Goal: Information Seeking & Learning: Learn about a topic

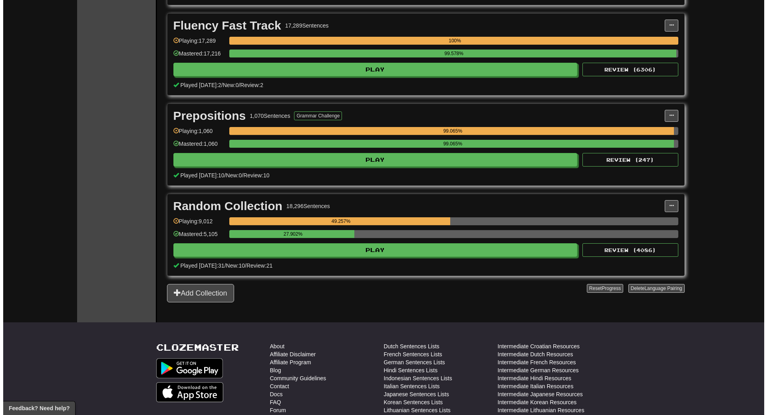
scroll to position [1319, 0]
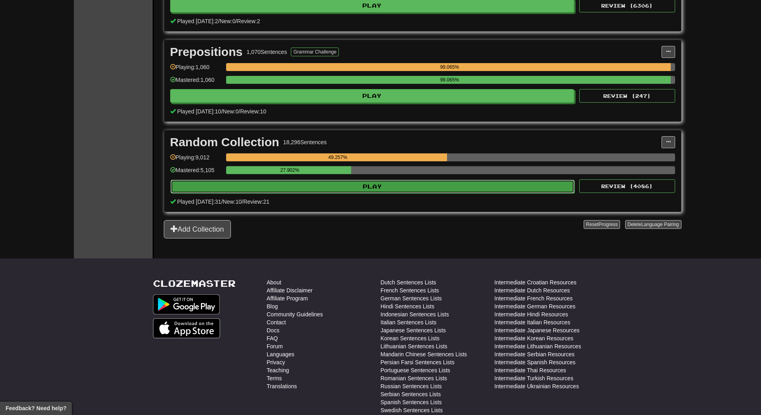
click at [362, 181] on button "Play" at bounding box center [373, 187] width 404 height 14
select select "**"
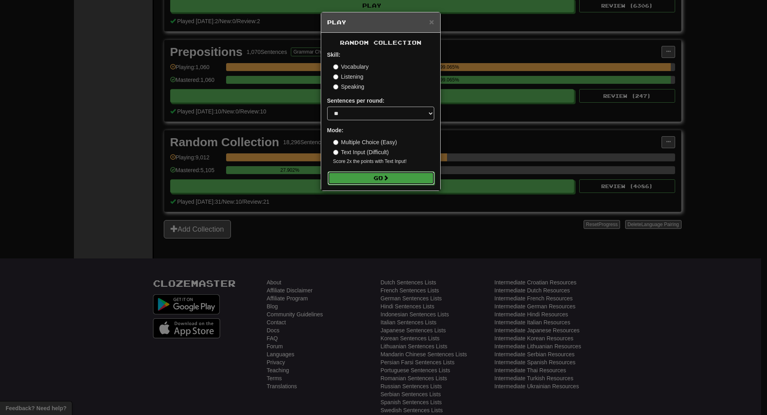
click at [370, 176] on button "Go" at bounding box center [381, 178] width 107 height 14
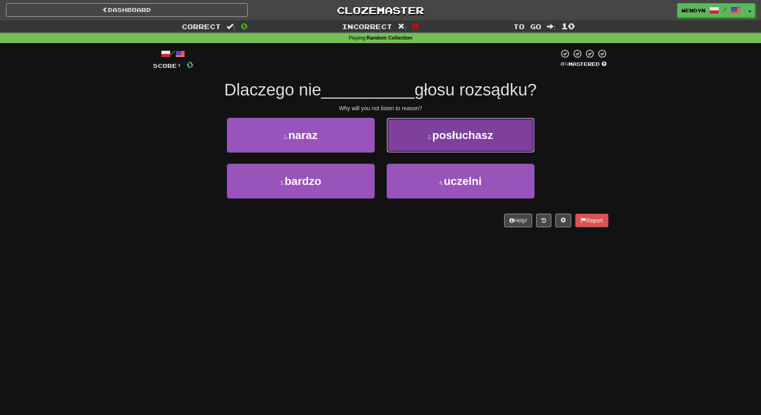
click at [465, 139] on span "posłuchasz" at bounding box center [462, 135] width 61 height 12
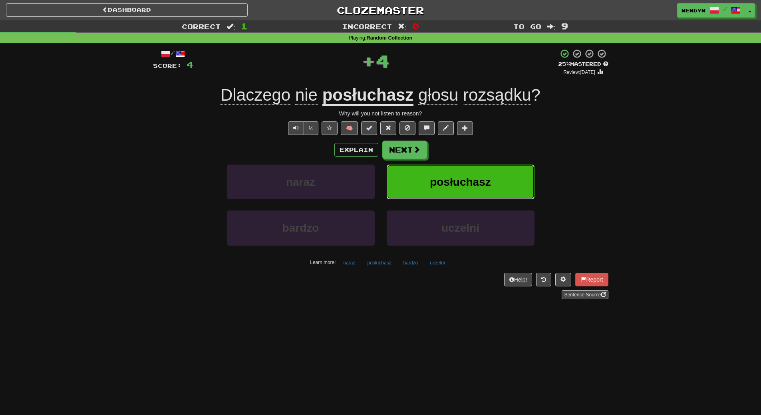
click at [470, 172] on button "posłuchasz" at bounding box center [461, 182] width 148 height 35
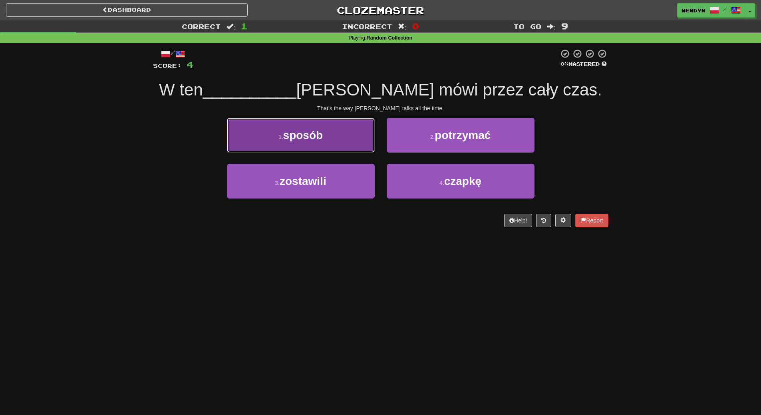
click at [347, 145] on button "1 . sposób" at bounding box center [301, 135] width 148 height 35
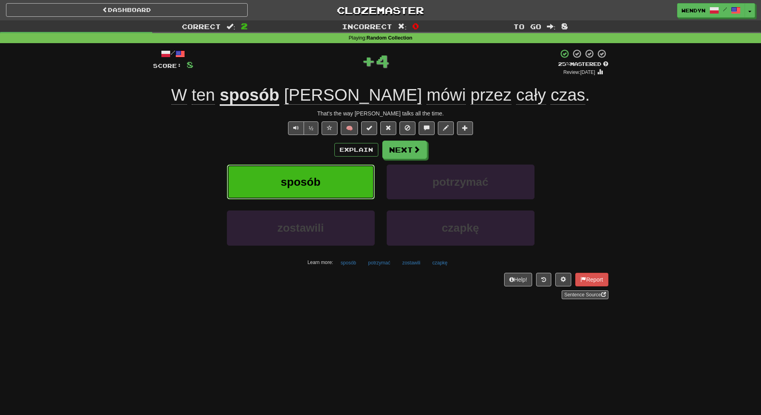
click at [339, 177] on button "sposób" at bounding box center [301, 182] width 148 height 35
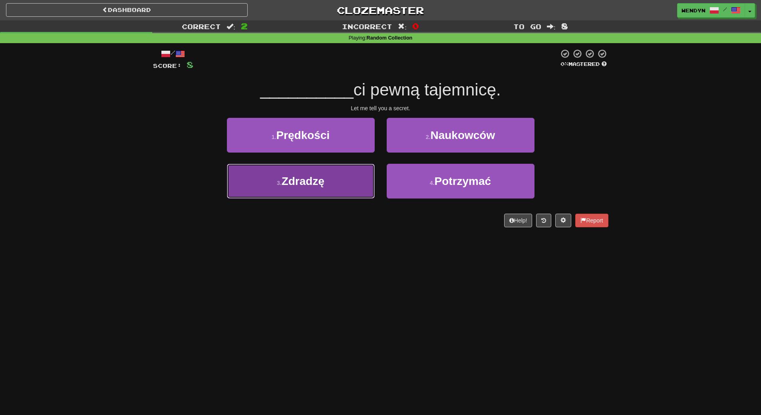
click at [338, 188] on button "3 . Zdradzę" at bounding box center [301, 181] width 148 height 35
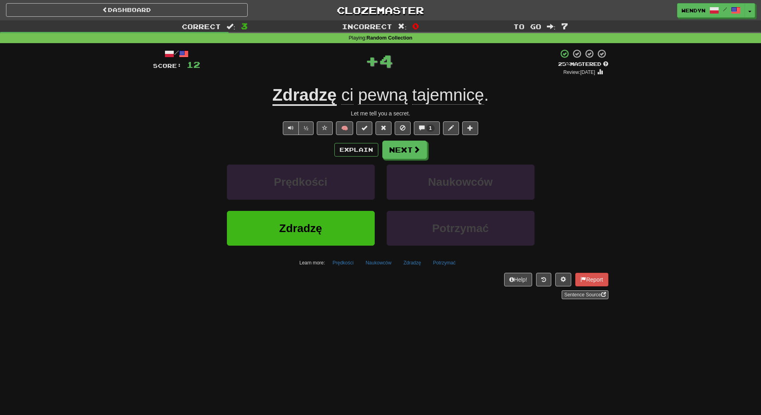
click at [321, 252] on div "Zdradzę" at bounding box center [301, 234] width 160 height 46
click at [315, 216] on button "Zdradzę" at bounding box center [301, 228] width 148 height 35
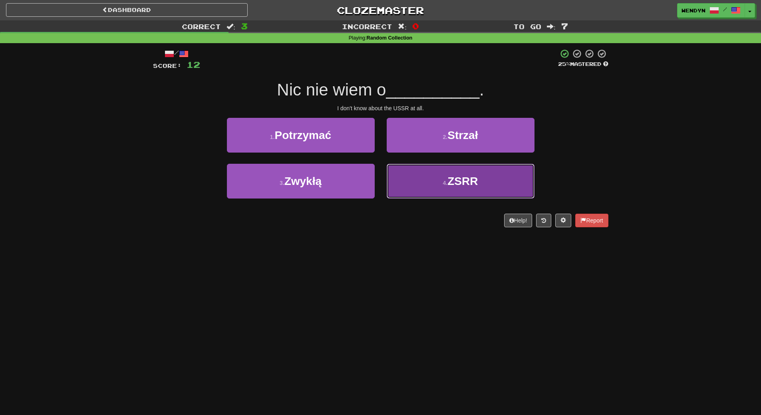
click at [446, 191] on button "4 . ZSRR" at bounding box center [461, 181] width 148 height 35
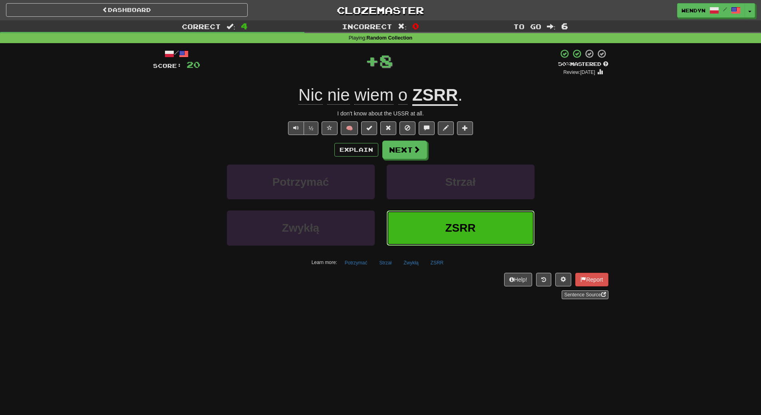
click at [446, 219] on button "ZSRR" at bounding box center [461, 228] width 148 height 35
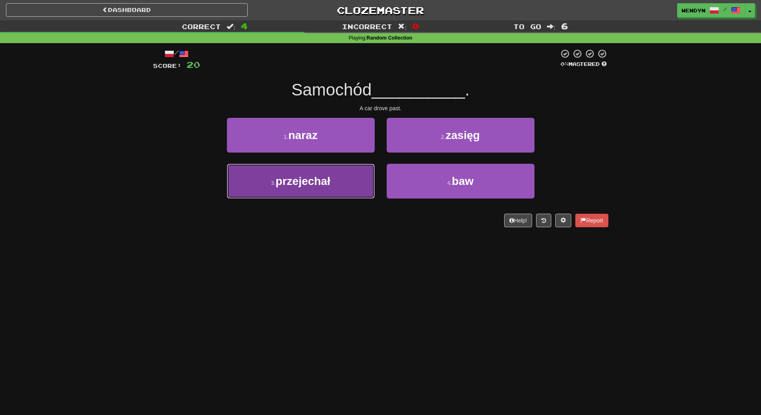
click at [285, 197] on button "3 . przejechał" at bounding box center [301, 181] width 148 height 35
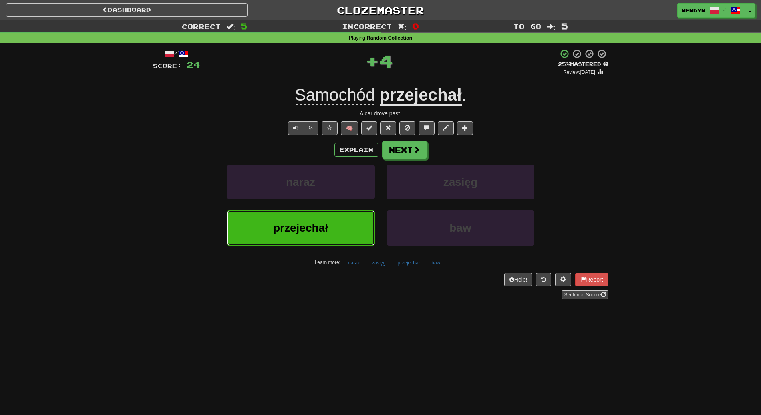
click at [283, 213] on button "przejechał" at bounding box center [301, 228] width 148 height 35
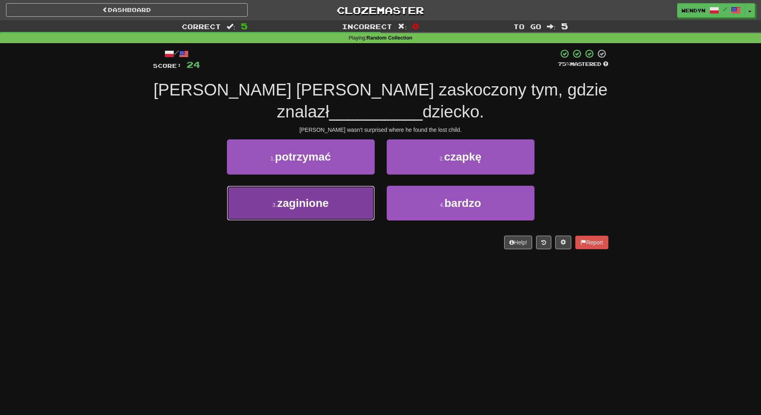
click at [343, 206] on button "3 . zaginione" at bounding box center [301, 203] width 148 height 35
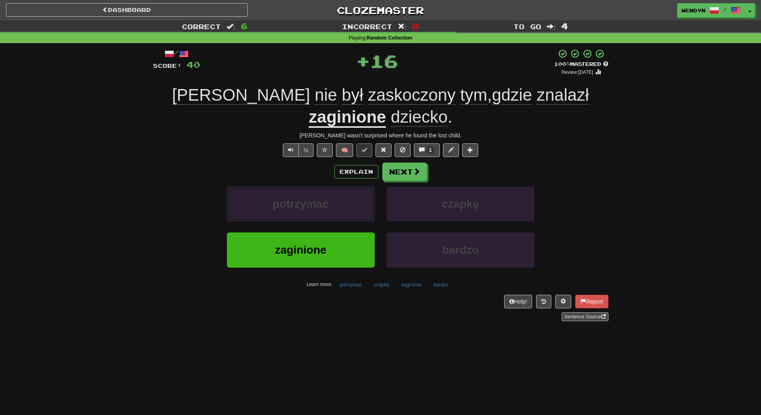
click at [343, 206] on button "potrzymać" at bounding box center [301, 204] width 148 height 35
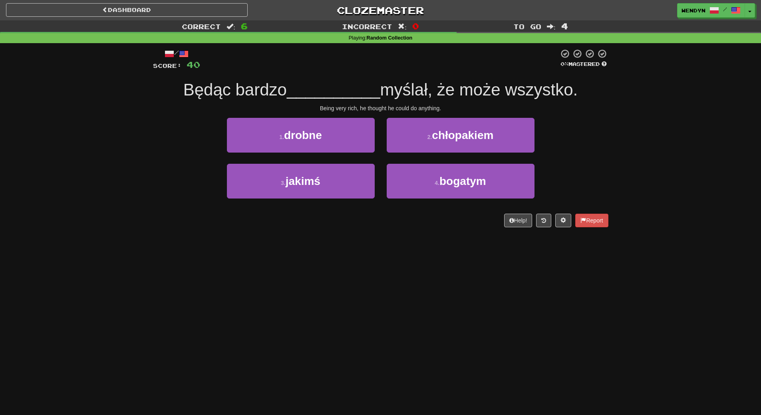
click at [344, 324] on div "Dashboard Clozemaster WendyN / Toggle Dropdown Dashboard Leaderboard Activity F…" at bounding box center [380, 207] width 761 height 415
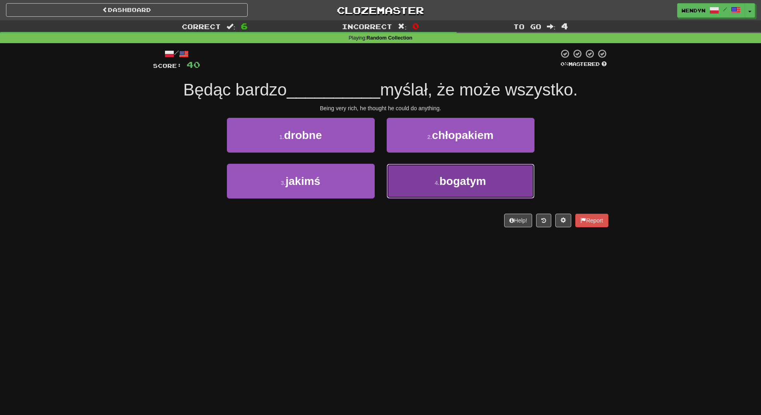
click at [434, 173] on button "4 . bogatym" at bounding box center [461, 181] width 148 height 35
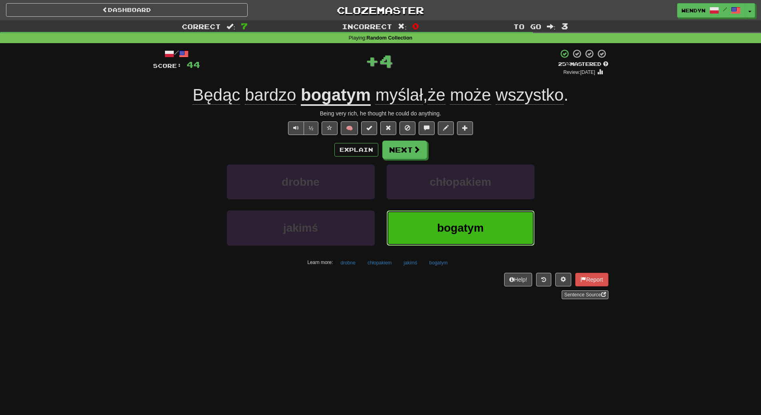
click at [443, 225] on span "bogatym" at bounding box center [460, 228] width 47 height 12
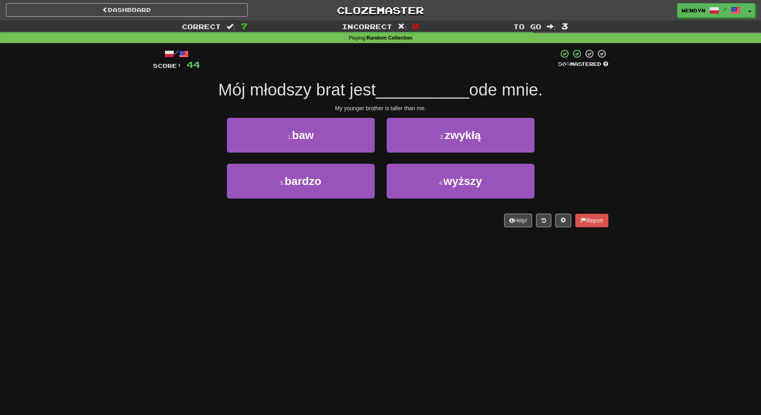
click at [152, 202] on div "/ Score: 44 50 % Mastered Mój młodszy brat jest __________ ode mnie. My younger…" at bounding box center [381, 140] width 468 height 195
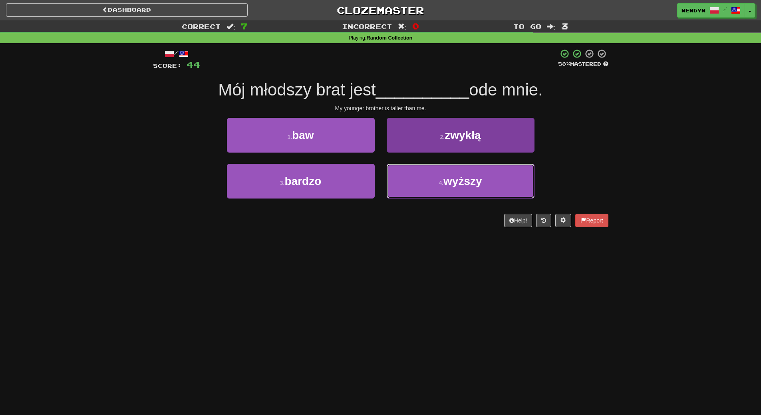
click at [441, 186] on button "4 . wyższy" at bounding box center [461, 181] width 148 height 35
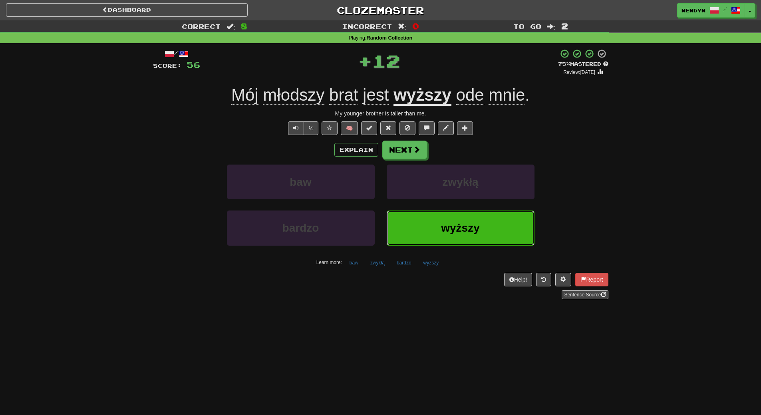
click at [442, 228] on span "wyższy" at bounding box center [460, 228] width 39 height 12
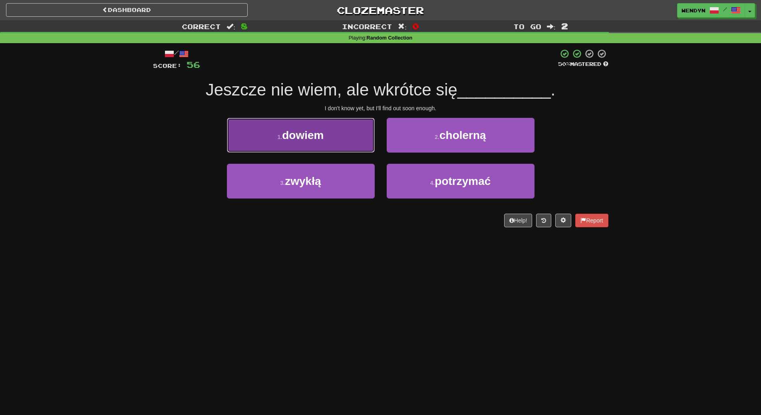
click at [331, 145] on button "1 . dowiem" at bounding box center [301, 135] width 148 height 35
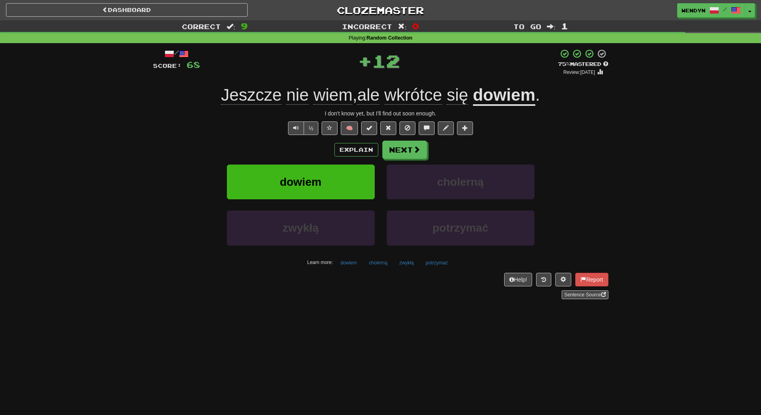
drag, startPoint x: 296, startPoint y: 149, endPoint x: 294, endPoint y: 165, distance: 16.1
click at [297, 151] on div "Explain Next" at bounding box center [381, 150] width 456 height 18
click at [294, 177] on span "dowiem" at bounding box center [301, 182] width 42 height 12
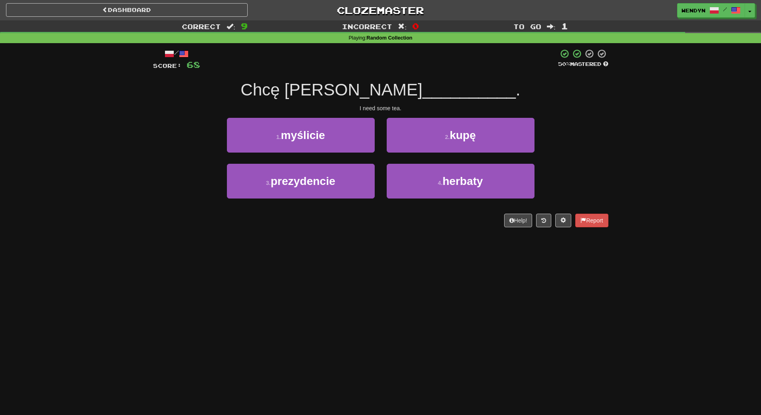
click at [449, 158] on div "2 . kupę" at bounding box center [461, 141] width 160 height 46
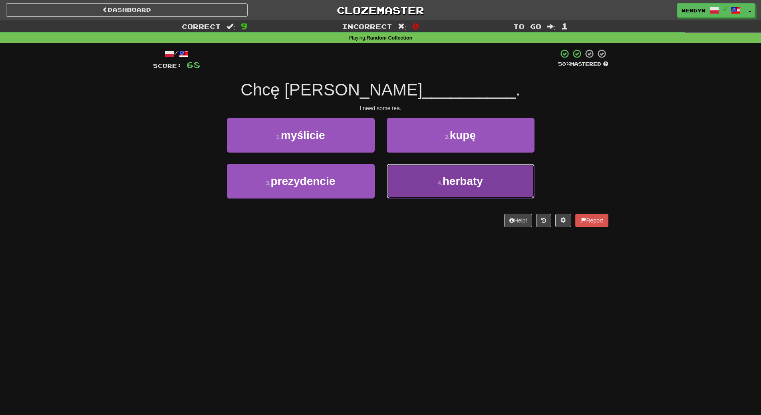
click at [450, 185] on span "herbaty" at bounding box center [463, 181] width 40 height 12
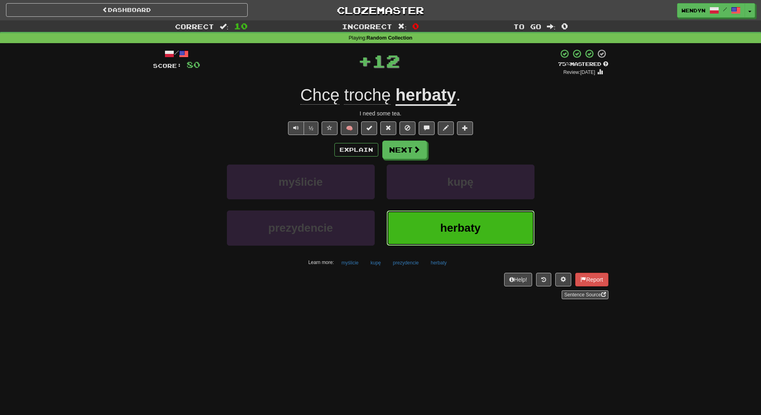
click at [452, 227] on span "herbaty" at bounding box center [460, 228] width 40 height 12
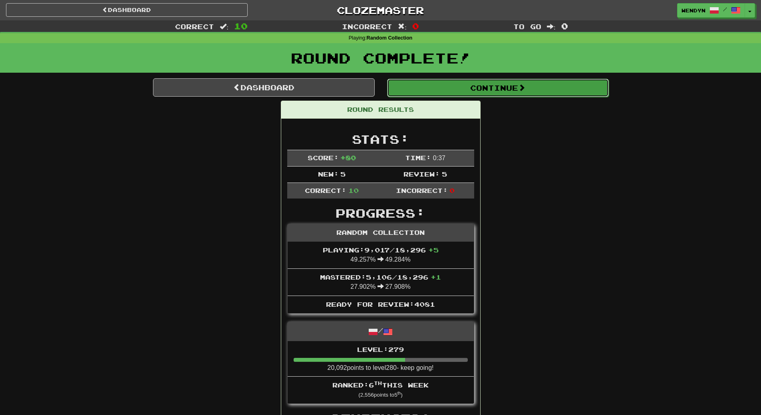
click at [510, 93] on button "Continue" at bounding box center [498, 88] width 222 height 18
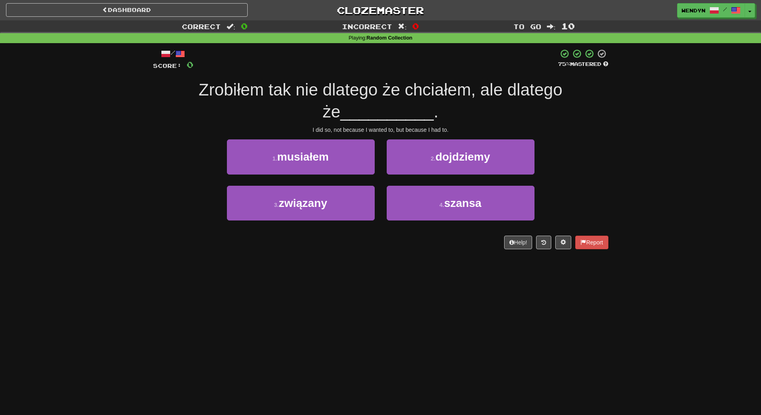
click at [315, 128] on div "I did so, not because I wanted to, but because I had to." at bounding box center [381, 130] width 456 height 8
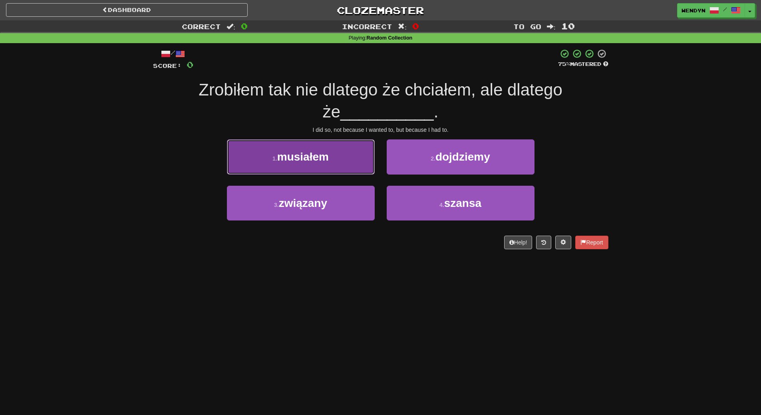
click at [300, 146] on button "1 . musiałem" at bounding box center [301, 156] width 148 height 35
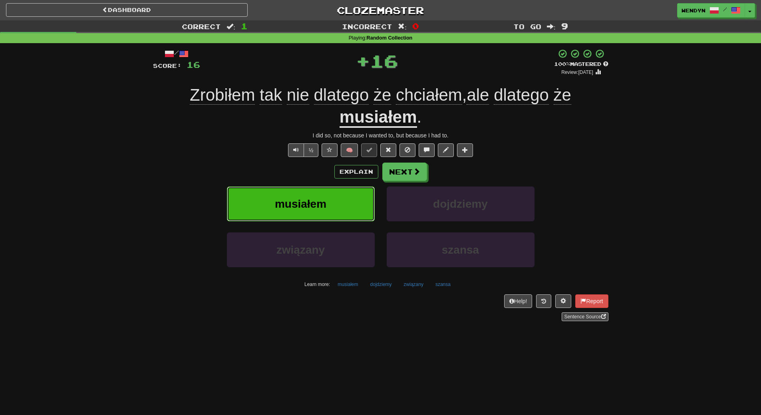
click at [292, 198] on span "musiałem" at bounding box center [301, 204] width 52 height 12
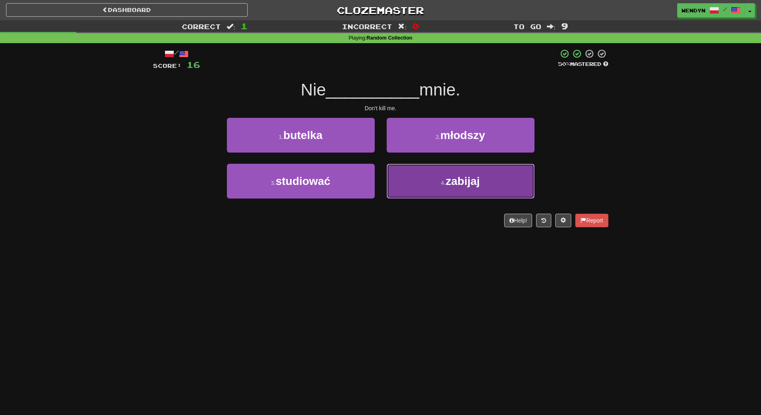
click at [442, 176] on button "4 . zabijaj" at bounding box center [461, 181] width 148 height 35
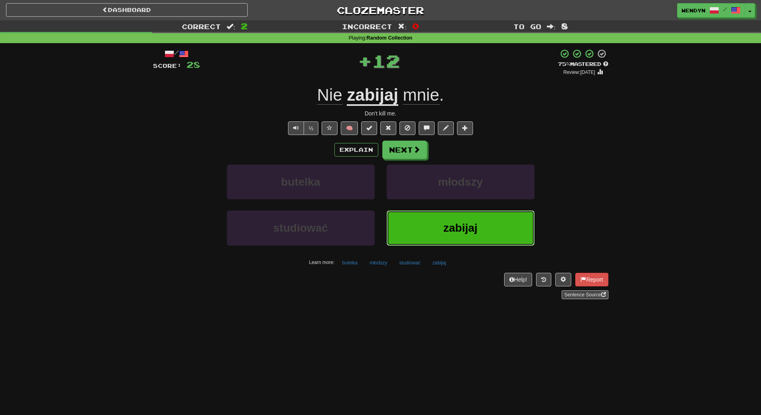
click at [449, 229] on span "zabijaj" at bounding box center [461, 228] width 34 height 12
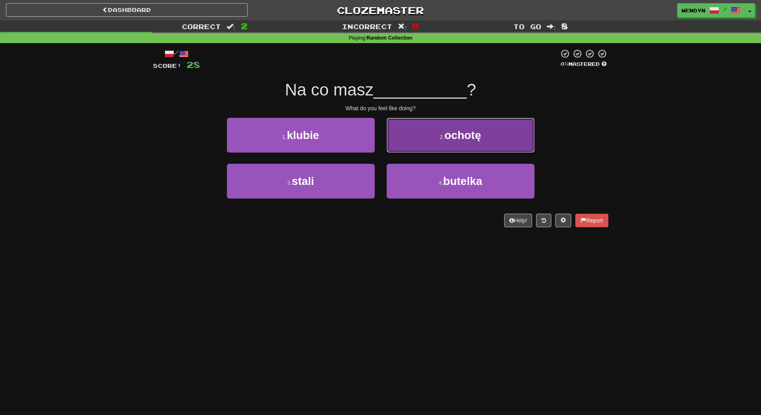
click at [456, 146] on button "2 . ochotę" at bounding box center [461, 135] width 148 height 35
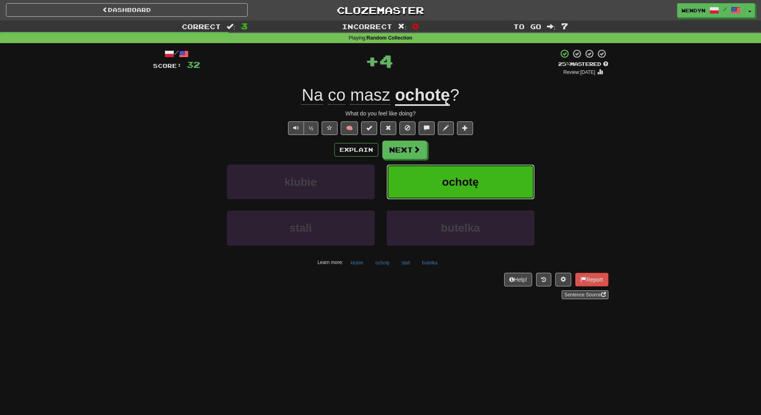
click at [452, 175] on button "ochotę" at bounding box center [461, 182] width 148 height 35
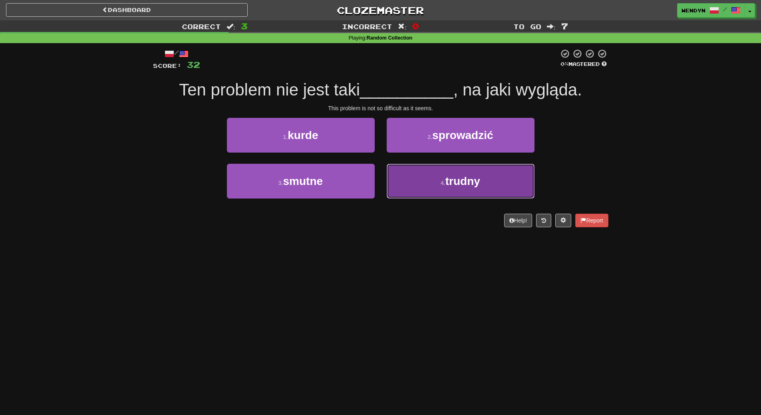
click at [429, 189] on button "4 . trudny" at bounding box center [461, 181] width 148 height 35
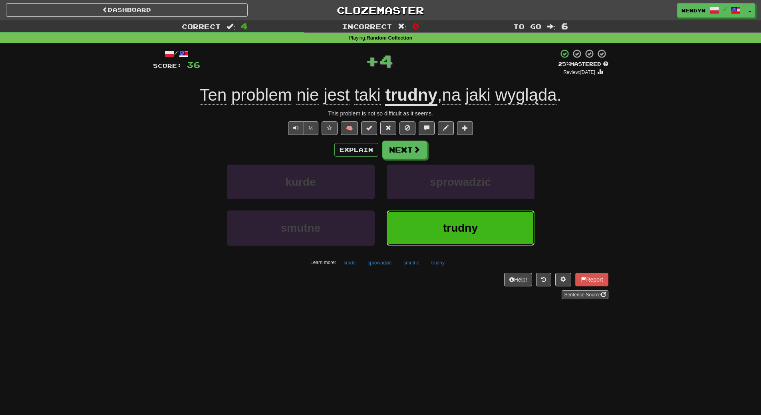
click at [443, 222] on span "trudny" at bounding box center [460, 228] width 35 height 12
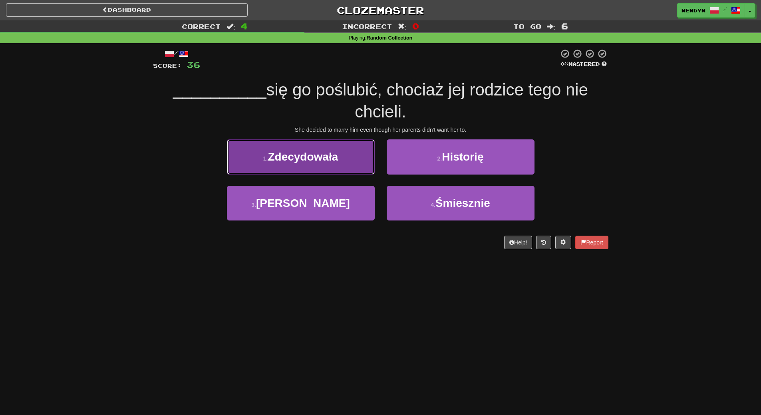
click at [329, 162] on span "Zdecydowała" at bounding box center [303, 157] width 70 height 12
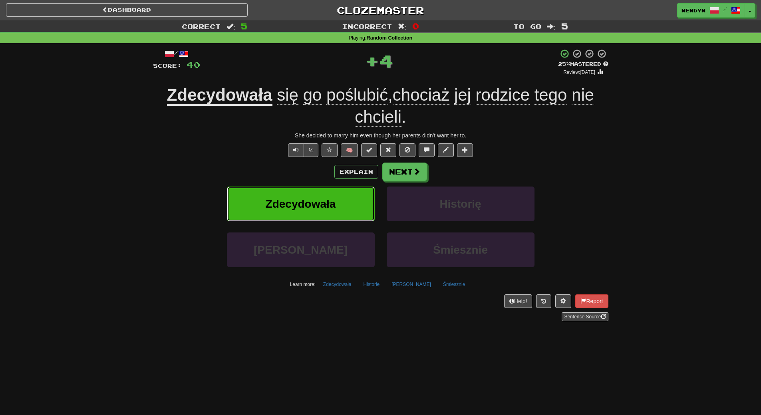
click at [333, 195] on button "Zdecydowała" at bounding box center [301, 204] width 148 height 35
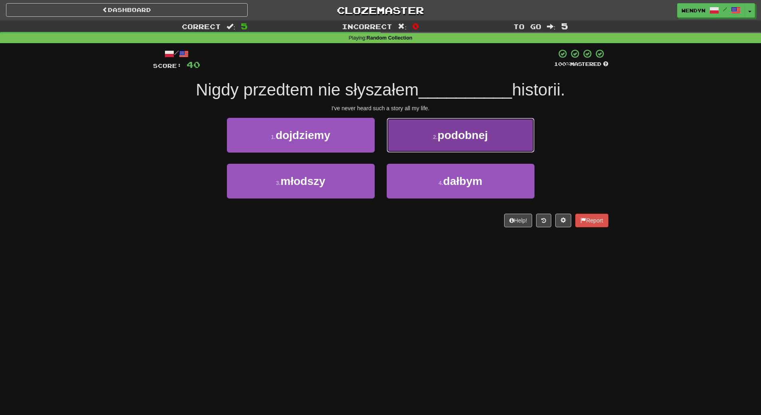
click at [480, 144] on button "2 . podobnej" at bounding box center [461, 135] width 148 height 35
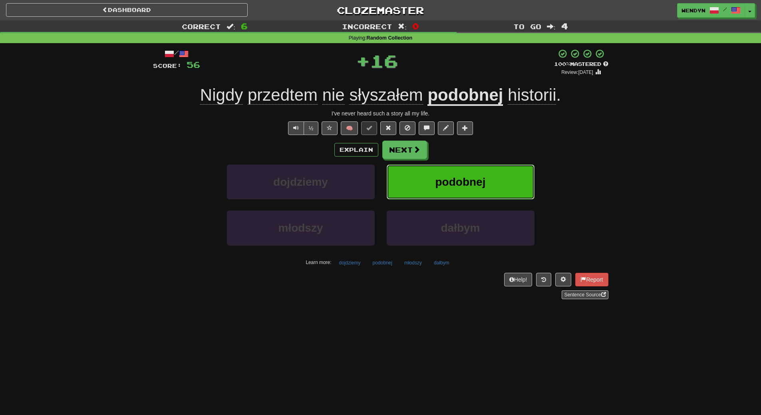
click at [470, 174] on button "podobnej" at bounding box center [461, 182] width 148 height 35
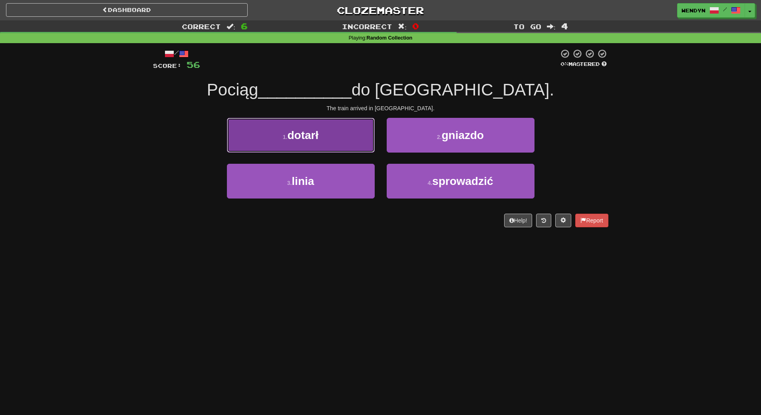
click at [330, 133] on button "1 . dotarł" at bounding box center [301, 135] width 148 height 35
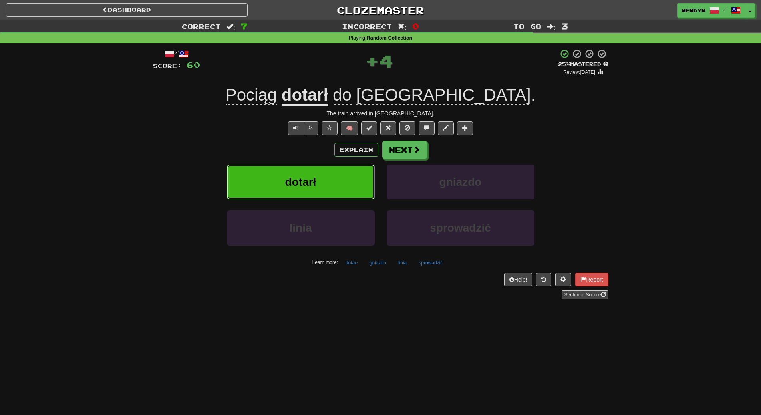
click at [266, 187] on button "dotarł" at bounding box center [301, 182] width 148 height 35
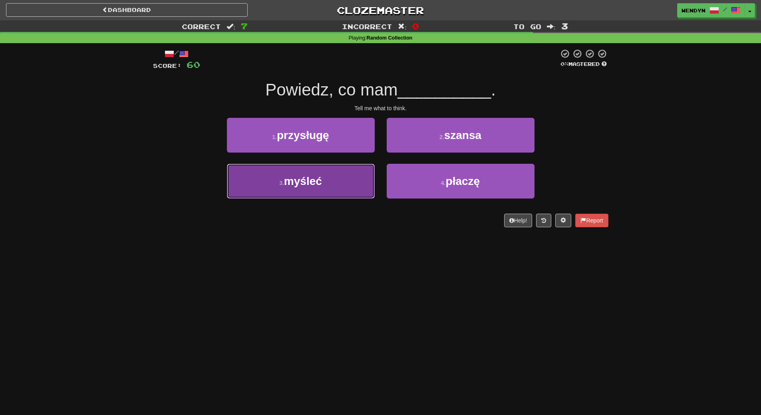
click at [351, 193] on button "3 . myśleć" at bounding box center [301, 181] width 148 height 35
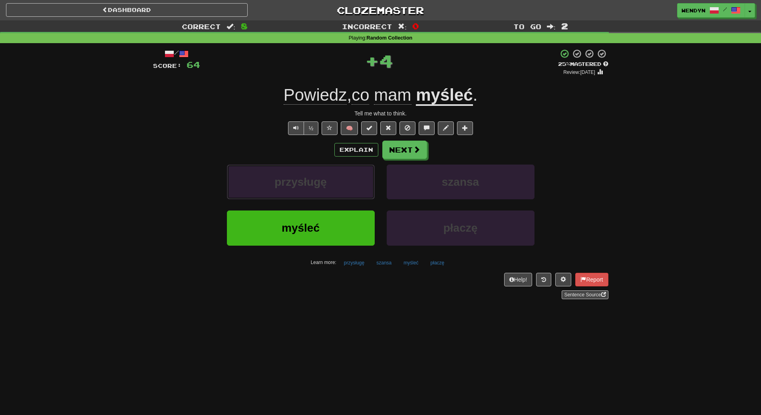
click at [351, 193] on button "przysługę" at bounding box center [301, 182] width 148 height 35
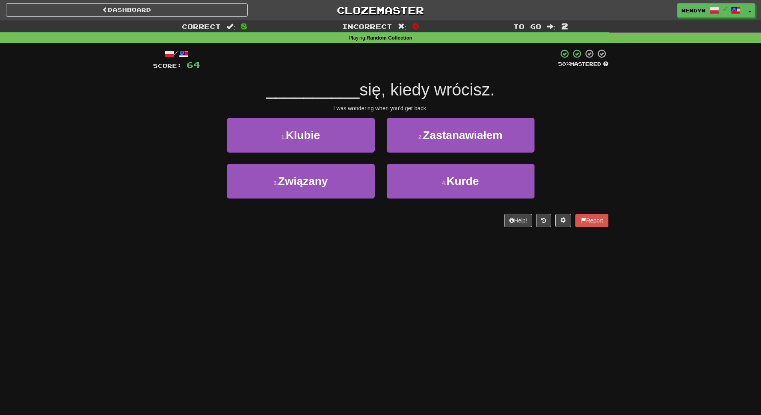
click at [339, 279] on div "Dashboard Clozemaster WendyN / Toggle Dropdown Dashboard Leaderboard Activity F…" at bounding box center [380, 207] width 761 height 415
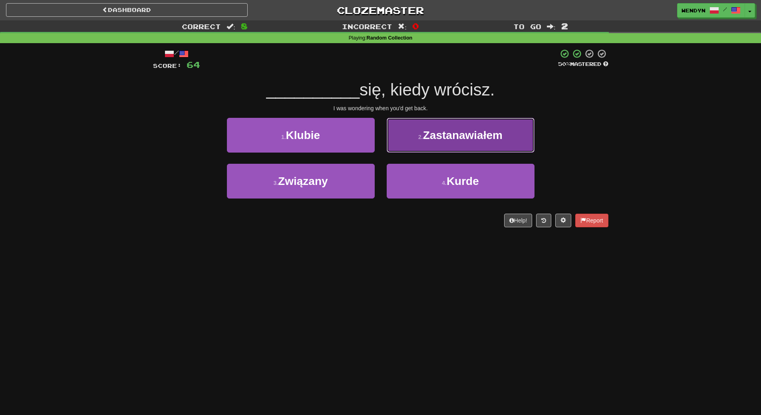
click at [478, 145] on button "2 . Zastanawiałem" at bounding box center [461, 135] width 148 height 35
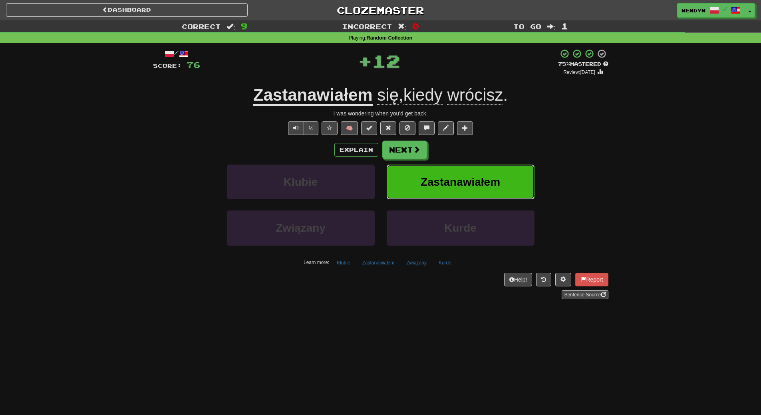
click at [476, 171] on button "Zastanawiałem" at bounding box center [461, 182] width 148 height 35
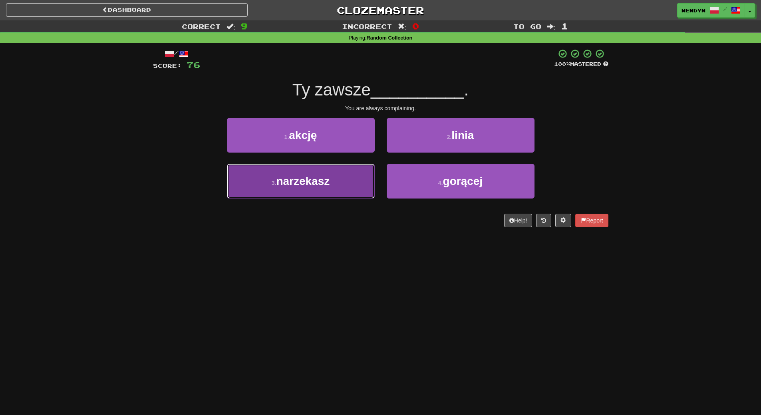
click at [332, 178] on button "3 . narzekasz" at bounding box center [301, 181] width 148 height 35
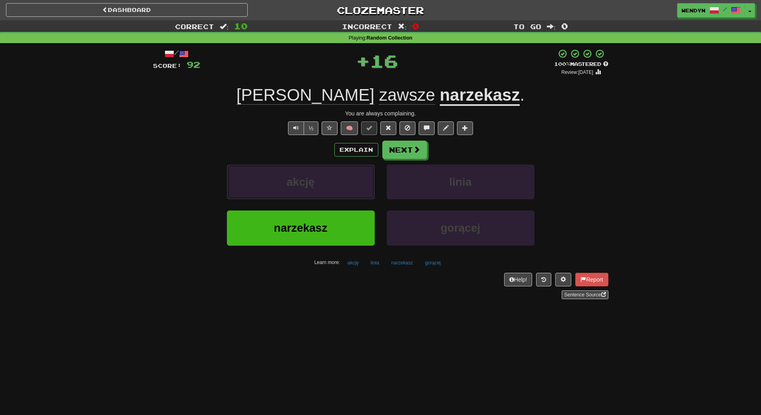
click at [332, 178] on button "akcję" at bounding box center [301, 182] width 148 height 35
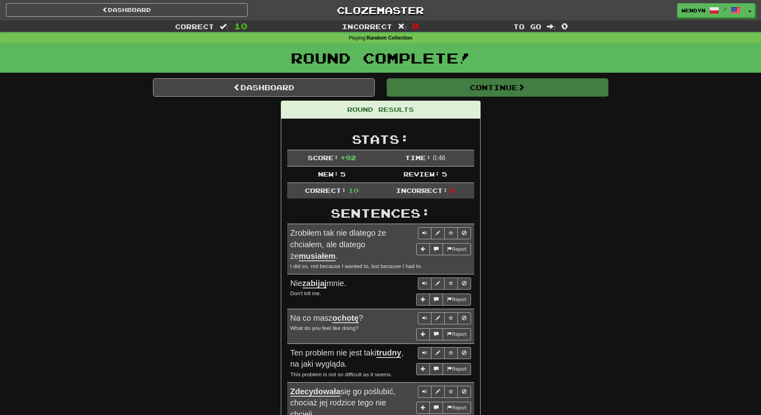
click at [332, 178] on div "Dashboard Clozemaster WendyN / Toggle Dropdown Dashboard Leaderboard Activity F…" at bounding box center [380, 324] width 761 height 649
click at [587, 126] on div "Round Results Stats: Score: + 92 Time: 0 : 46 New: 5 Review: 5 Correct: 10 Inco…" at bounding box center [381, 364] width 456 height 526
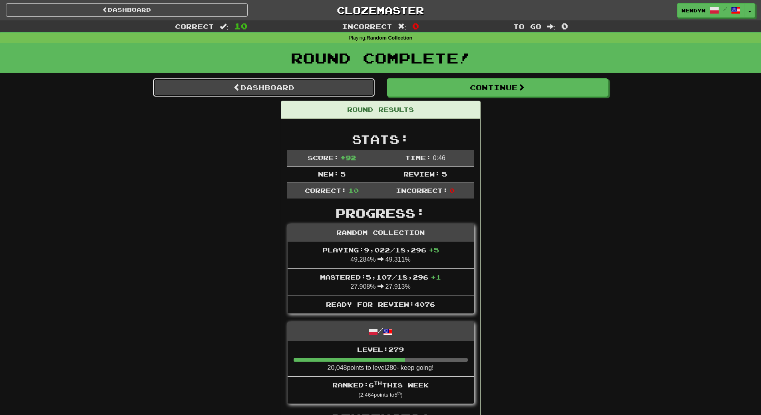
click at [313, 85] on link "Dashboard" at bounding box center [264, 87] width 222 height 18
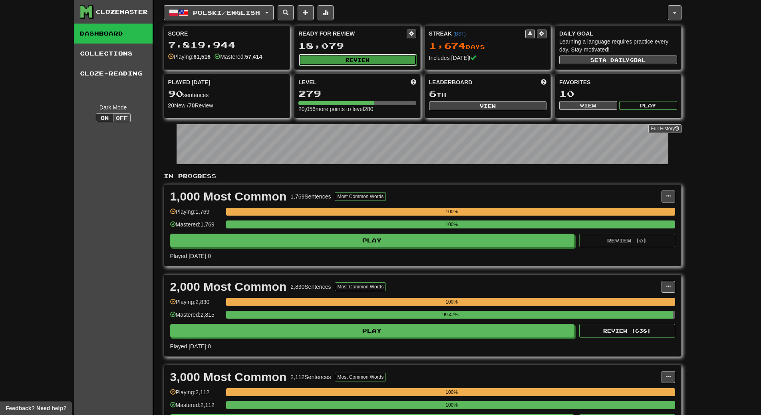
click at [373, 60] on button "Review" at bounding box center [358, 60] width 118 height 12
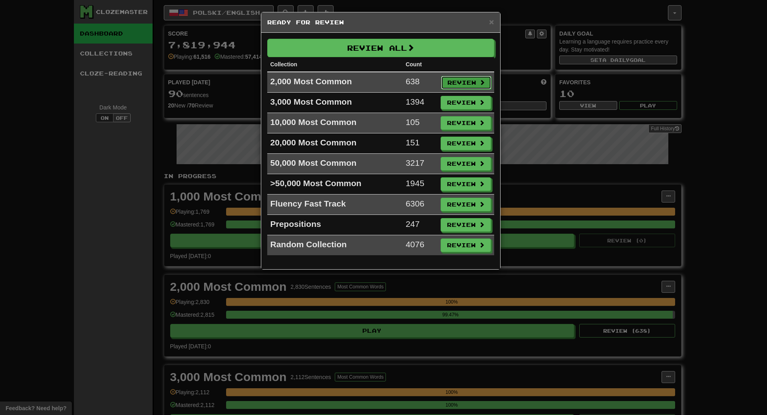
click at [468, 81] on button "Review" at bounding box center [466, 83] width 50 height 14
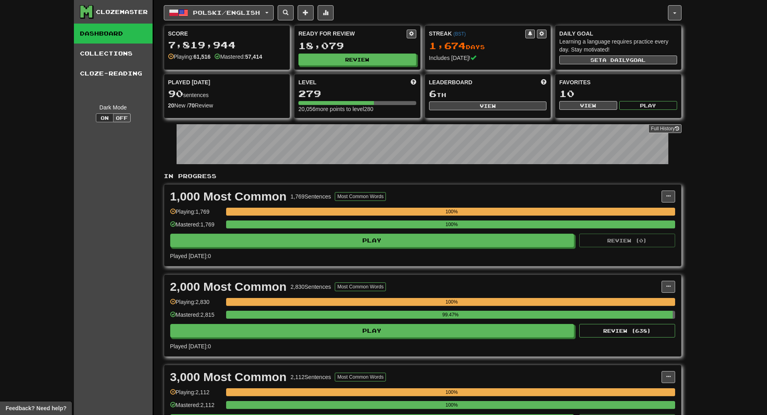
select select "**"
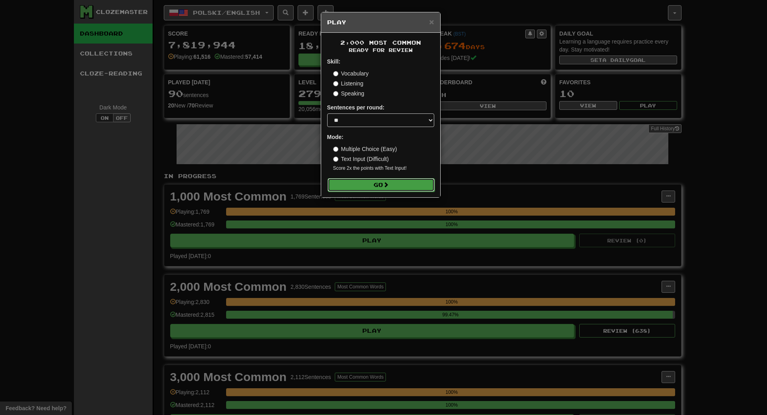
click at [422, 189] on button "Go" at bounding box center [381, 185] width 107 height 14
click at [404, 179] on button "Go" at bounding box center [381, 185] width 107 height 14
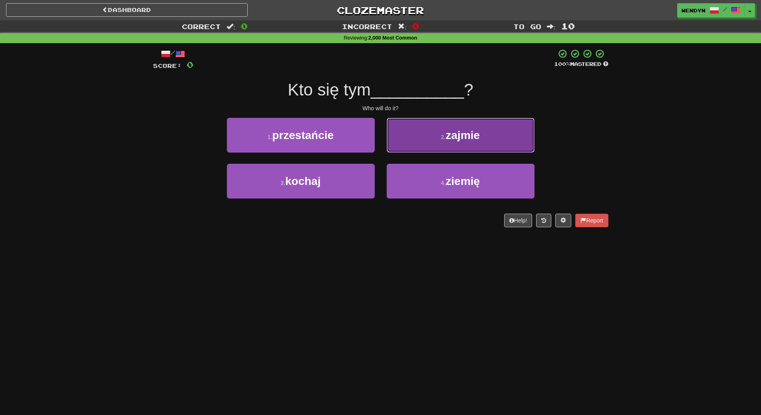
click at [461, 141] on span "zajmie" at bounding box center [463, 135] width 34 height 12
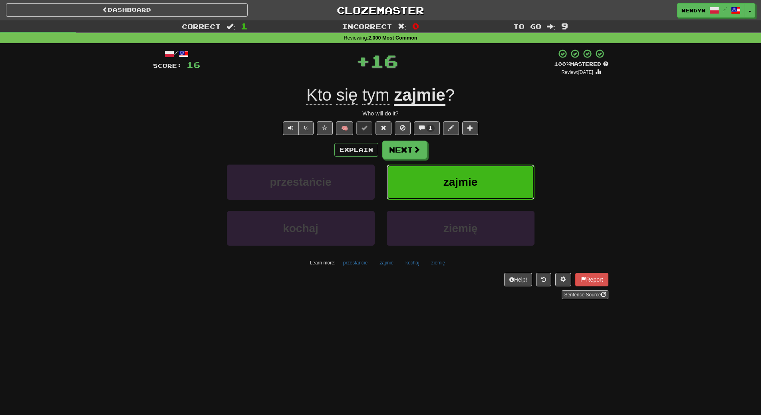
click at [462, 187] on span "zajmie" at bounding box center [461, 182] width 34 height 12
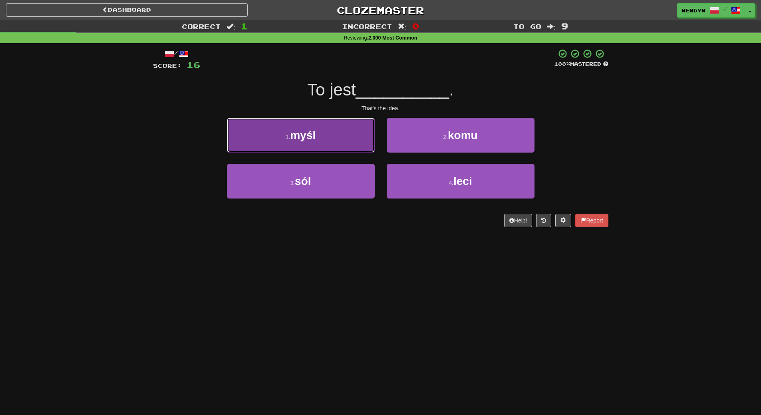
click at [339, 118] on button "1 . myśl" at bounding box center [301, 135] width 148 height 35
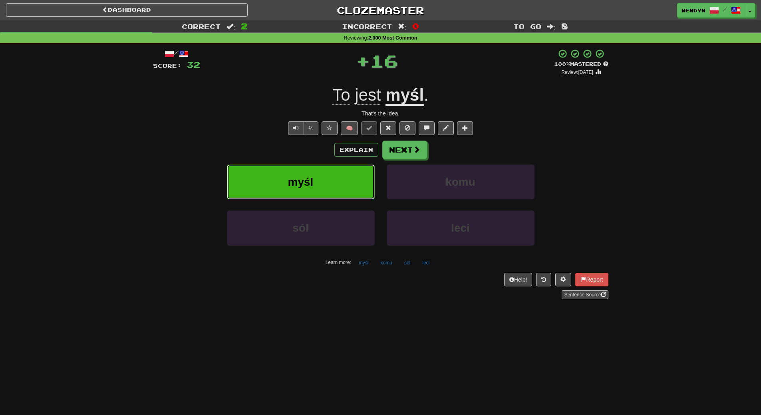
click at [337, 191] on button "myśl" at bounding box center [301, 182] width 148 height 35
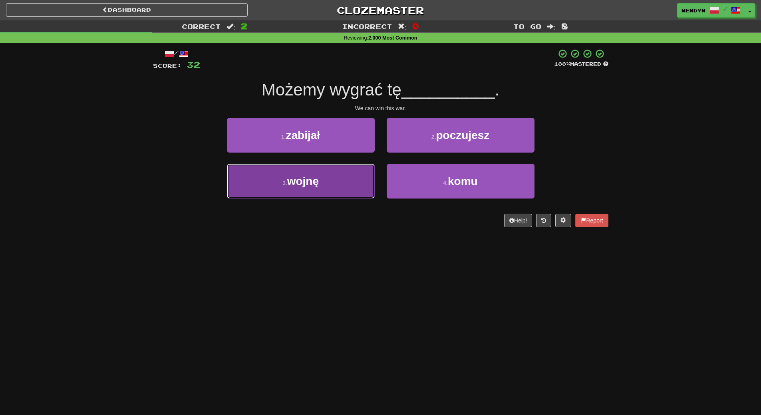
drag, startPoint x: 337, startPoint y: 175, endPoint x: 336, endPoint y: 194, distance: 19.2
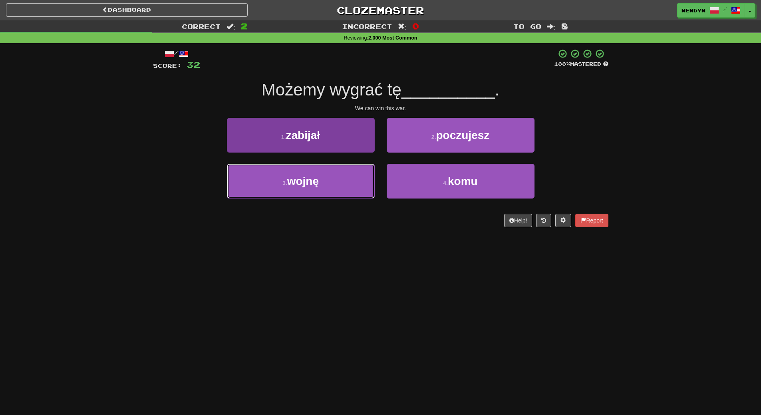
click at [337, 176] on button "3 . wojnę" at bounding box center [301, 181] width 148 height 35
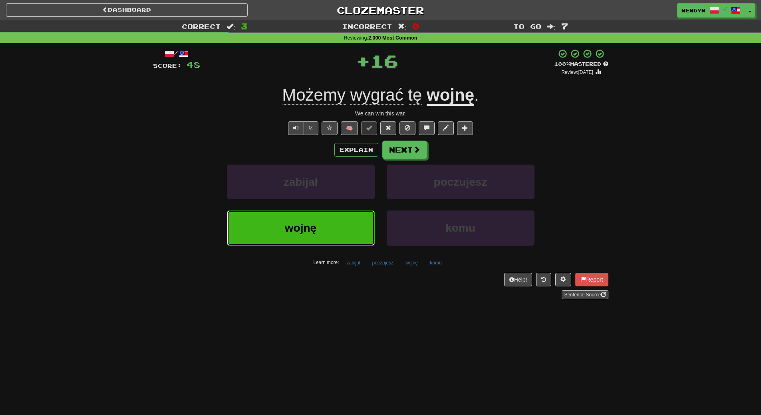
click at [332, 233] on button "wojnę" at bounding box center [301, 228] width 148 height 35
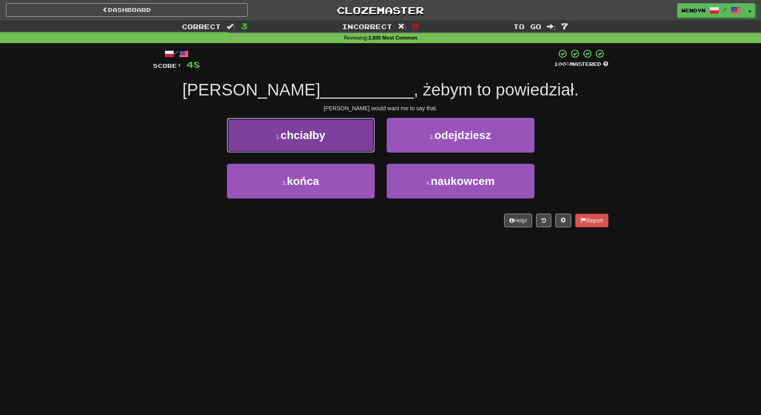
click at [312, 132] on span "chciałby" at bounding box center [303, 135] width 45 height 12
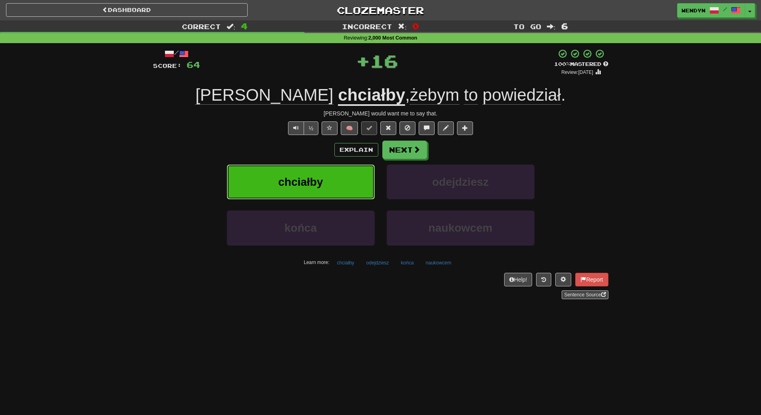
click at [308, 186] on span "chciałby" at bounding box center [300, 182] width 45 height 12
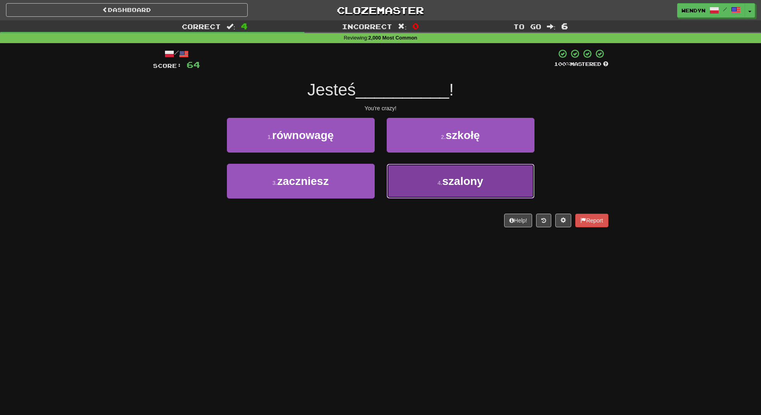
click at [459, 193] on button "4 . szalony" at bounding box center [461, 181] width 148 height 35
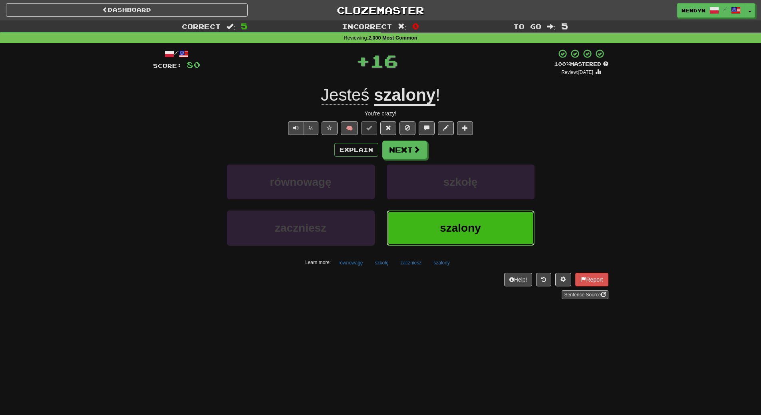
click at [439, 215] on button "szalony" at bounding box center [461, 228] width 148 height 35
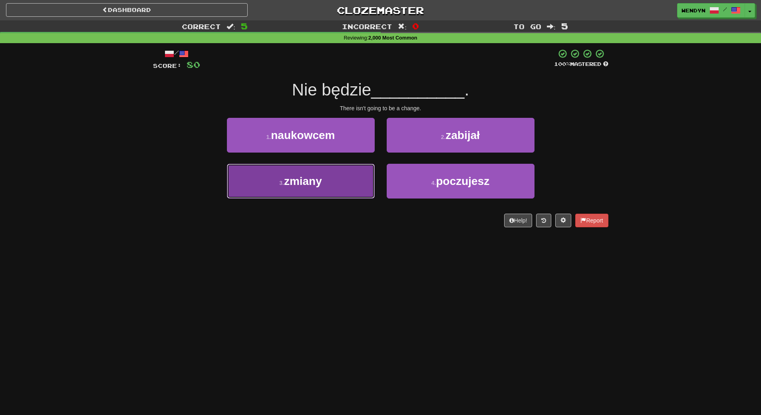
click at [329, 185] on button "3 . zmiany" at bounding box center [301, 181] width 148 height 35
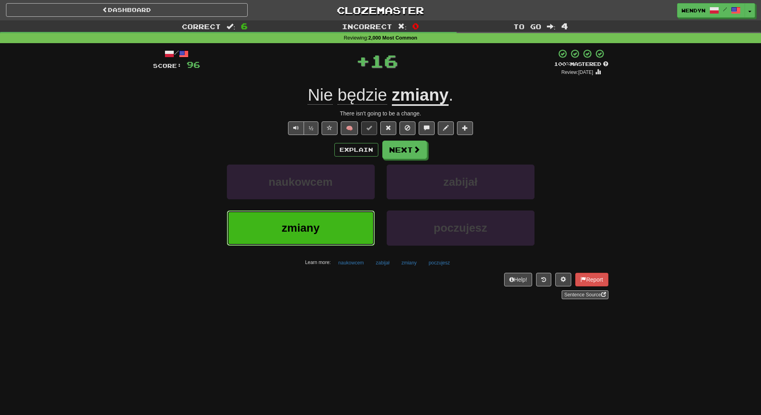
click at [328, 228] on button "zmiany" at bounding box center [301, 228] width 148 height 35
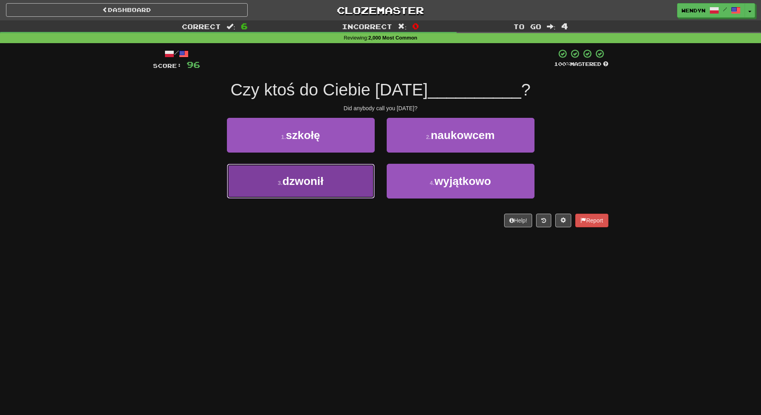
click at [336, 174] on button "3 . dzwonił" at bounding box center [301, 181] width 148 height 35
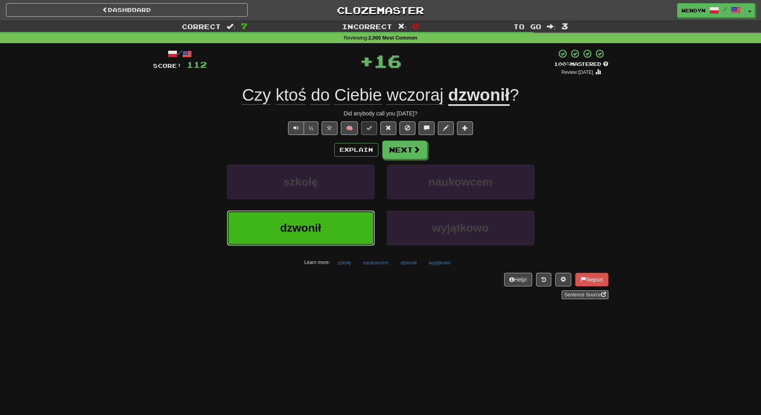
click at [321, 228] on button "dzwonił" at bounding box center [301, 228] width 148 height 35
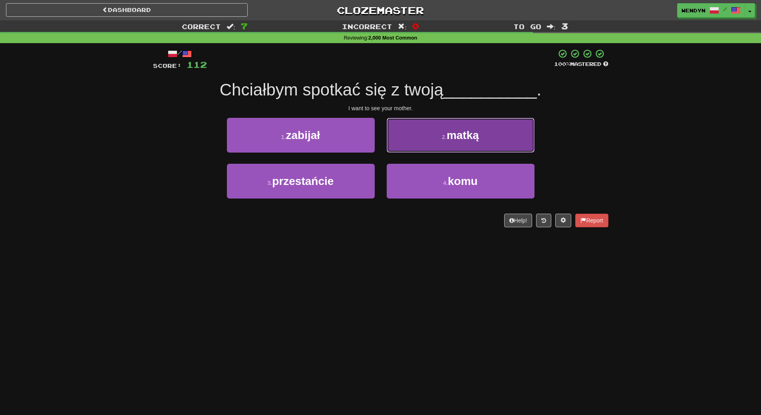
click at [463, 126] on button "2 . matką" at bounding box center [461, 135] width 148 height 35
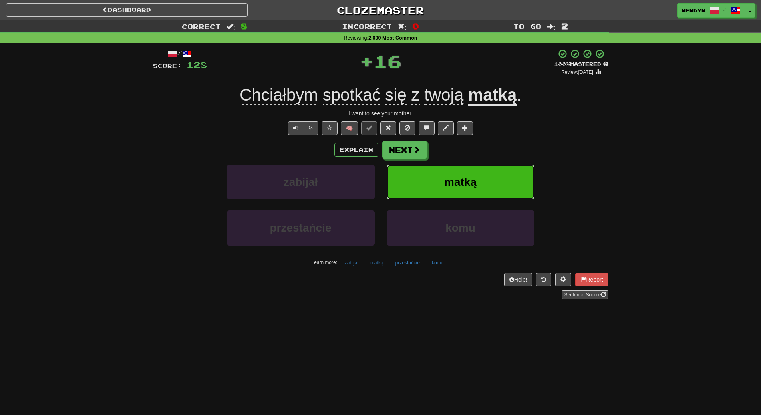
click at [467, 174] on button "matką" at bounding box center [461, 182] width 148 height 35
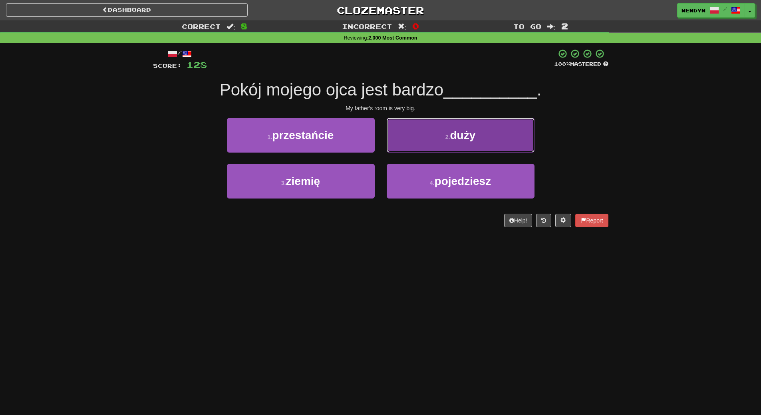
click at [444, 144] on button "2 . duży" at bounding box center [461, 135] width 148 height 35
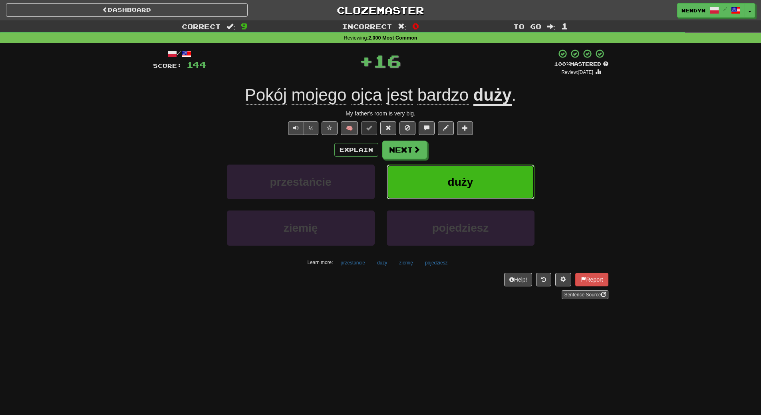
click at [471, 171] on button "duży" at bounding box center [461, 182] width 148 height 35
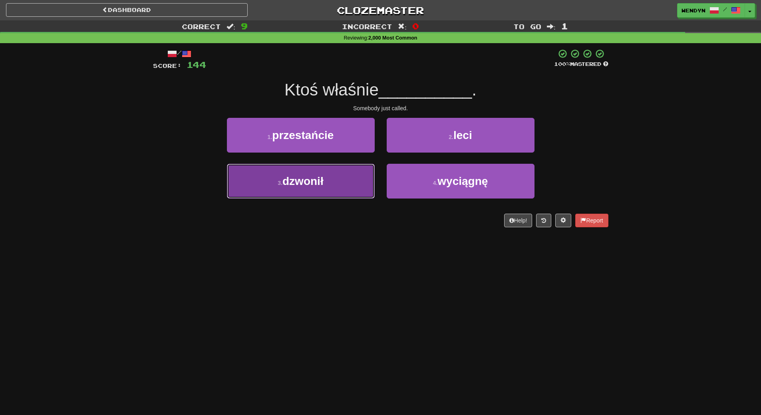
click at [288, 186] on span "dzwonił" at bounding box center [303, 181] width 41 height 12
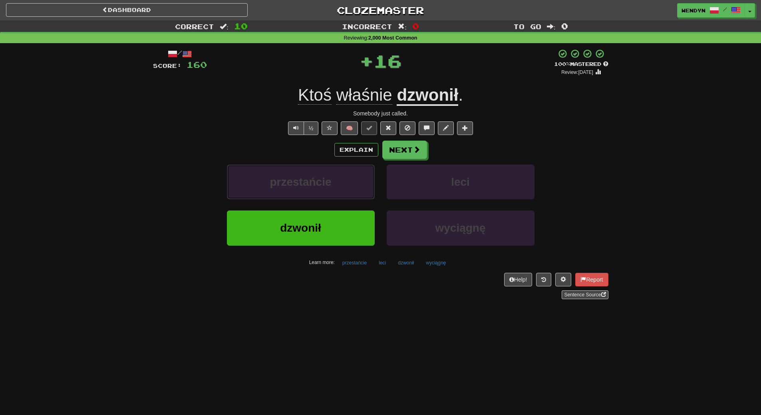
click at [288, 186] on span "przestańcie" at bounding box center [301, 182] width 62 height 12
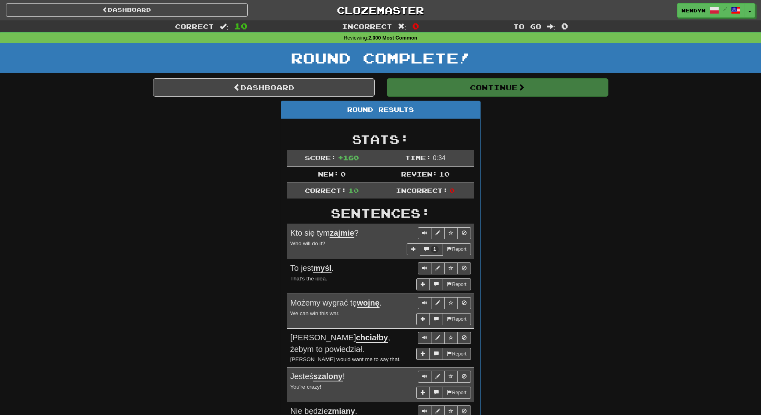
click at [288, 186] on div "Stats: Score: + 160 Time: 0 : 34 New: 0 Review: 10 Correct: 10 Incorrect: 0 Sen…" at bounding box center [380, 356] width 199 height 475
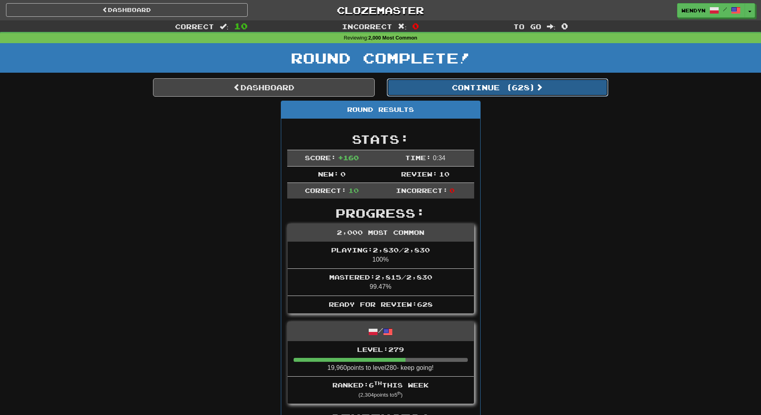
click at [538, 92] on button "Continue ( 628 )" at bounding box center [498, 87] width 222 height 18
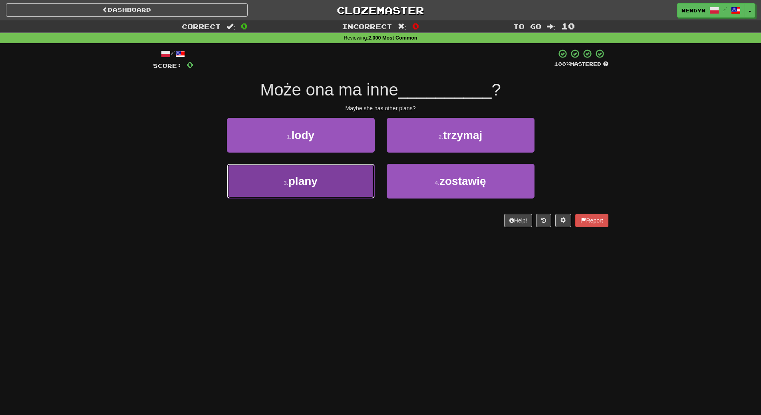
drag, startPoint x: 352, startPoint y: 180, endPoint x: 350, endPoint y: 192, distance: 12.2
click at [352, 180] on button "3 . plany" at bounding box center [301, 181] width 148 height 35
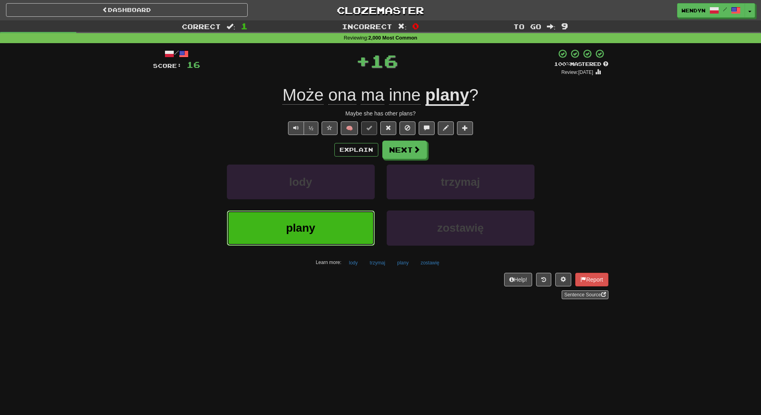
click at [345, 225] on button "plany" at bounding box center [301, 228] width 148 height 35
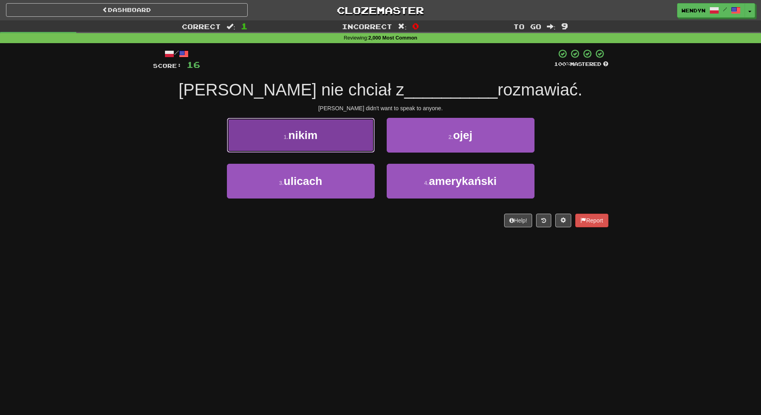
click at [344, 143] on button "1 . nikim" at bounding box center [301, 135] width 148 height 35
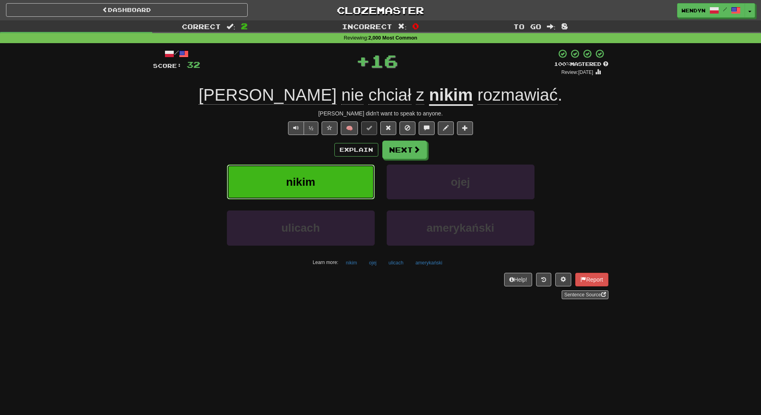
click at [330, 181] on button "nikim" at bounding box center [301, 182] width 148 height 35
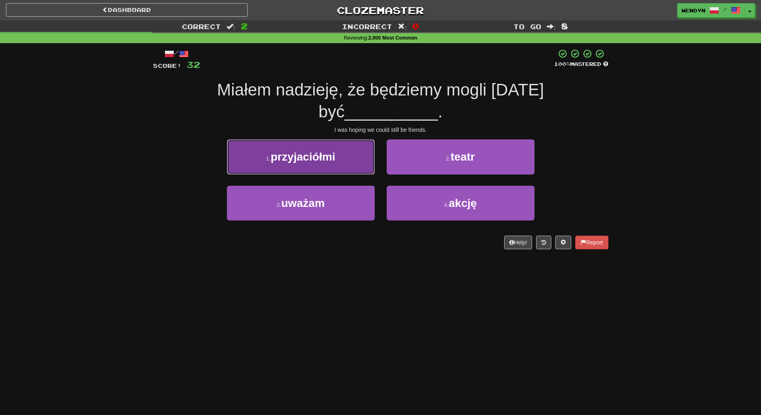
click at [313, 142] on button "1 . przyjaciółmi" at bounding box center [301, 156] width 148 height 35
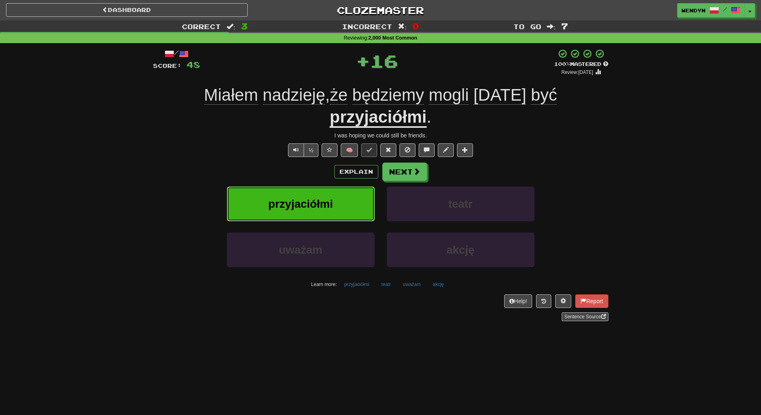
click at [313, 198] on span "przyjaciółmi" at bounding box center [301, 204] width 65 height 12
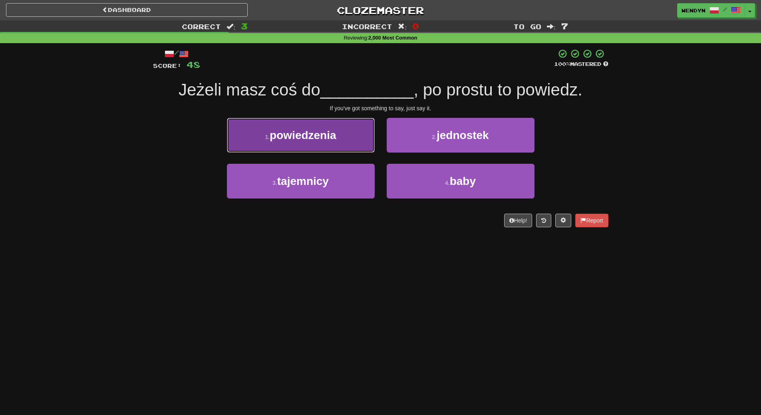
click at [327, 139] on span "powiedzenia" at bounding box center [303, 135] width 66 height 12
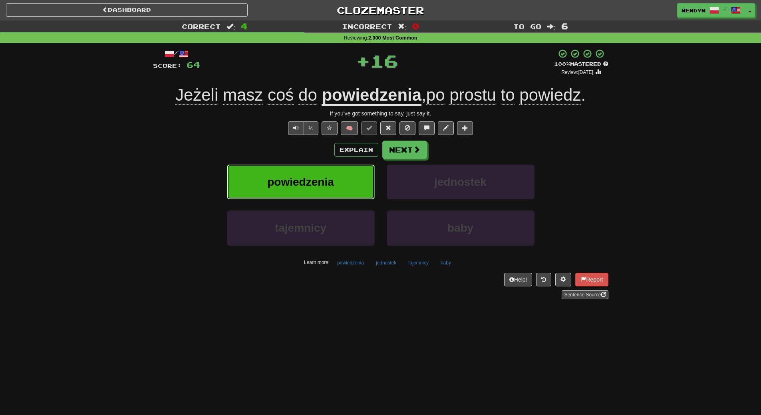
click at [314, 179] on span "powiedzenia" at bounding box center [300, 182] width 66 height 12
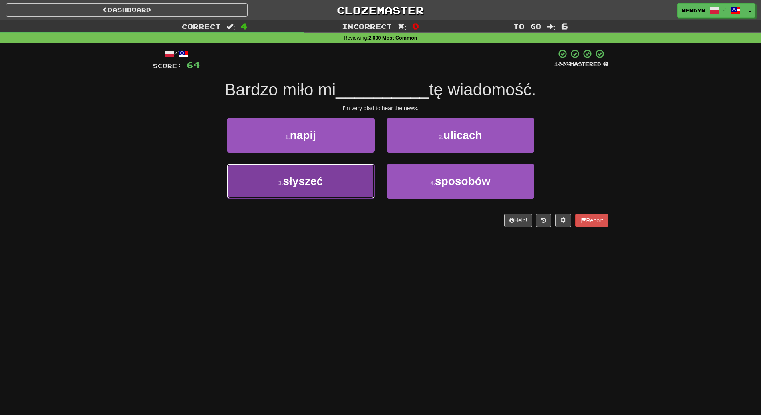
click at [344, 175] on button "3 . słyszeć" at bounding box center [301, 181] width 148 height 35
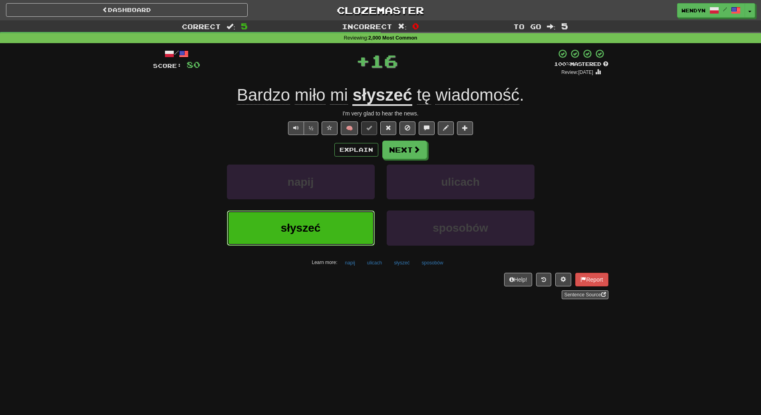
click at [334, 218] on button "słyszeć" at bounding box center [301, 228] width 148 height 35
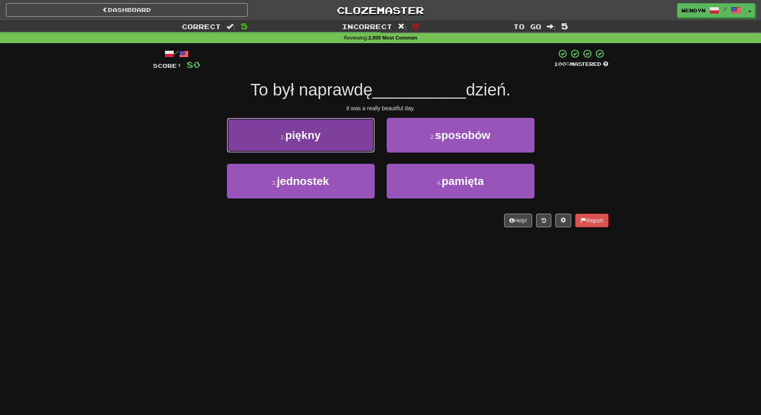
click at [343, 143] on button "1 . piękny" at bounding box center [301, 135] width 148 height 35
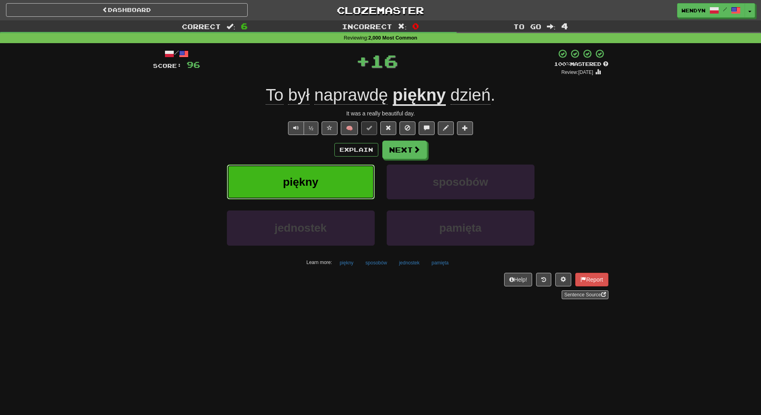
click at [338, 177] on button "piękny" at bounding box center [301, 182] width 148 height 35
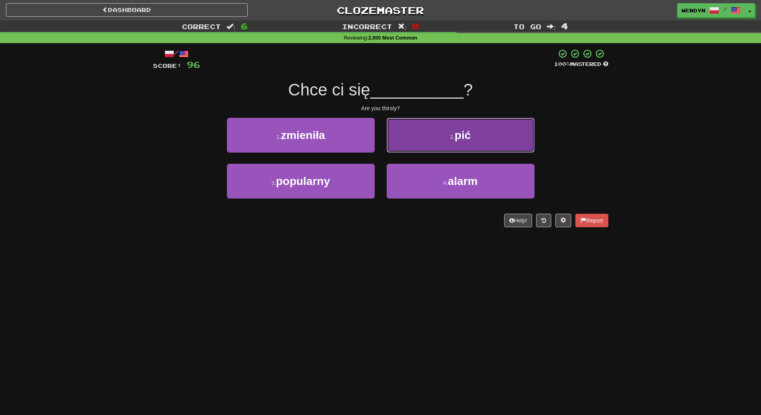
click at [468, 133] on span "pić" at bounding box center [463, 135] width 16 height 12
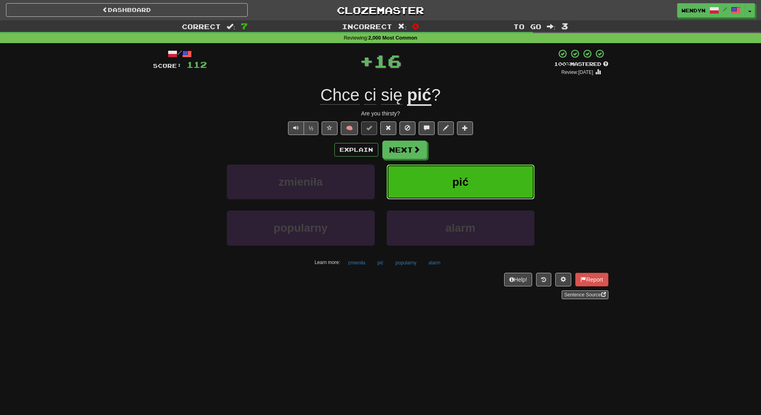
click at [461, 170] on button "pić" at bounding box center [461, 182] width 148 height 35
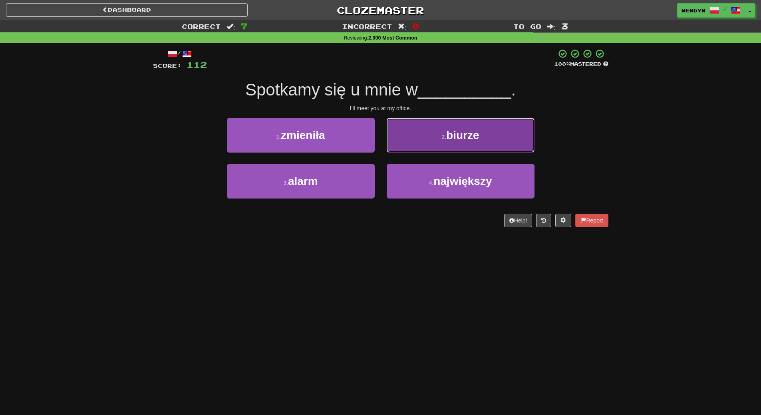
click at [467, 140] on span "biurze" at bounding box center [462, 135] width 33 height 12
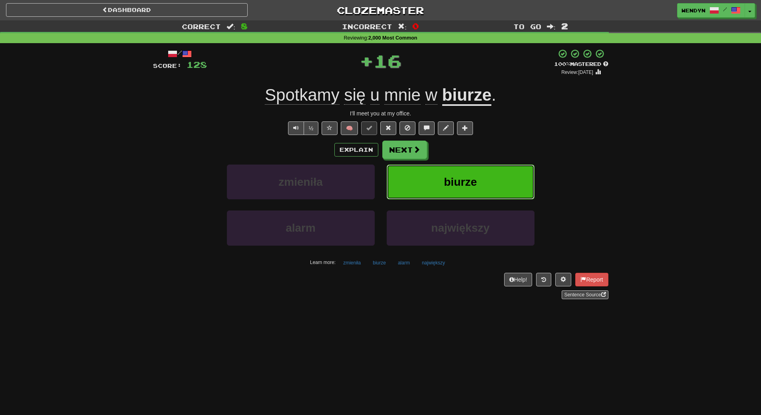
click at [457, 181] on span "biurze" at bounding box center [460, 182] width 33 height 12
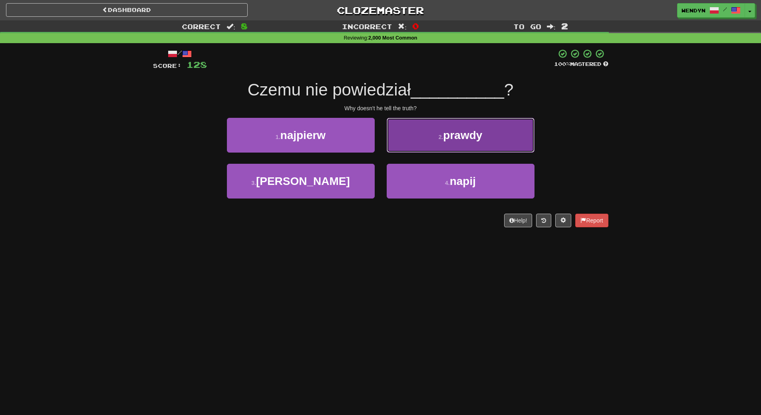
click at [458, 143] on button "2 . prawdy" at bounding box center [461, 135] width 148 height 35
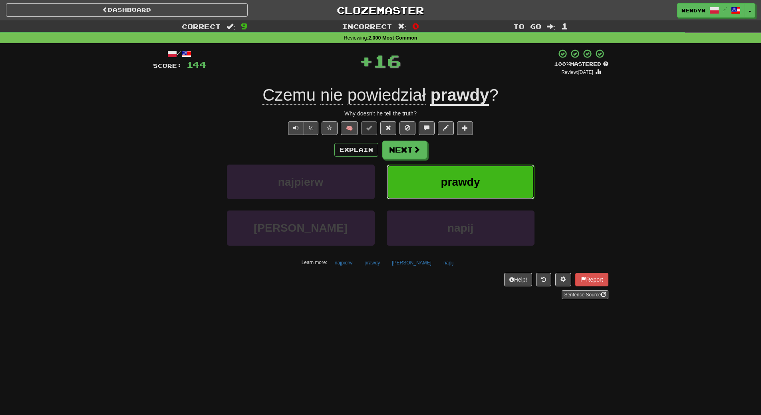
click at [466, 176] on span "prawdy" at bounding box center [460, 182] width 39 height 12
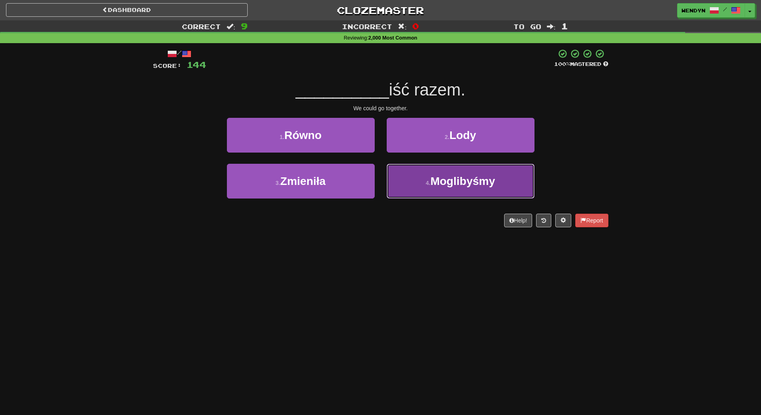
click at [466, 177] on span "Moglibyśmy" at bounding box center [462, 181] width 65 height 12
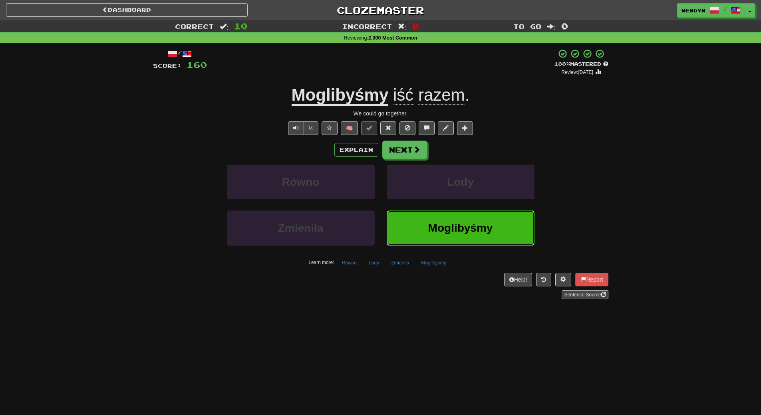
click at [456, 234] on span "Moglibyśmy" at bounding box center [460, 228] width 65 height 12
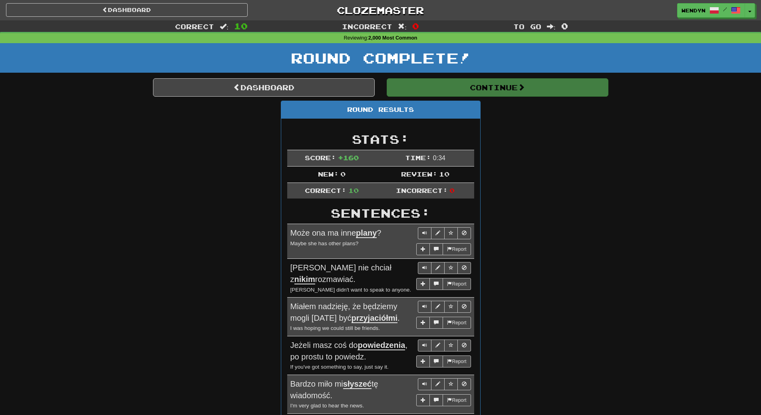
click at [515, 126] on div "Round Results Stats: Score: + 160 Time: 0 : 34 New: 0 Review: 10 Correct: 10 In…" at bounding box center [381, 351] width 456 height 500
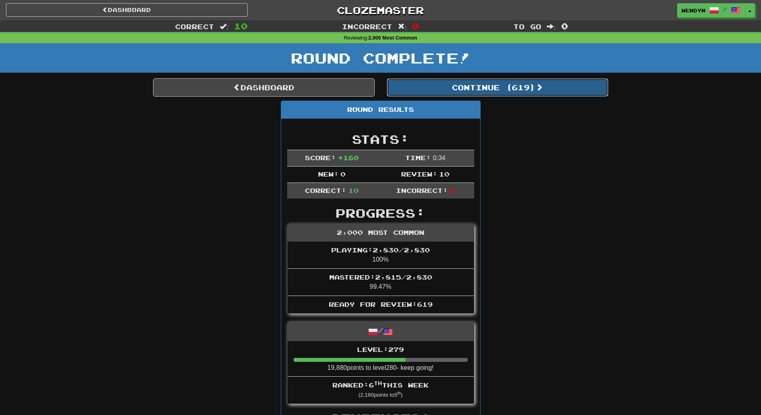
click at [529, 92] on button "Continue ( 619 )" at bounding box center [498, 87] width 222 height 18
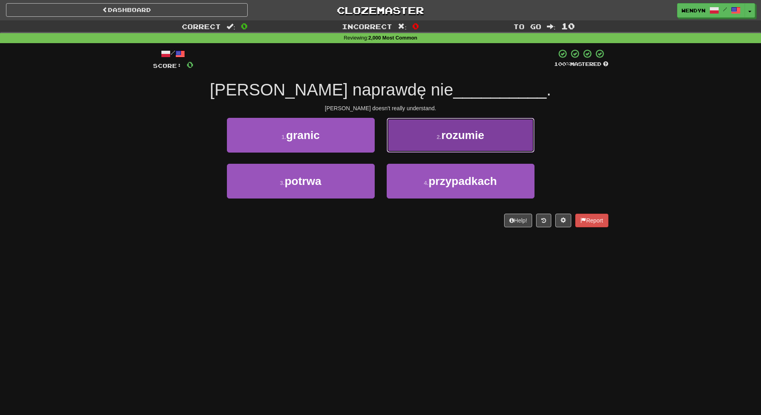
click at [430, 141] on button "2 . rozumie" at bounding box center [461, 135] width 148 height 35
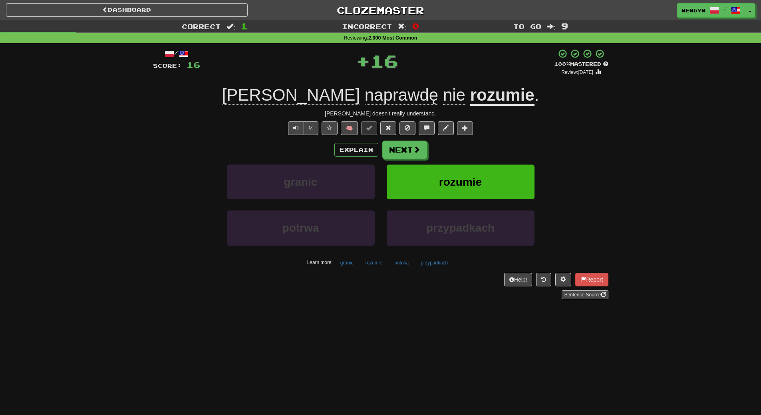
drag, startPoint x: 663, startPoint y: 80, endPoint x: 599, endPoint y: 153, distance: 97.4
click at [651, 104] on div "Correct : 1 Incorrect : 0 To go : 9 Reviewing : 2,000 Most Common / Score: 16 +…" at bounding box center [380, 165] width 761 height 290
click at [469, 192] on button "rozumie" at bounding box center [461, 182] width 148 height 35
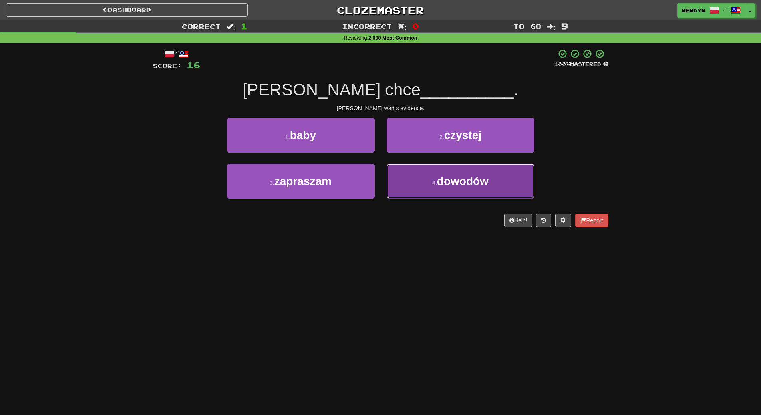
click at [476, 167] on button "4 . dowodów" at bounding box center [461, 181] width 148 height 35
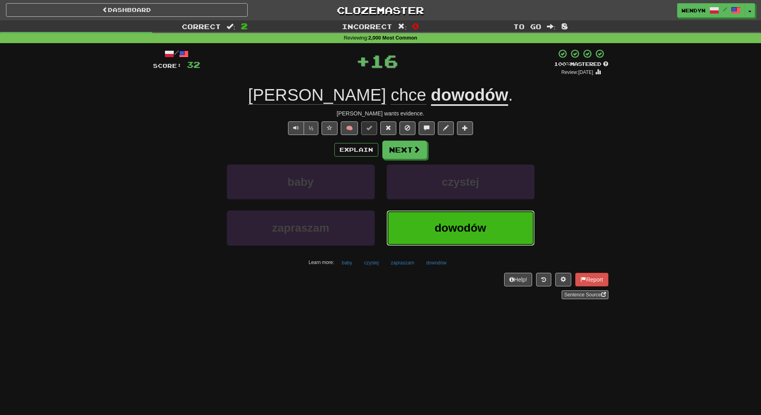
click at [456, 225] on span "dowodów" at bounding box center [461, 228] width 52 height 12
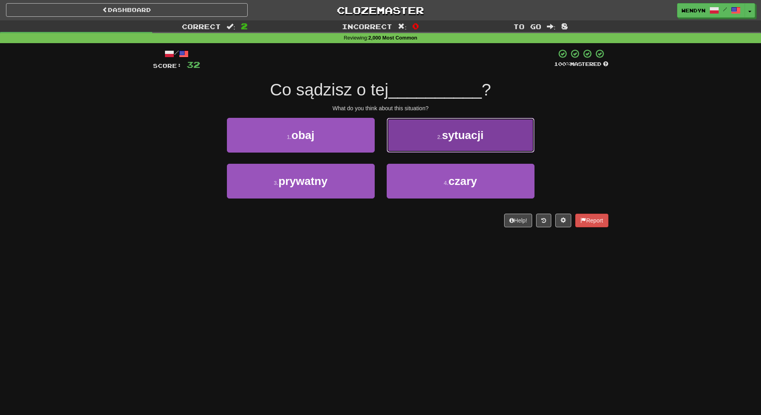
click at [460, 143] on button "2 . sytuacji" at bounding box center [461, 135] width 148 height 35
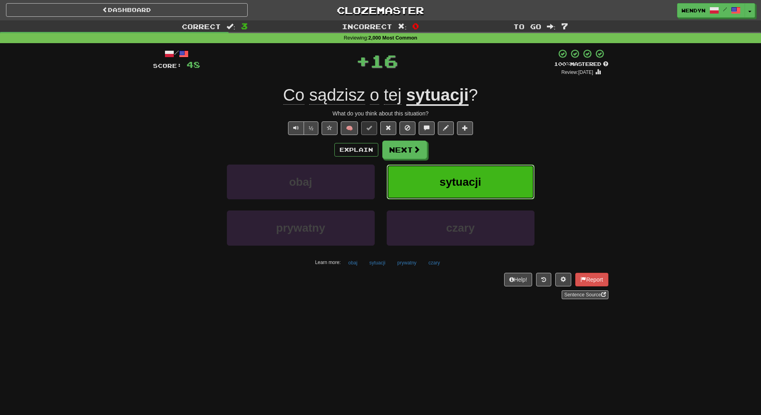
click at [456, 194] on button "sytuacji" at bounding box center [461, 182] width 148 height 35
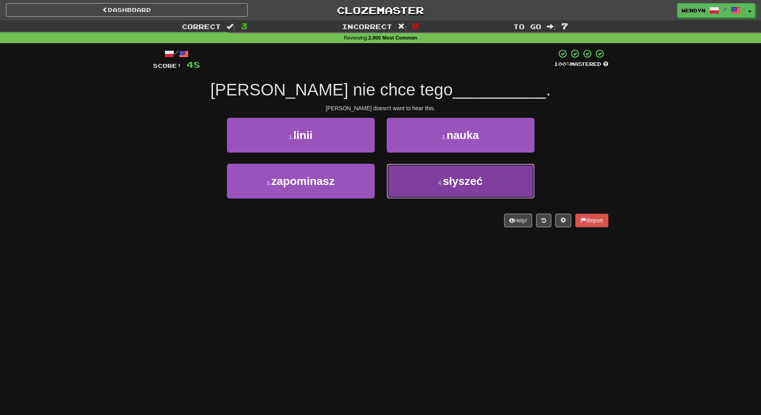
click at [469, 185] on span "słyszeć" at bounding box center [463, 181] width 40 height 12
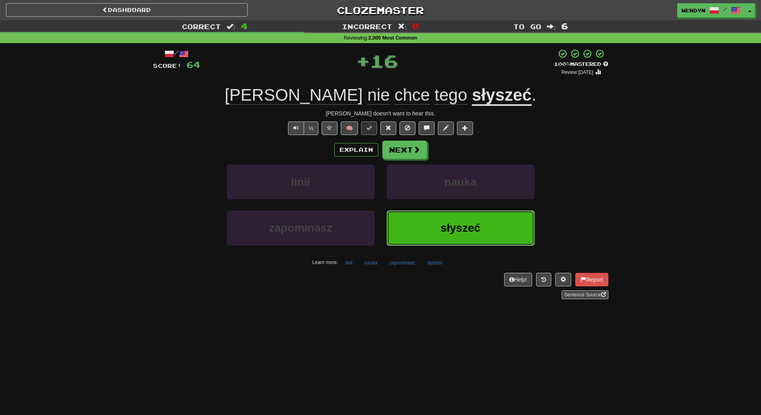
click at [458, 243] on button "słyszeć" at bounding box center [461, 228] width 148 height 35
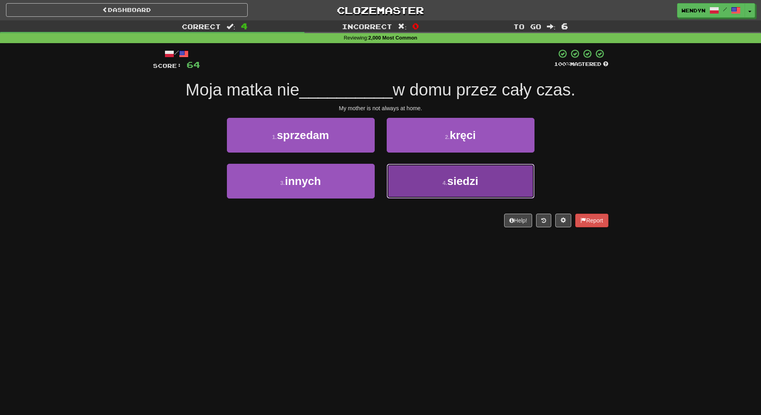
click at [452, 189] on button "4 . siedzi" at bounding box center [461, 181] width 148 height 35
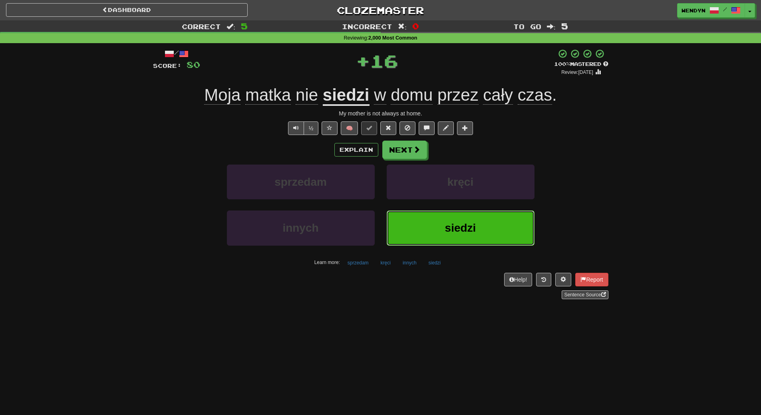
click at [450, 237] on button "siedzi" at bounding box center [461, 228] width 148 height 35
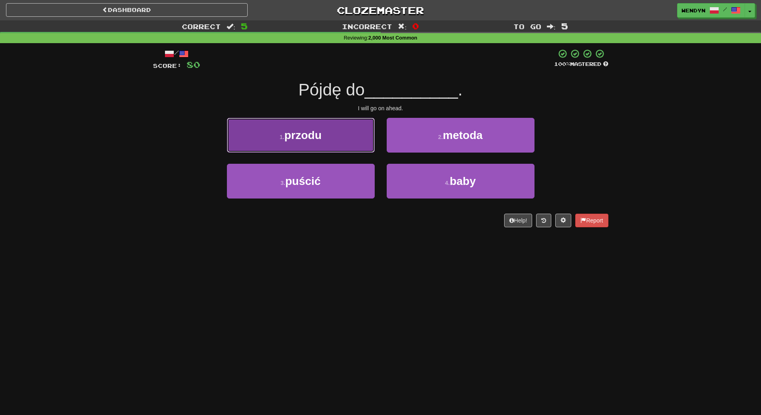
click at [333, 147] on button "1 . przodu" at bounding box center [301, 135] width 148 height 35
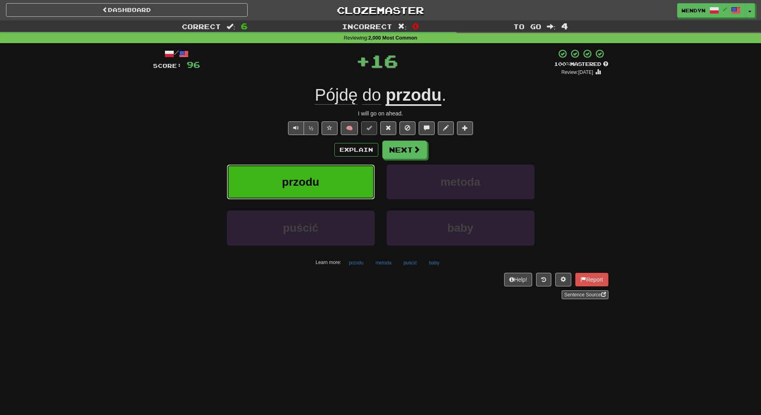
click at [321, 176] on button "przodu" at bounding box center [301, 182] width 148 height 35
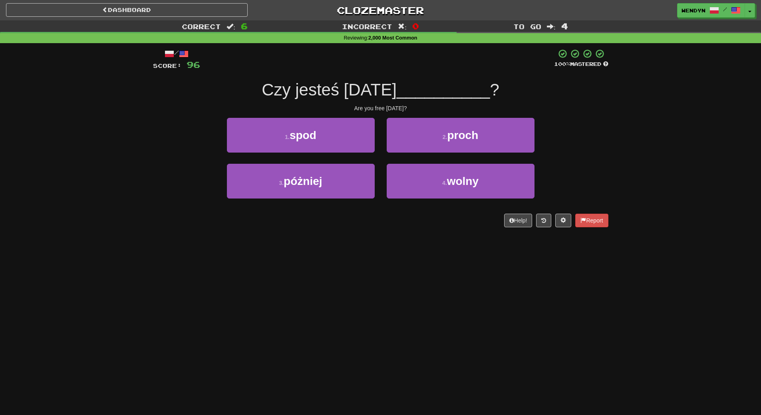
drag, startPoint x: 306, startPoint y: 153, endPoint x: 382, endPoint y: 240, distance: 115.3
click at [307, 153] on div "1 . spod" at bounding box center [301, 141] width 160 height 46
drag, startPoint x: 450, startPoint y: 181, endPoint x: 446, endPoint y: 209, distance: 28.3
click at [450, 181] on span "wolny" at bounding box center [463, 181] width 32 height 12
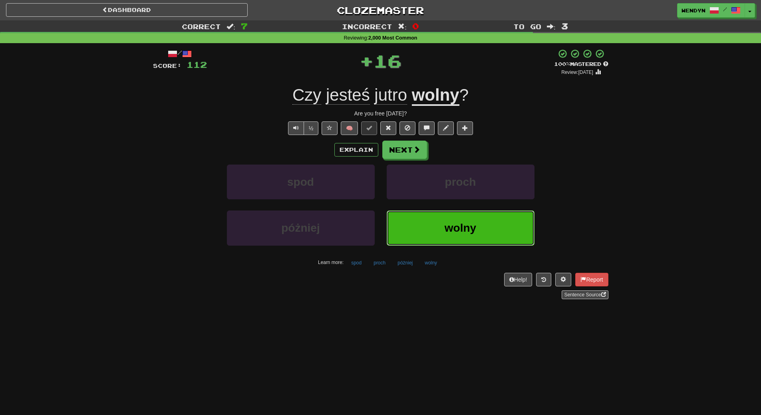
click at [446, 217] on button "wolny" at bounding box center [461, 228] width 148 height 35
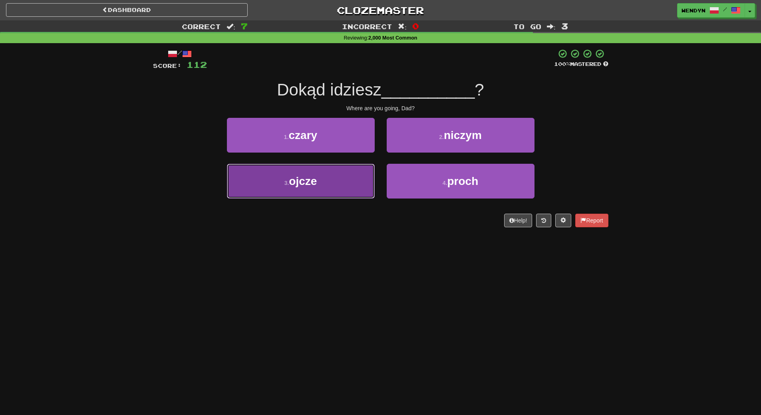
click at [302, 187] on button "3 . ojcze" at bounding box center [301, 181] width 148 height 35
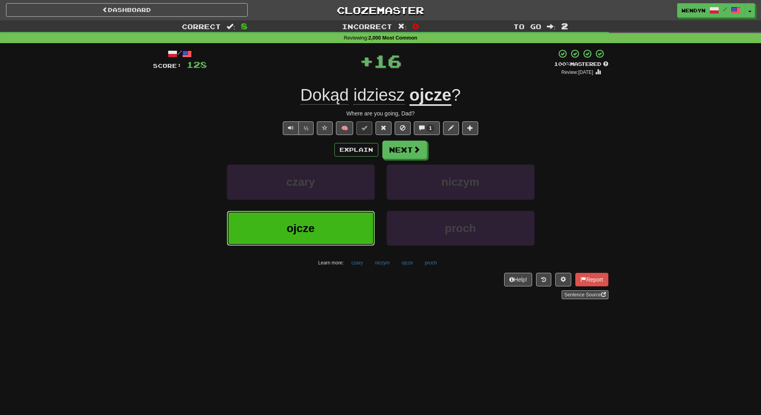
click at [297, 235] on button "ojcze" at bounding box center [301, 228] width 148 height 35
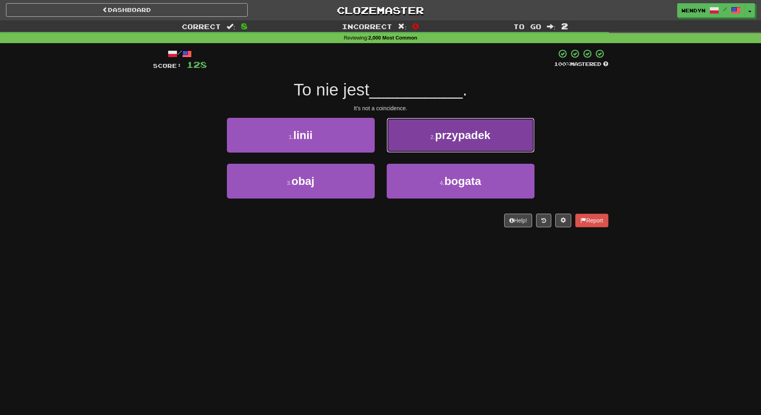
click at [443, 147] on button "2 . przypadek" at bounding box center [461, 135] width 148 height 35
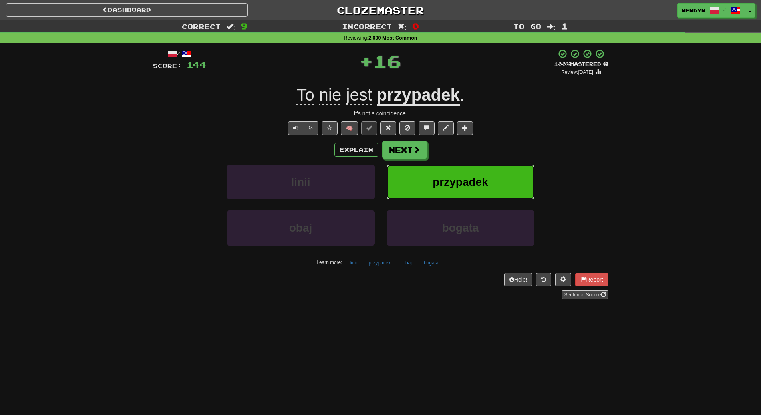
click at [458, 171] on button "przypadek" at bounding box center [461, 182] width 148 height 35
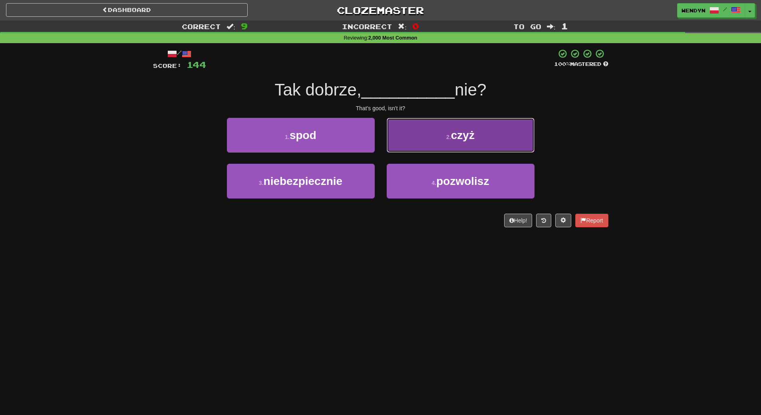
click at [462, 131] on span "czyż" at bounding box center [463, 135] width 24 height 12
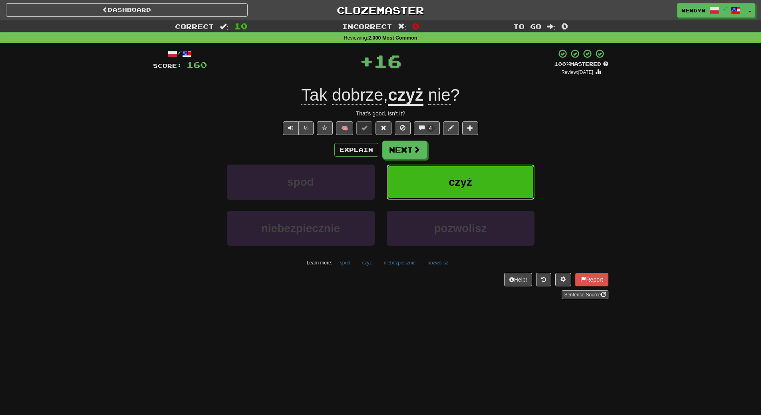
click at [480, 181] on button "czyż" at bounding box center [461, 182] width 148 height 35
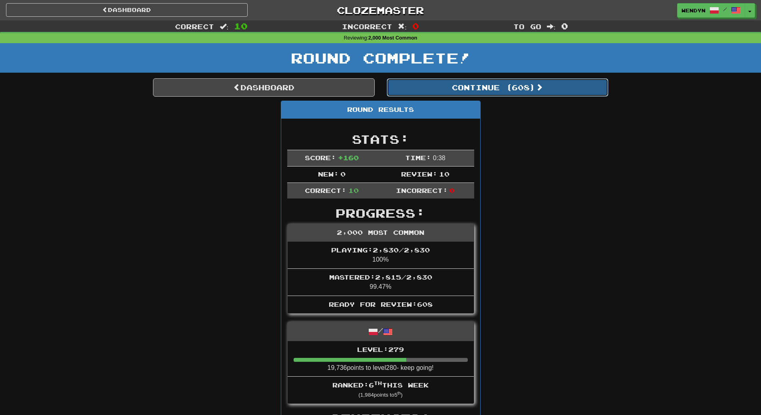
click at [519, 85] on button "Continue ( 608 )" at bounding box center [498, 87] width 222 height 18
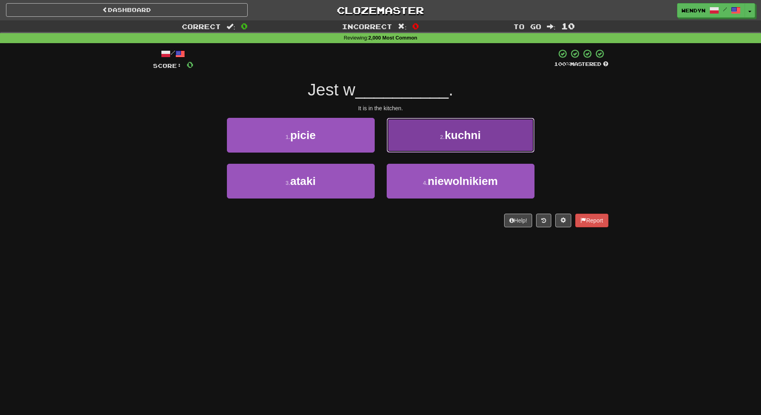
click at [456, 142] on button "2 . kuchni" at bounding box center [461, 135] width 148 height 35
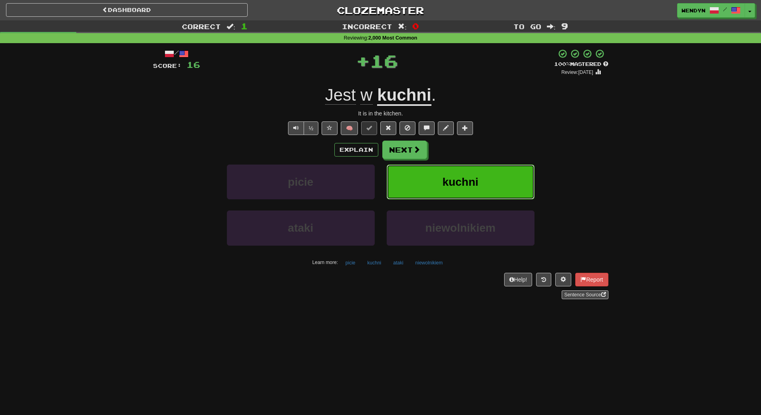
click at [481, 176] on button "kuchni" at bounding box center [461, 182] width 148 height 35
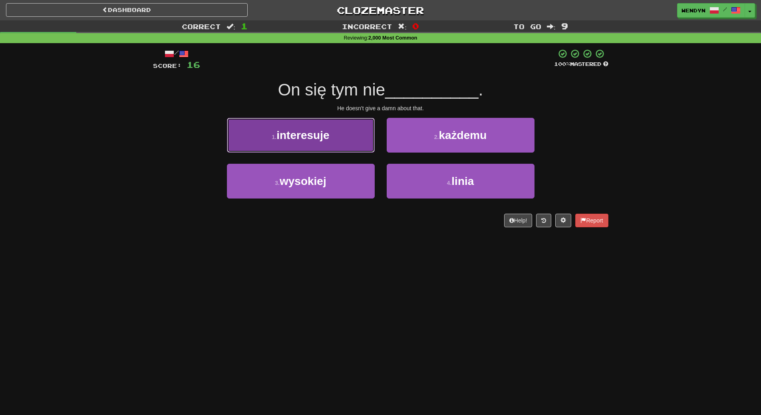
click at [340, 138] on button "1 . interesuje" at bounding box center [301, 135] width 148 height 35
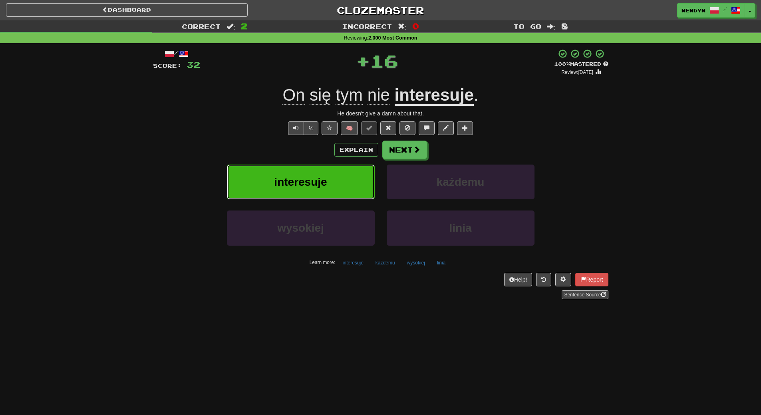
click at [331, 177] on button "interesuje" at bounding box center [301, 182] width 148 height 35
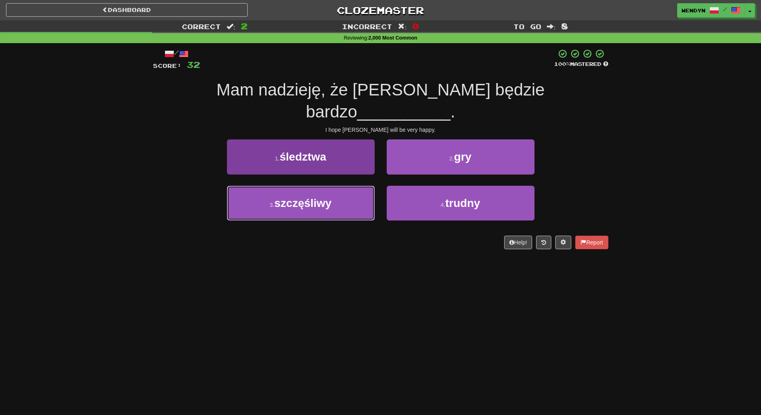
click at [298, 197] on span "szczęśliwy" at bounding box center [303, 203] width 57 height 12
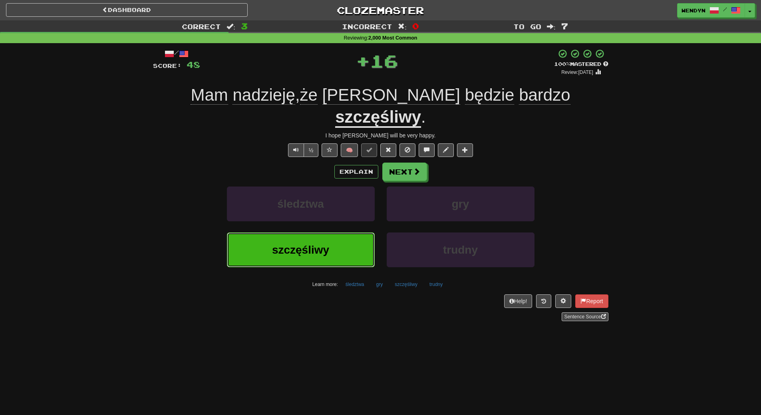
click at [295, 244] on span "szczęśliwy" at bounding box center [300, 250] width 57 height 12
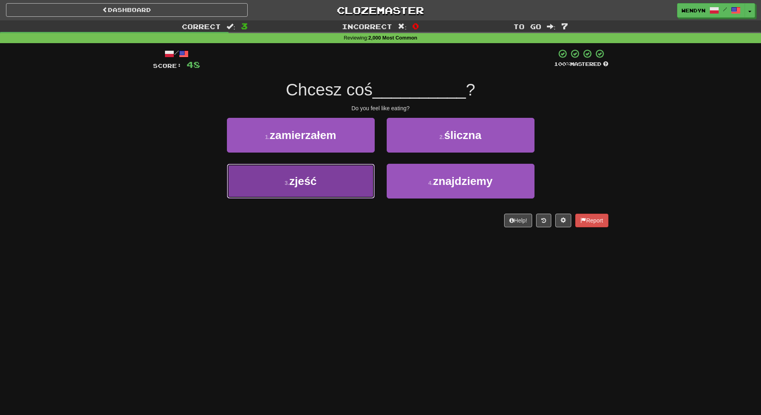
click at [328, 179] on button "3 . zjeść" at bounding box center [301, 181] width 148 height 35
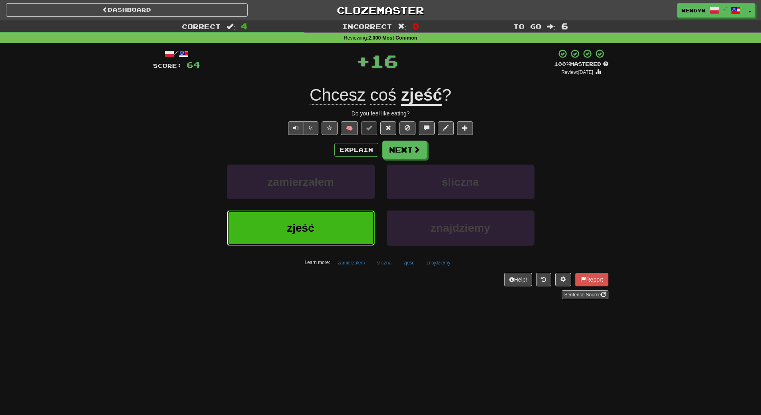
click at [322, 235] on button "zjeść" at bounding box center [301, 228] width 148 height 35
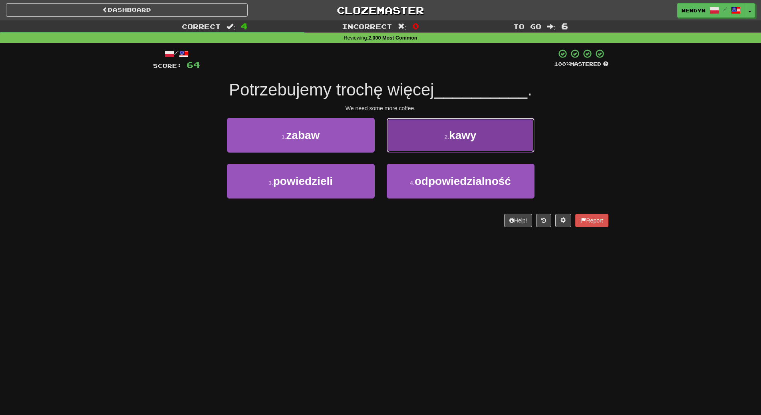
click at [506, 135] on button "2 . kawy" at bounding box center [461, 135] width 148 height 35
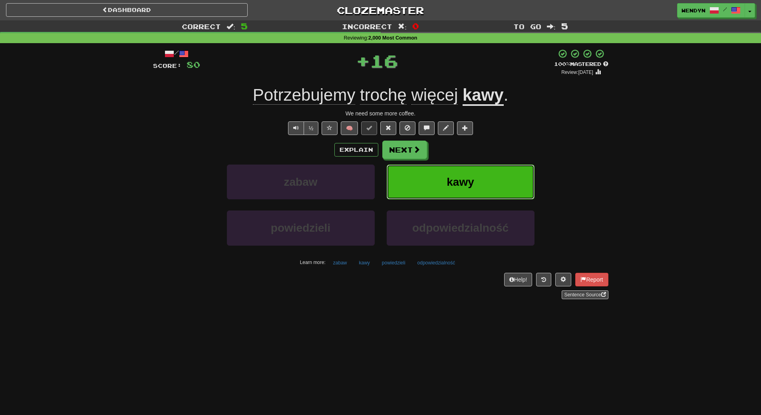
click at [510, 190] on button "kawy" at bounding box center [461, 182] width 148 height 35
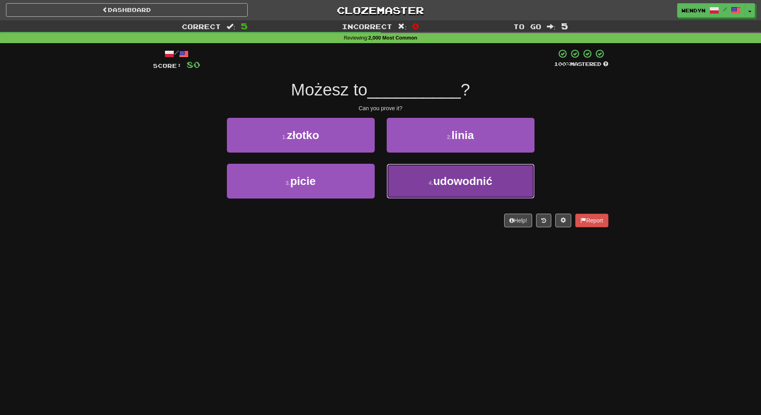
click at [466, 189] on button "4 . udowodnić" at bounding box center [461, 181] width 148 height 35
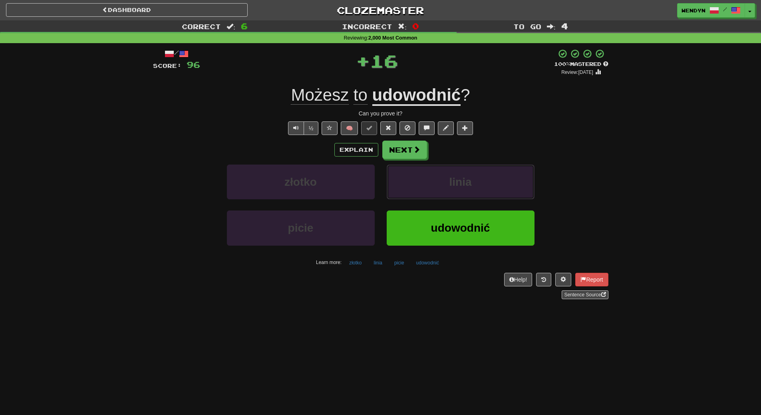
click at [466, 189] on button "linia" at bounding box center [461, 182] width 148 height 35
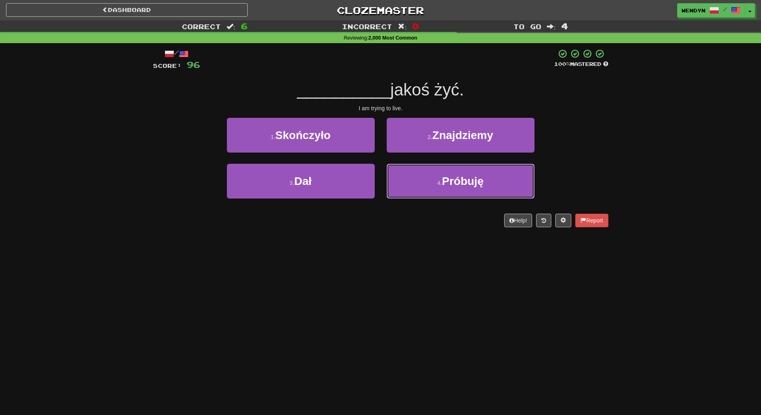
click at [466, 189] on button "4 . Próbuję" at bounding box center [461, 181] width 148 height 35
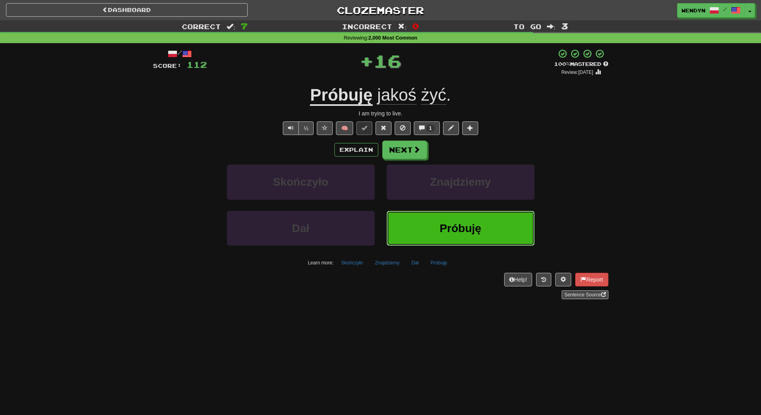
click at [465, 214] on button "Próbuję" at bounding box center [461, 228] width 148 height 35
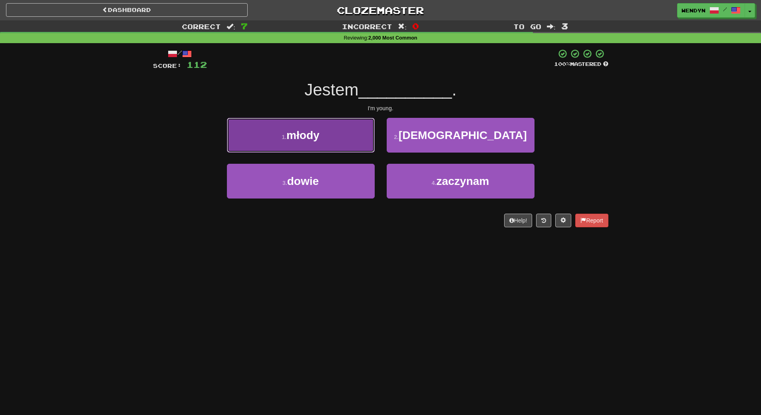
click at [314, 145] on button "1 . młody" at bounding box center [301, 135] width 148 height 35
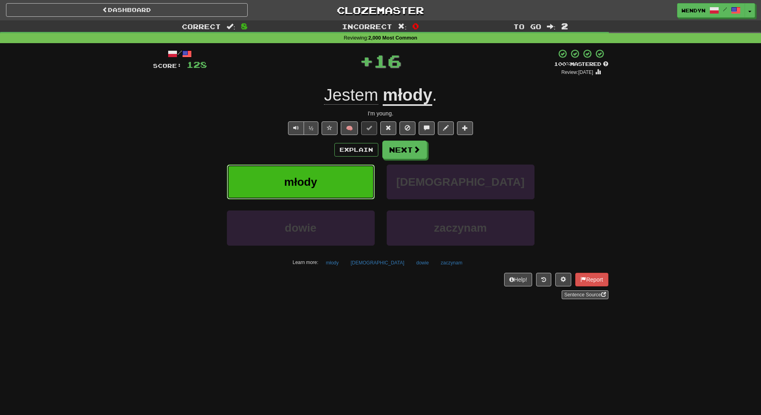
click at [315, 179] on span "młody" at bounding box center [300, 182] width 33 height 12
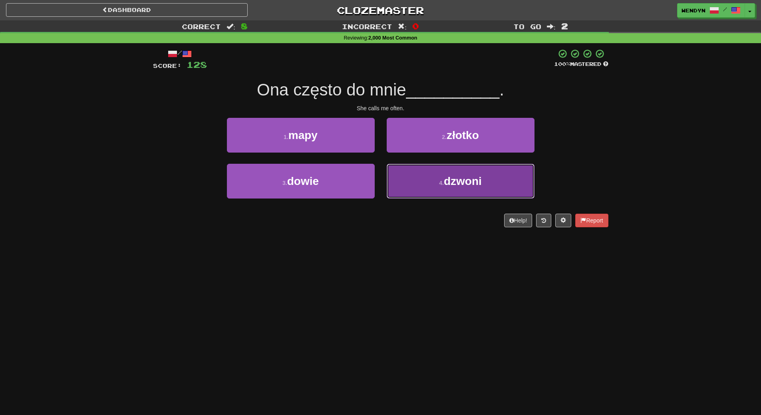
click at [476, 185] on span "dzwoni" at bounding box center [463, 181] width 38 height 12
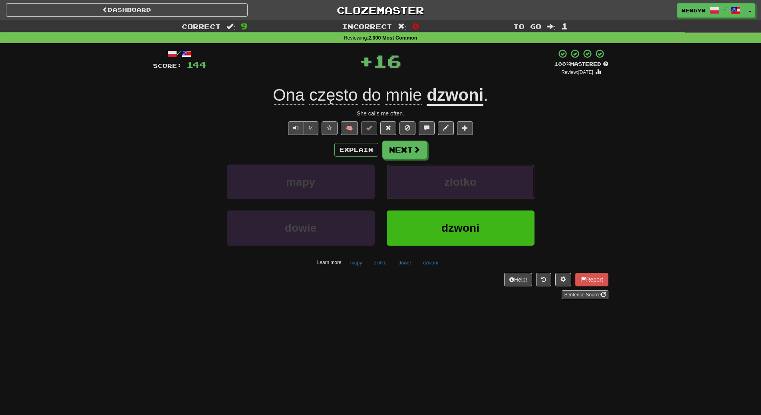
click at [476, 185] on span "złotko" at bounding box center [460, 182] width 32 height 12
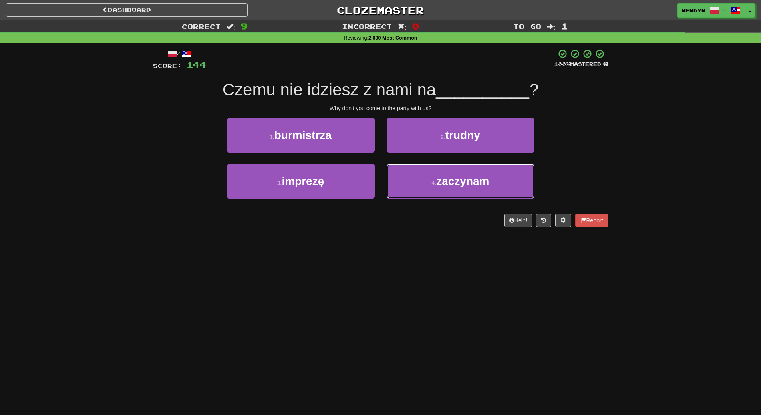
drag, startPoint x: 476, startPoint y: 185, endPoint x: 467, endPoint y: 261, distance: 77.2
click at [467, 261] on div "Dashboard Clozemaster WendyN / Toggle Dropdown Dashboard Leaderboard Activity F…" at bounding box center [380, 207] width 761 height 415
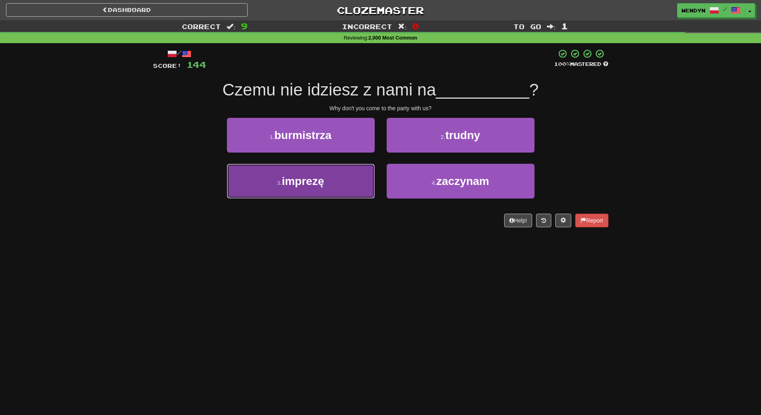
click at [354, 187] on button "3 . imprezę" at bounding box center [301, 181] width 148 height 35
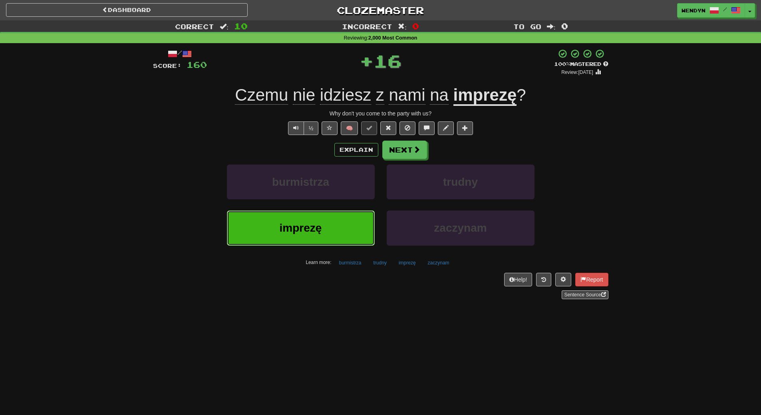
click at [352, 230] on button "imprezę" at bounding box center [301, 228] width 148 height 35
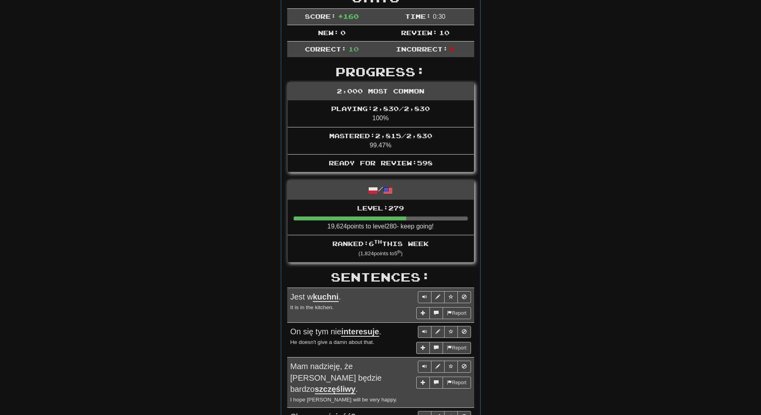
scroll to position [40, 0]
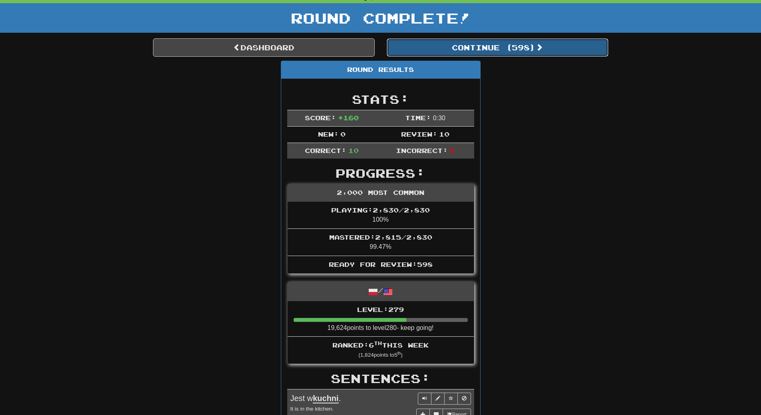
click at [521, 42] on button "Continue ( 598 )" at bounding box center [498, 47] width 222 height 18
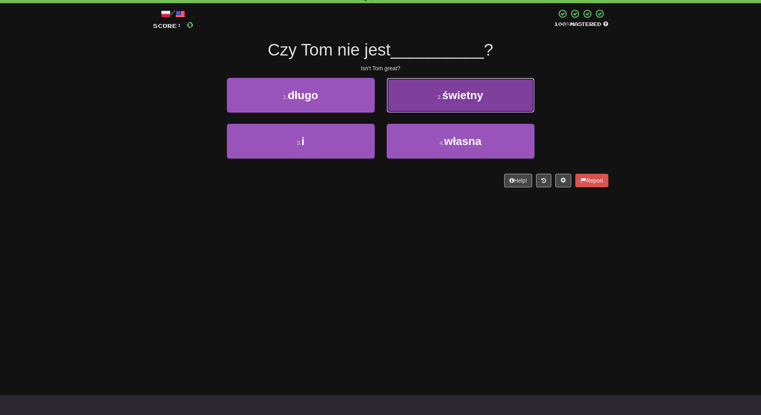
click at [507, 99] on button "2 . świetny" at bounding box center [461, 95] width 148 height 35
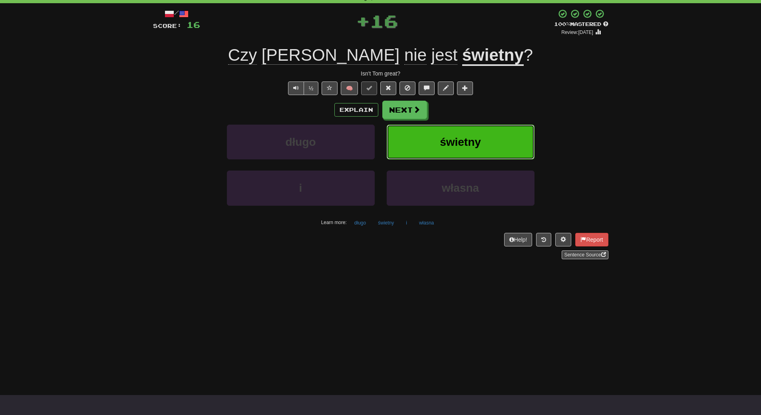
click at [492, 141] on button "świetny" at bounding box center [461, 142] width 148 height 35
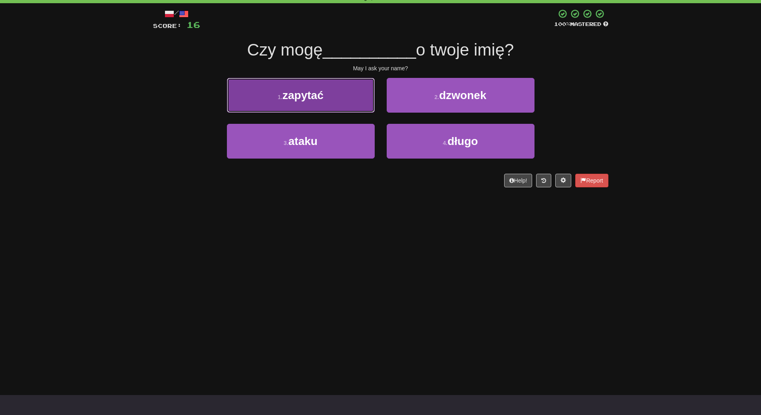
click at [363, 99] on button "1 . zapytać" at bounding box center [301, 95] width 148 height 35
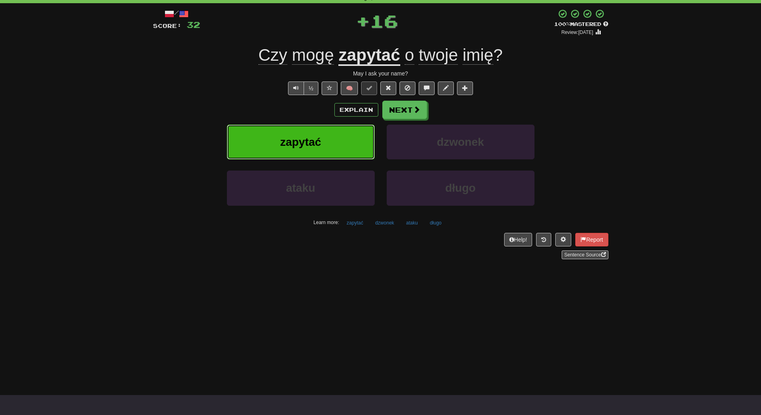
click at [319, 137] on span "zapytać" at bounding box center [300, 142] width 41 height 12
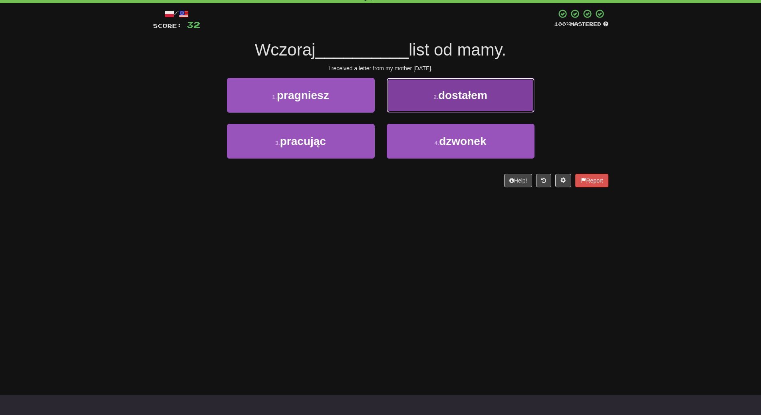
click at [464, 95] on span "dostałem" at bounding box center [462, 95] width 49 height 12
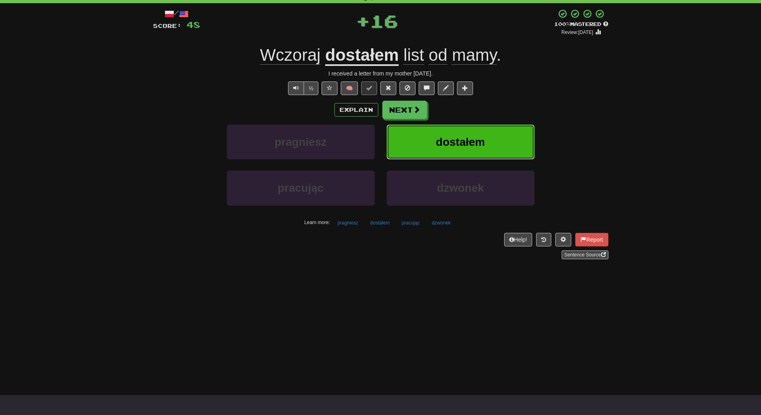
click at [466, 127] on button "dostałem" at bounding box center [461, 142] width 148 height 35
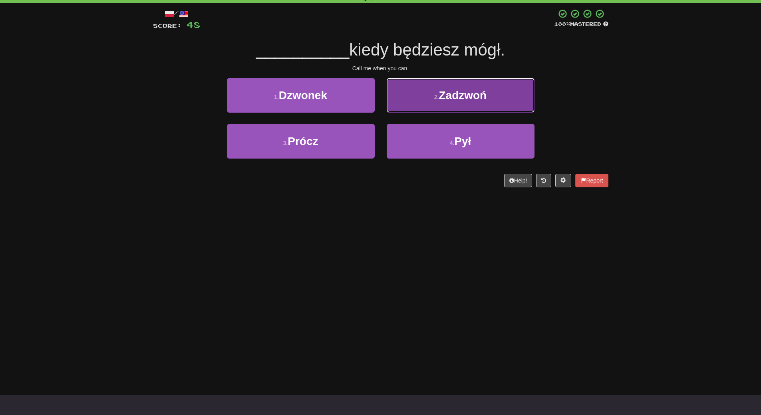
click at [499, 91] on button "2 . Zadzwoń" at bounding box center [461, 95] width 148 height 35
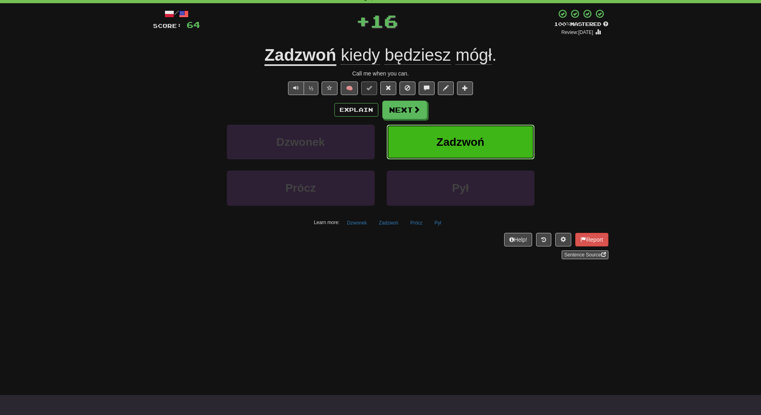
click at [489, 140] on button "Zadzwoń" at bounding box center [461, 142] width 148 height 35
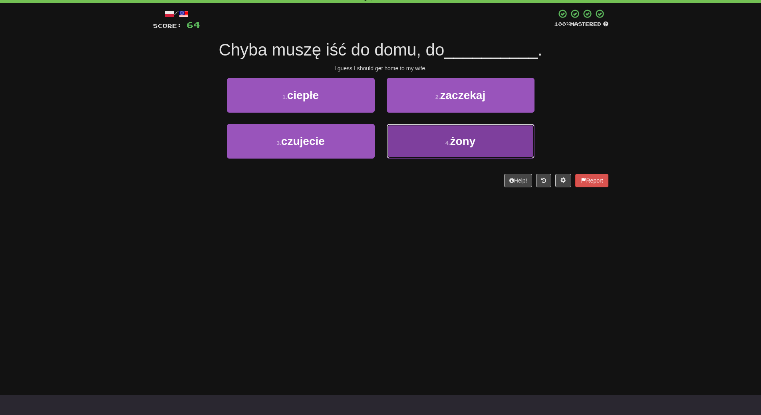
click at [442, 153] on button "4 . żony" at bounding box center [461, 141] width 148 height 35
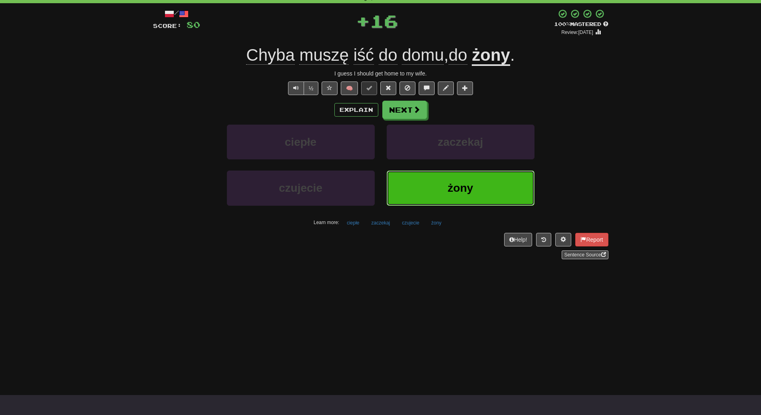
click at [430, 178] on button "żony" at bounding box center [461, 188] width 148 height 35
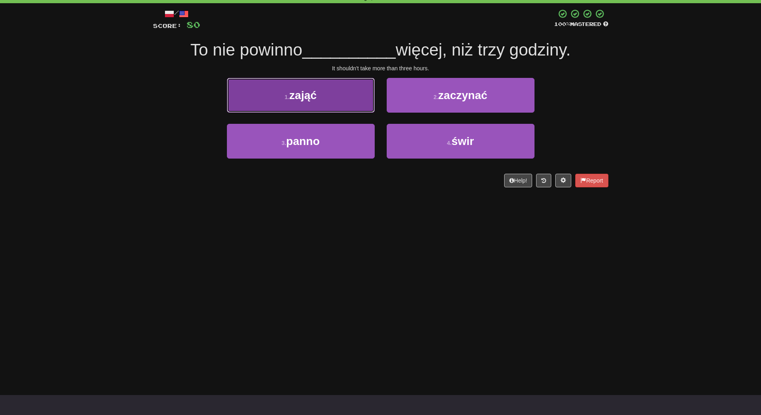
click at [319, 78] on button "1 . zająć" at bounding box center [301, 95] width 148 height 35
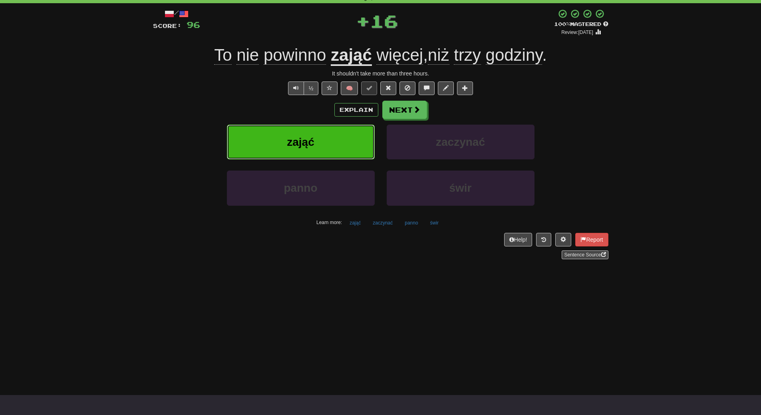
click at [303, 136] on span "zająć" at bounding box center [301, 142] width 28 height 12
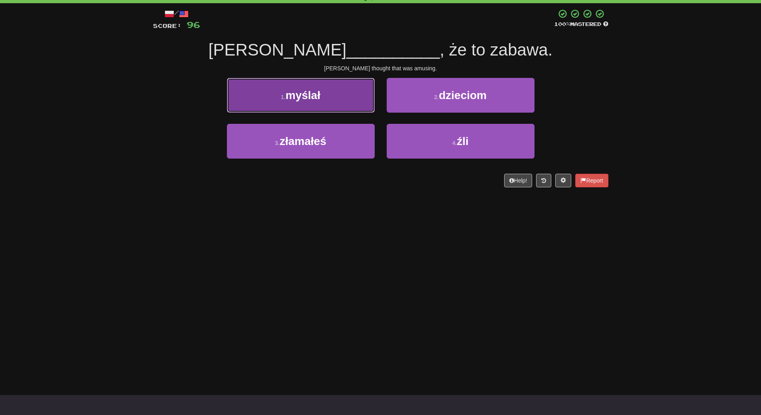
click at [316, 90] on span "myślał" at bounding box center [303, 95] width 35 height 12
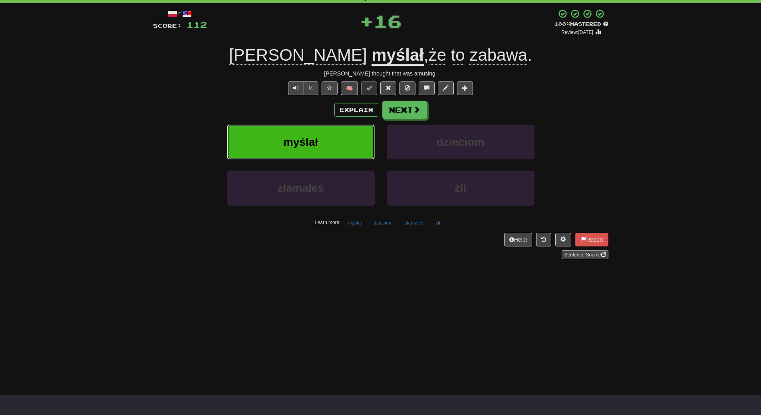
click at [312, 145] on span "myślał" at bounding box center [300, 142] width 35 height 12
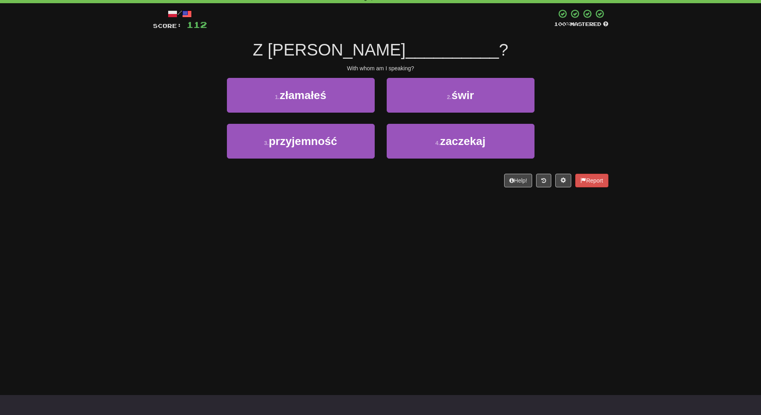
click at [287, 277] on div "Dashboard Clozemaster WendyN / Toggle Dropdown Dashboard Leaderboard Activity F…" at bounding box center [380, 167] width 761 height 415
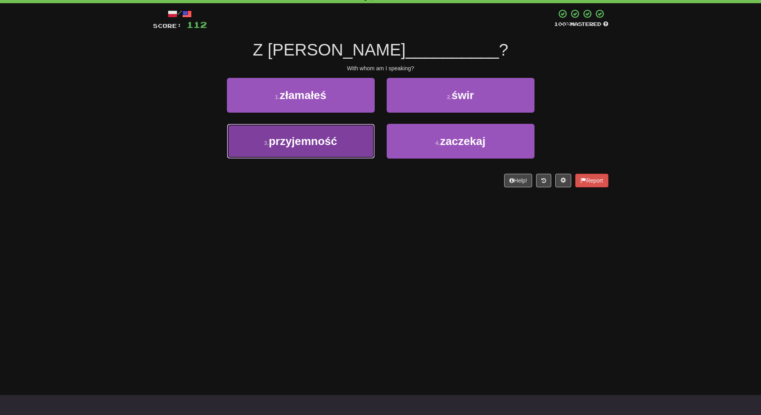
click at [319, 151] on button "3 . przyjemność" at bounding box center [301, 141] width 148 height 35
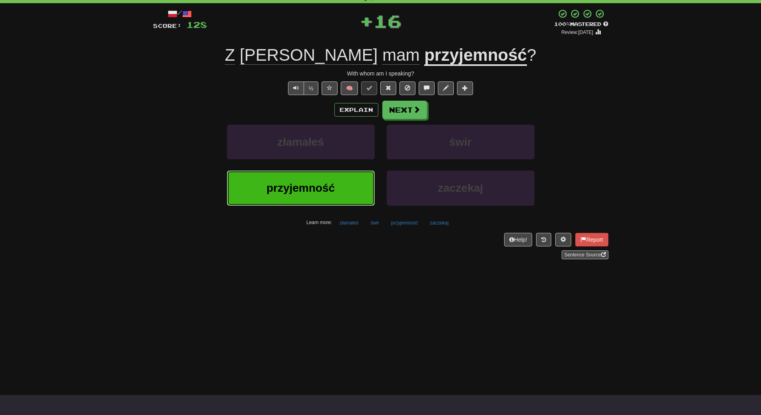
click at [315, 179] on button "przyjemność" at bounding box center [301, 188] width 148 height 35
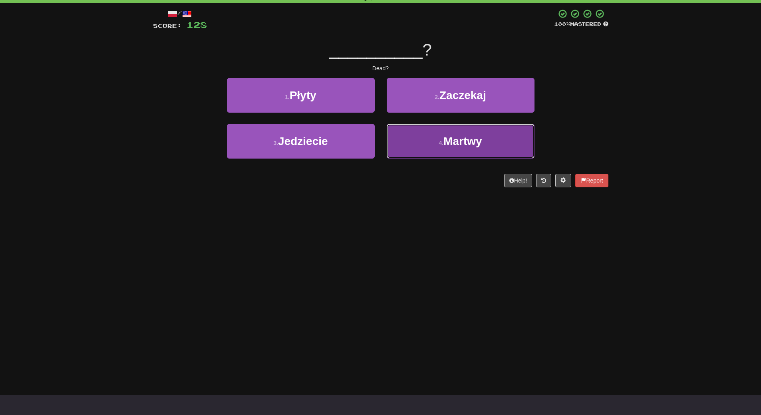
click at [464, 149] on button "4 . Martwy" at bounding box center [461, 141] width 148 height 35
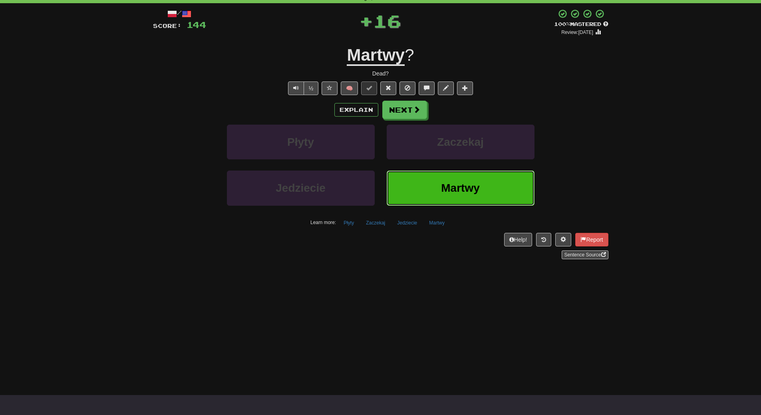
click at [456, 179] on button "Martwy" at bounding box center [461, 188] width 148 height 35
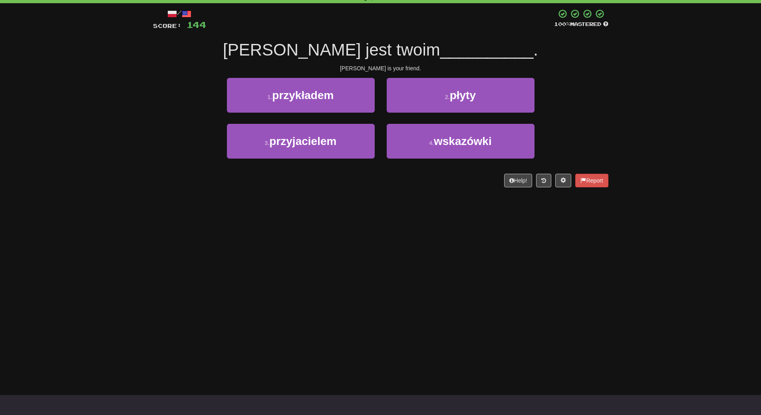
click at [326, 123] on div "1 . przykładem" at bounding box center [301, 101] width 160 height 46
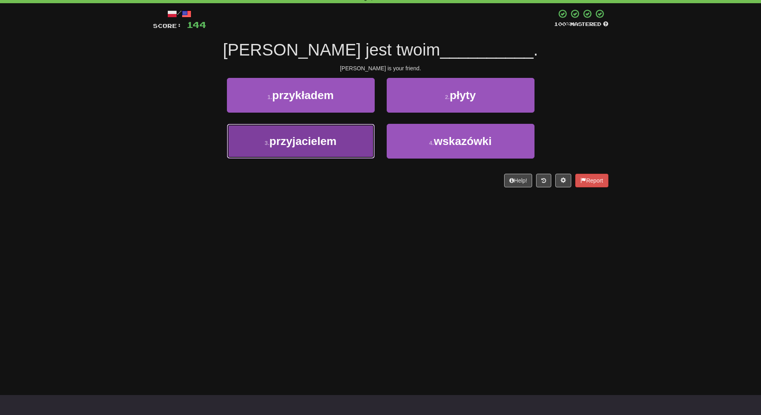
click at [332, 153] on button "3 . przyjacielem" at bounding box center [301, 141] width 148 height 35
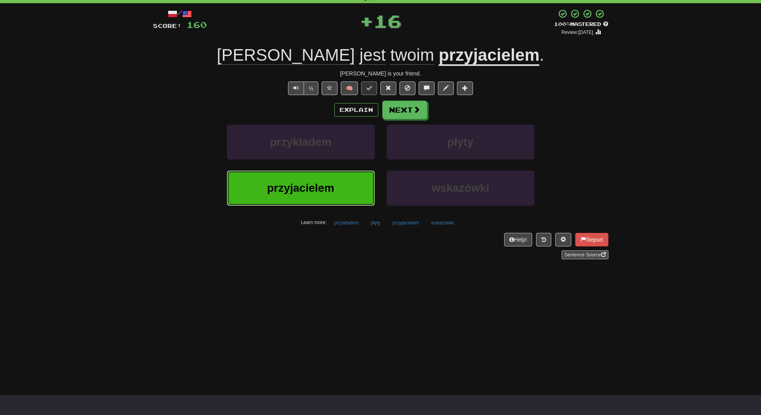
click at [328, 183] on span "przyjacielem" at bounding box center [300, 188] width 67 height 12
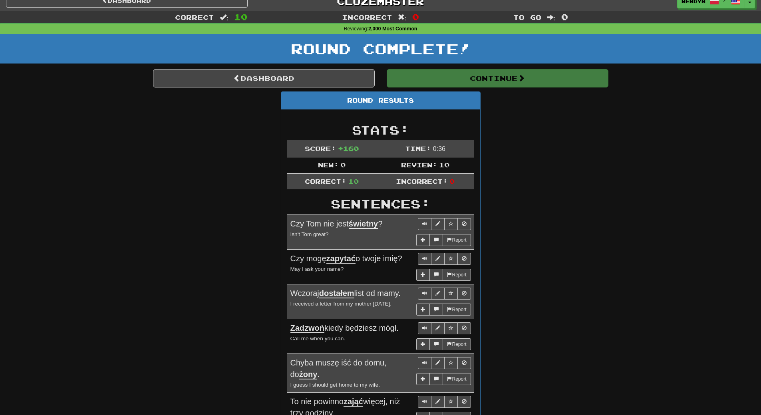
scroll to position [0, 0]
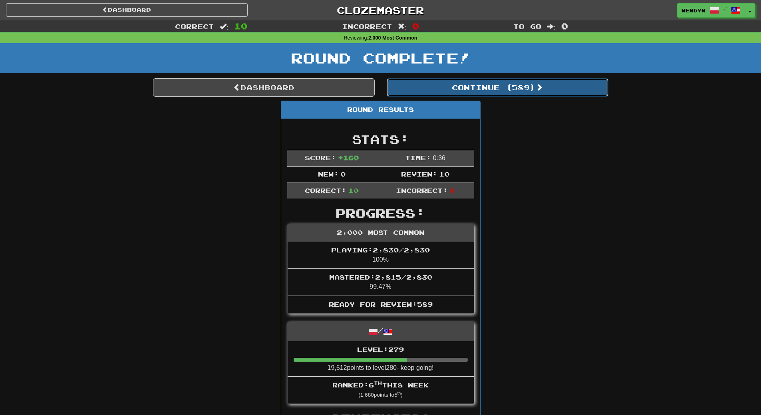
click at [519, 90] on button "Continue ( 589 )" at bounding box center [498, 87] width 222 height 18
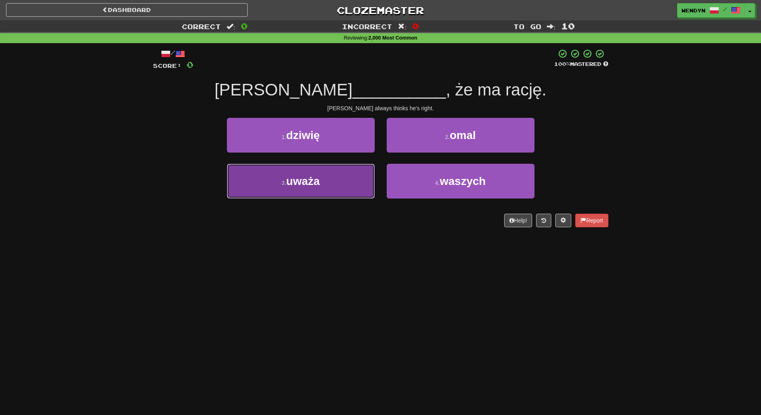
click at [302, 174] on button "3 . uważa" at bounding box center [301, 181] width 148 height 35
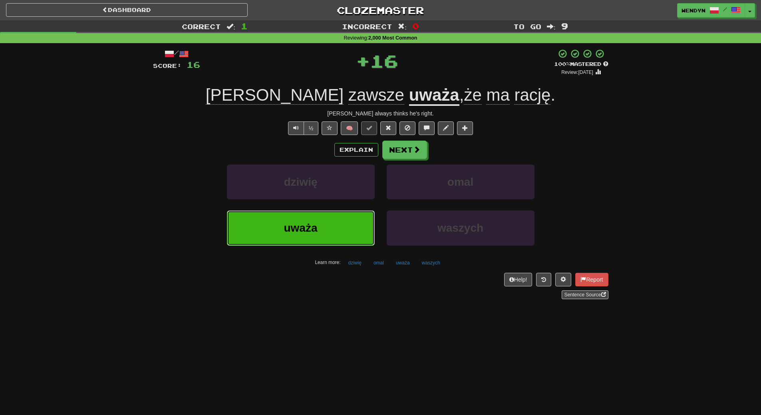
click at [306, 239] on button "uważa" at bounding box center [301, 228] width 148 height 35
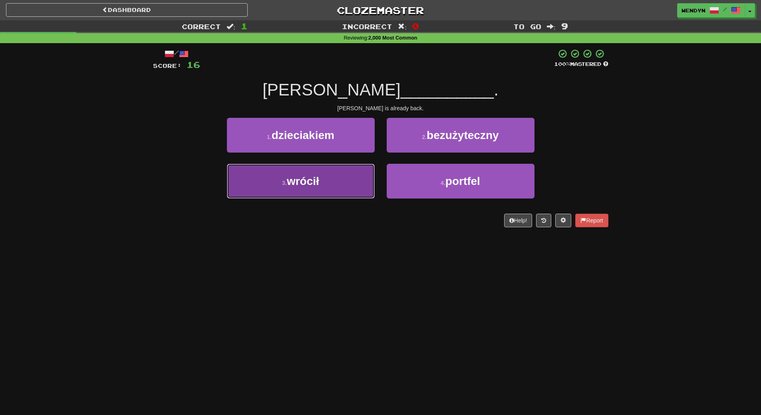
click at [312, 180] on span "wrócił" at bounding box center [303, 181] width 32 height 12
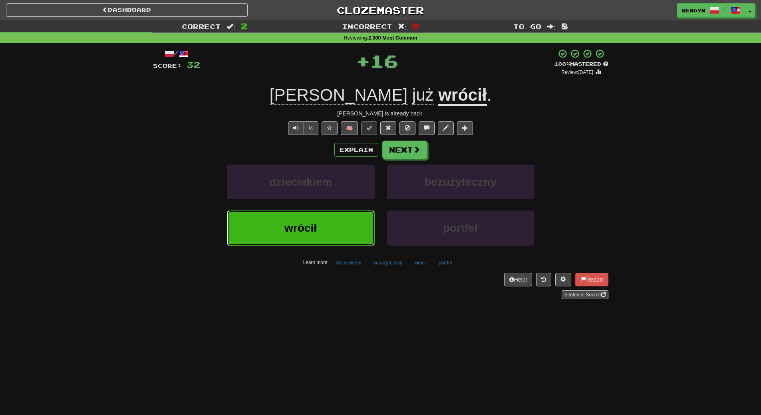
click at [301, 231] on span "wrócił" at bounding box center [301, 228] width 32 height 12
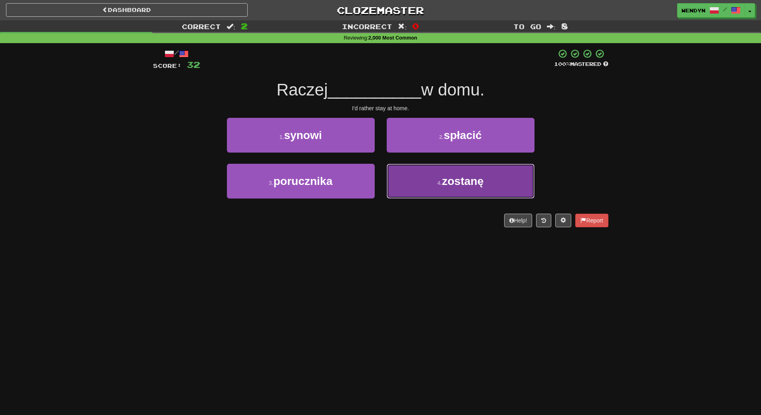
click at [419, 188] on button "4 . zostanę" at bounding box center [461, 181] width 148 height 35
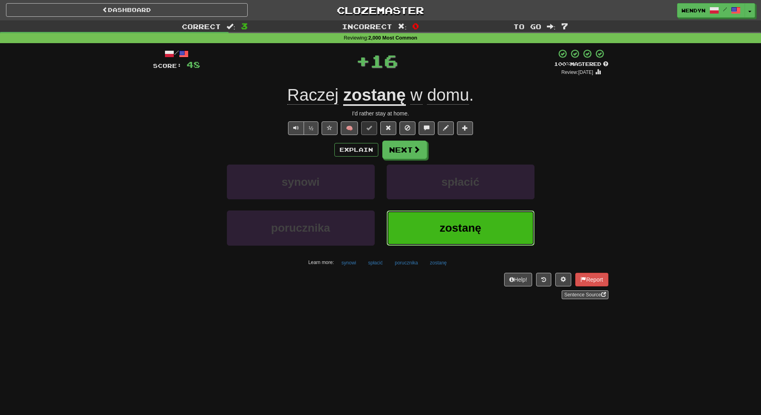
click at [413, 214] on button "zostanę" at bounding box center [461, 228] width 148 height 35
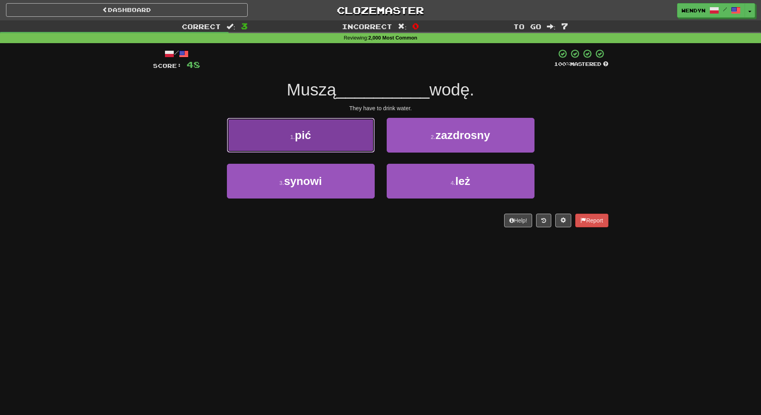
click at [329, 134] on button "1 . pić" at bounding box center [301, 135] width 148 height 35
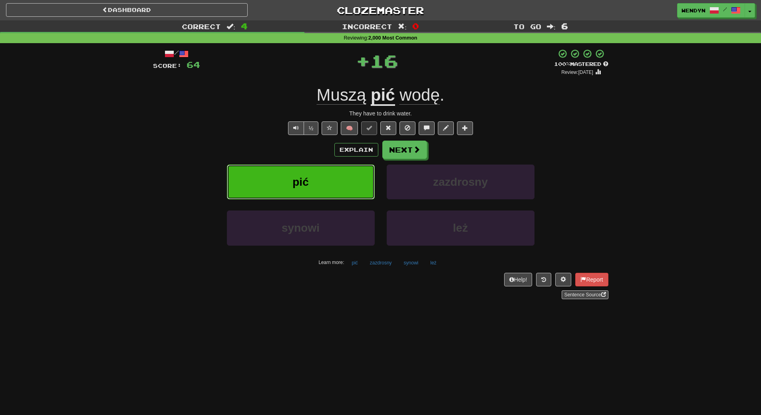
click at [319, 176] on button "pić" at bounding box center [301, 182] width 148 height 35
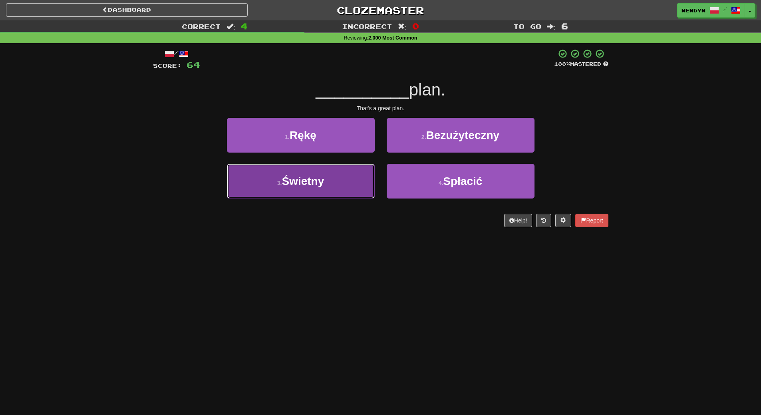
click at [316, 190] on button "3 . Świetny" at bounding box center [301, 181] width 148 height 35
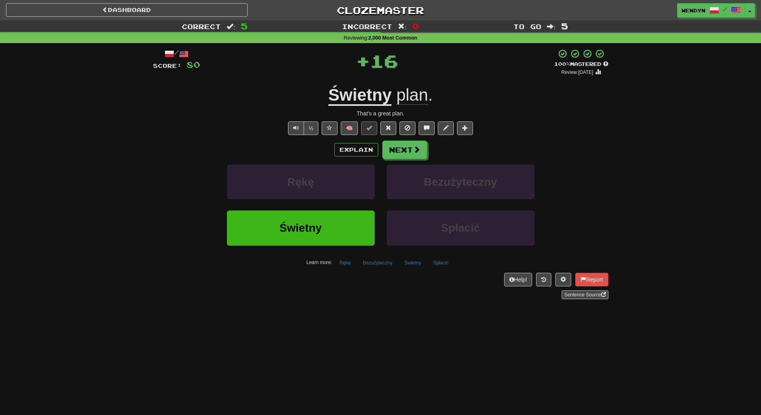
click at [307, 209] on div "Rękę" at bounding box center [301, 188] width 160 height 46
click at [307, 214] on button "Świetny" at bounding box center [301, 228] width 148 height 35
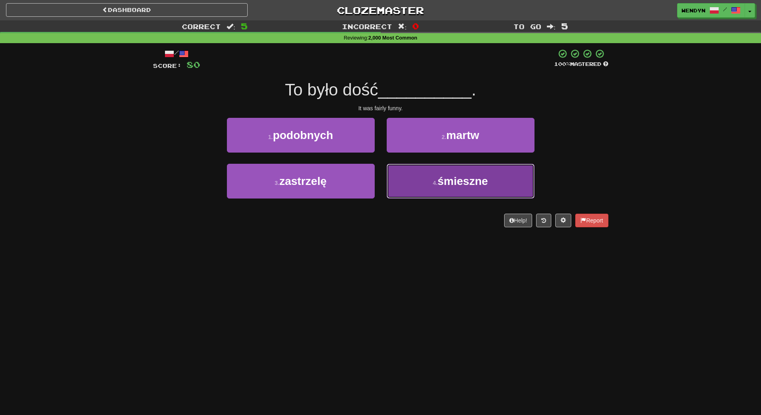
click at [443, 196] on button "4 . śmieszne" at bounding box center [461, 181] width 148 height 35
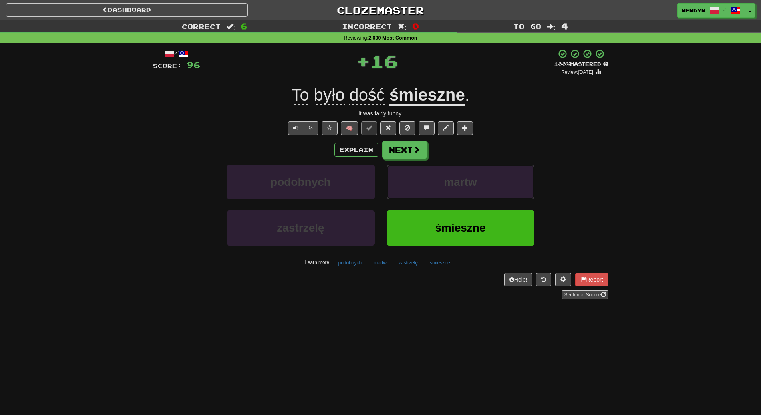
click at [443, 196] on button "martw" at bounding box center [461, 182] width 148 height 35
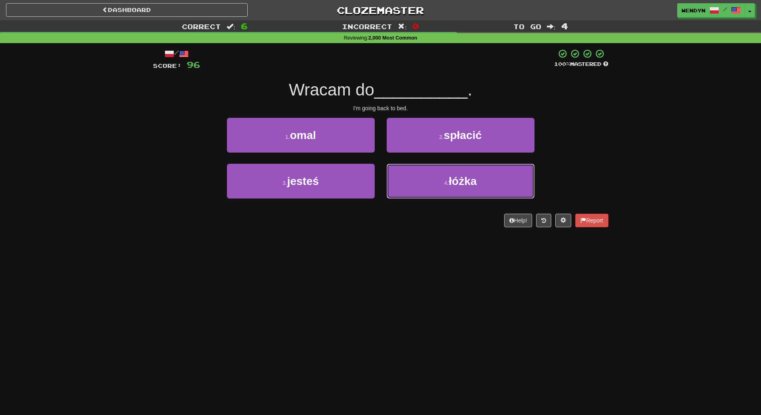
click at [443, 196] on button "4 . łóżka" at bounding box center [461, 181] width 148 height 35
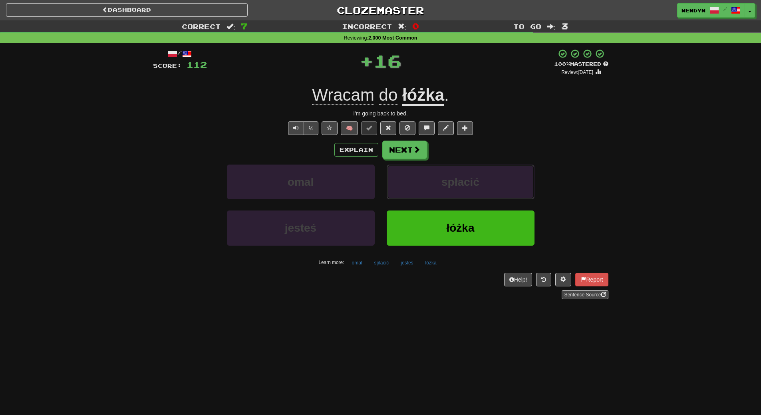
click at [443, 196] on button "spłacić" at bounding box center [461, 182] width 148 height 35
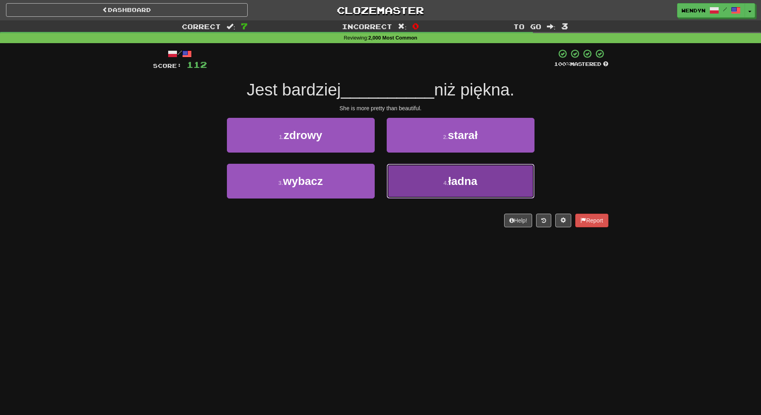
click at [443, 186] on button "4 . ładna" at bounding box center [461, 181] width 148 height 35
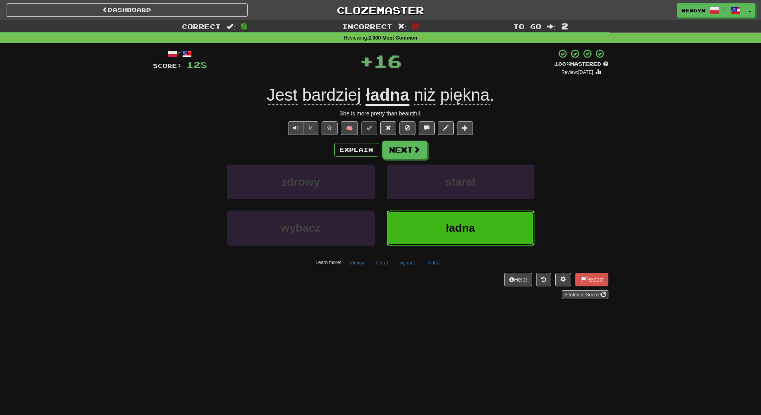
click at [435, 232] on button "ładna" at bounding box center [461, 228] width 148 height 35
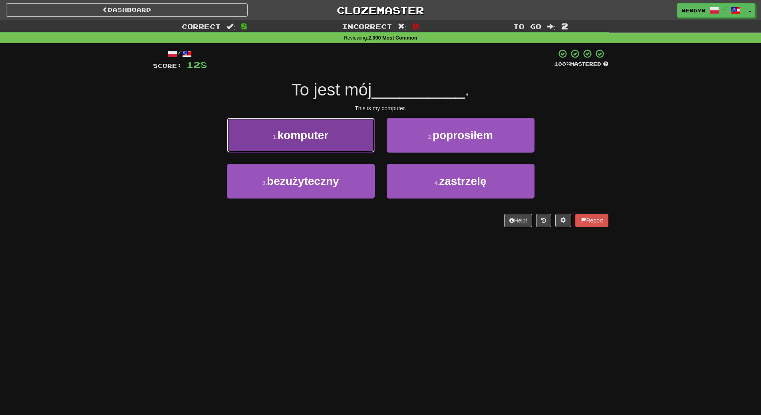
click at [281, 131] on span "komputer" at bounding box center [303, 135] width 51 height 12
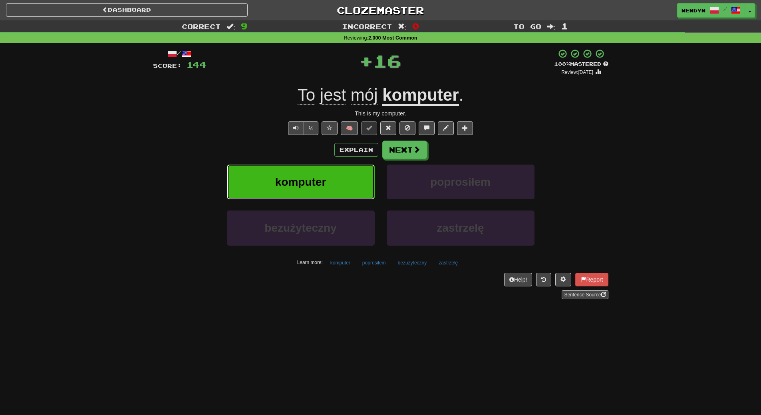
click at [267, 193] on button "komputer" at bounding box center [301, 182] width 148 height 35
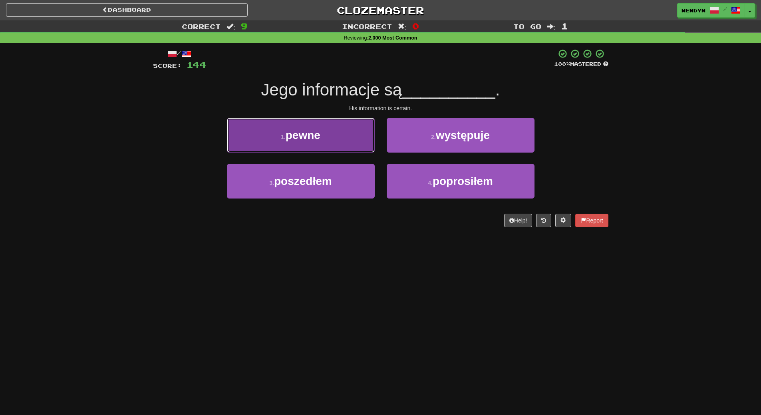
click at [316, 141] on span "pewne" at bounding box center [303, 135] width 35 height 12
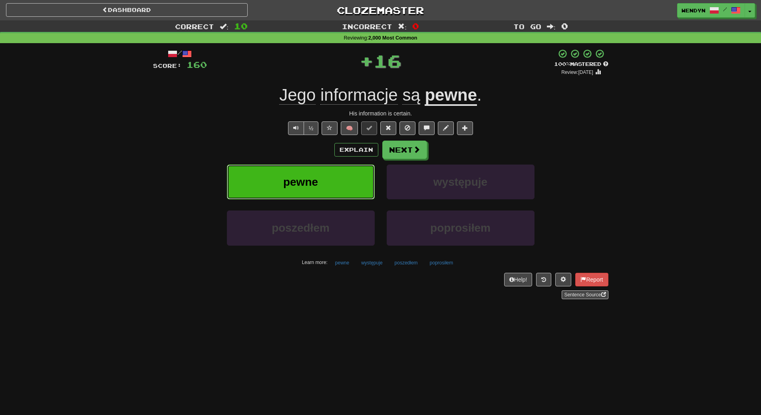
click at [314, 168] on button "pewne" at bounding box center [301, 182] width 148 height 35
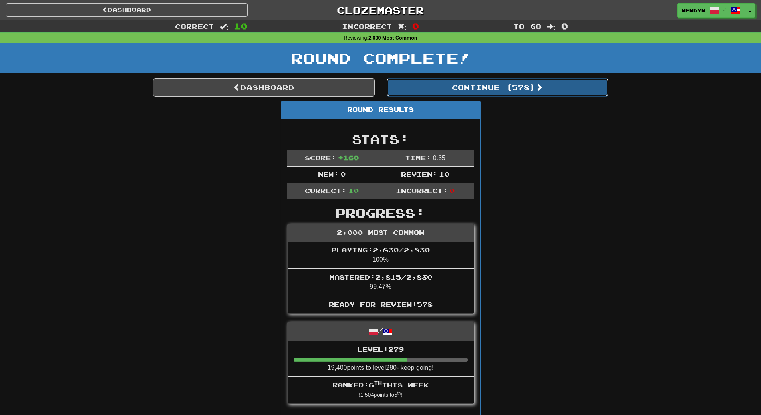
click at [517, 94] on button "Continue ( 578 )" at bounding box center [498, 87] width 222 height 18
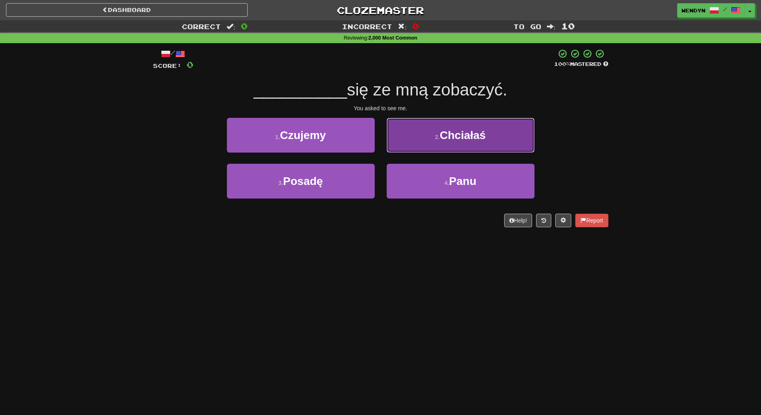
click at [475, 129] on span "Chciałaś" at bounding box center [463, 135] width 46 height 12
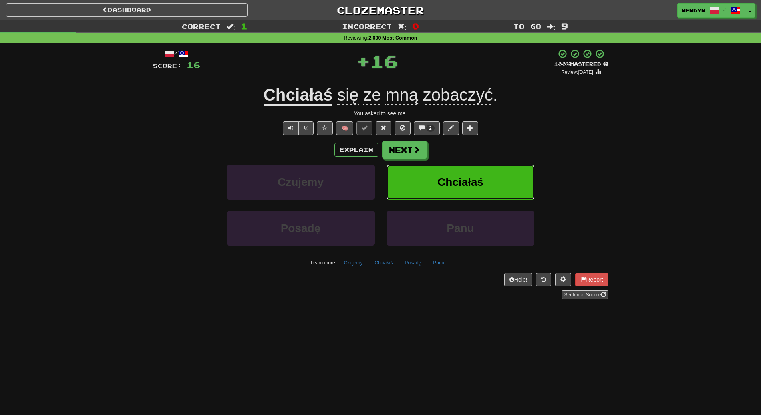
click at [476, 181] on span "Chciałaś" at bounding box center [461, 182] width 46 height 12
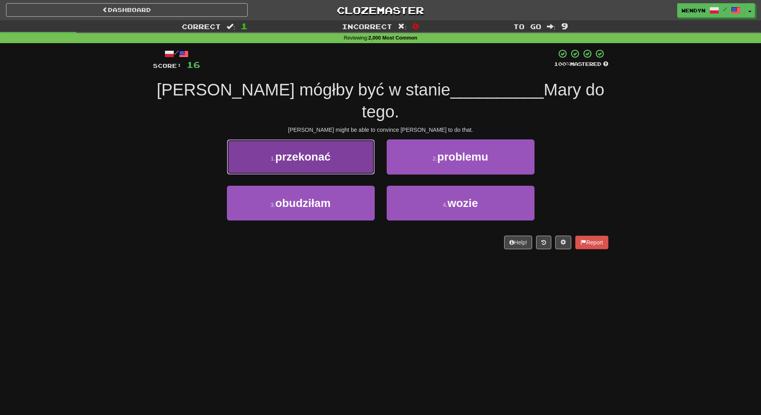
click at [351, 148] on button "1 . przekonać" at bounding box center [301, 156] width 148 height 35
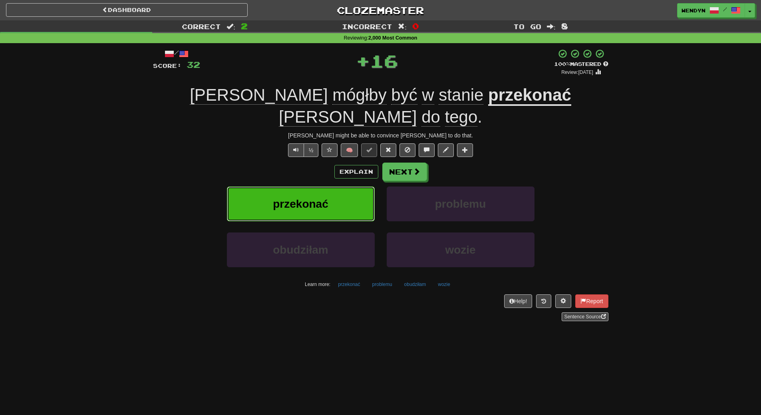
click at [341, 187] on button "przekonać" at bounding box center [301, 204] width 148 height 35
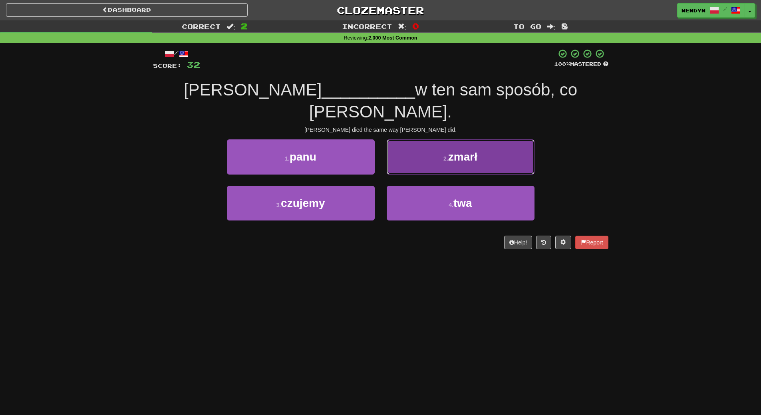
click at [519, 149] on button "2 . zmarł" at bounding box center [461, 156] width 148 height 35
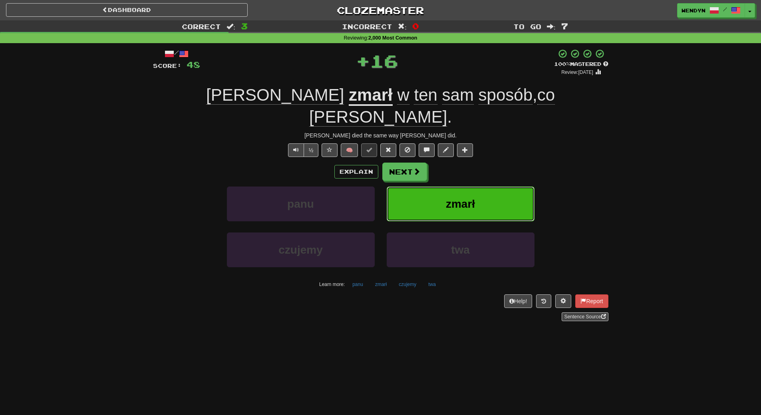
click at [512, 190] on button "zmarł" at bounding box center [461, 204] width 148 height 35
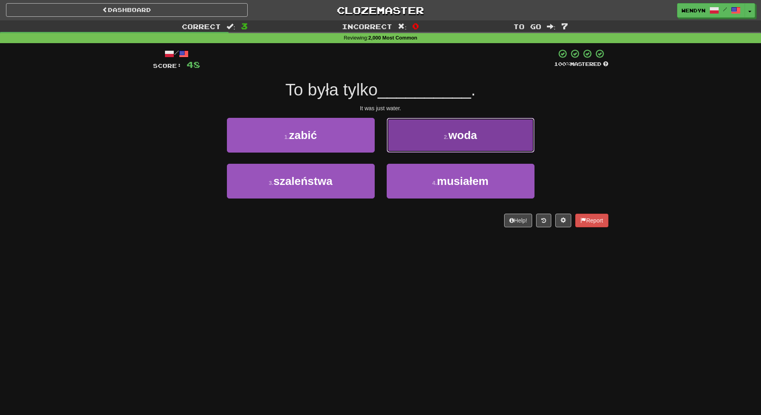
click at [492, 149] on button "2 . woda" at bounding box center [461, 135] width 148 height 35
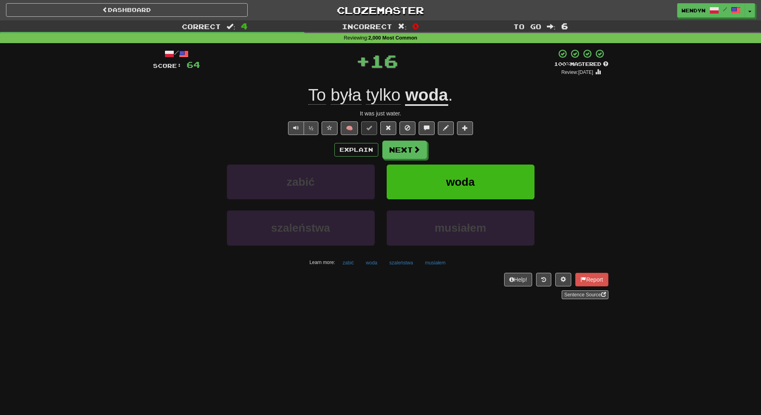
click at [492, 149] on div "Explain Next" at bounding box center [381, 150] width 456 height 18
click at [473, 188] on button "woda" at bounding box center [461, 182] width 148 height 35
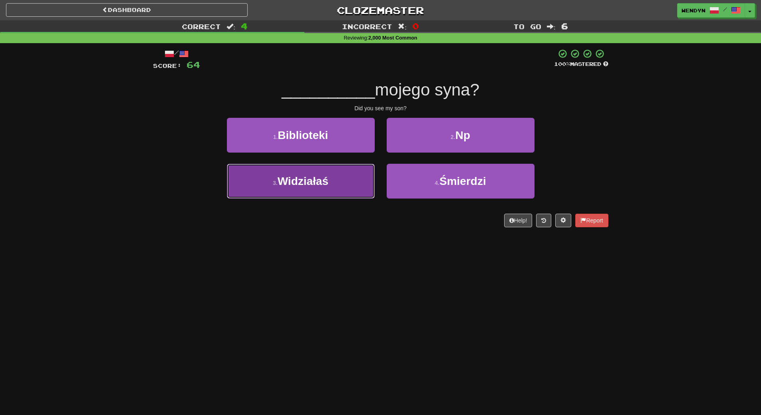
click at [325, 170] on button "3 . Widziałaś" at bounding box center [301, 181] width 148 height 35
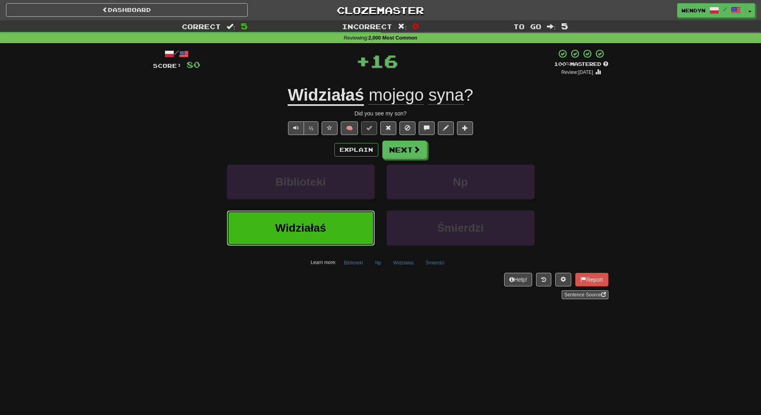
click at [319, 217] on button "Widziałaś" at bounding box center [301, 228] width 148 height 35
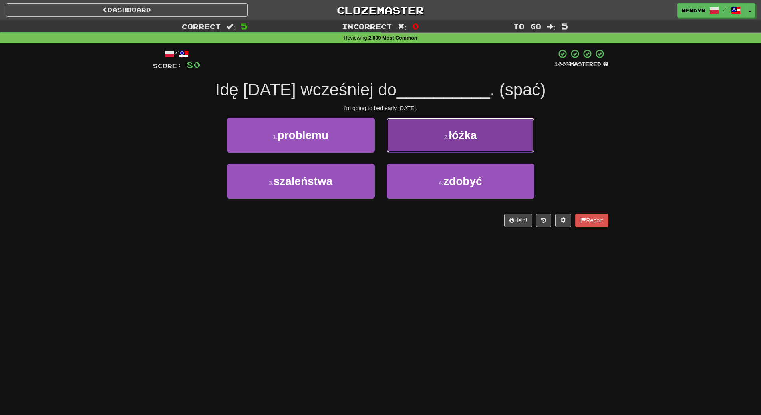
click at [504, 131] on button "2 . łóżka" at bounding box center [461, 135] width 148 height 35
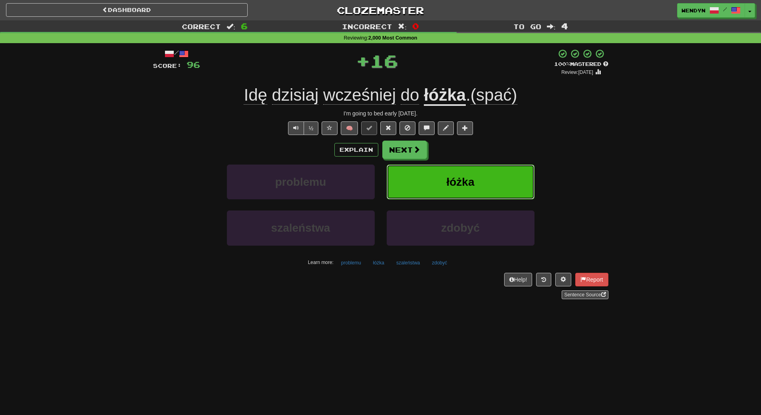
click at [502, 180] on button "łóżka" at bounding box center [461, 182] width 148 height 35
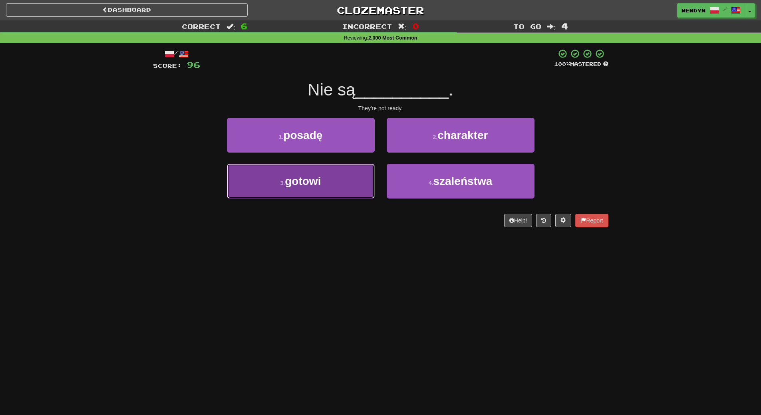
click at [305, 178] on span "gotowi" at bounding box center [303, 181] width 36 height 12
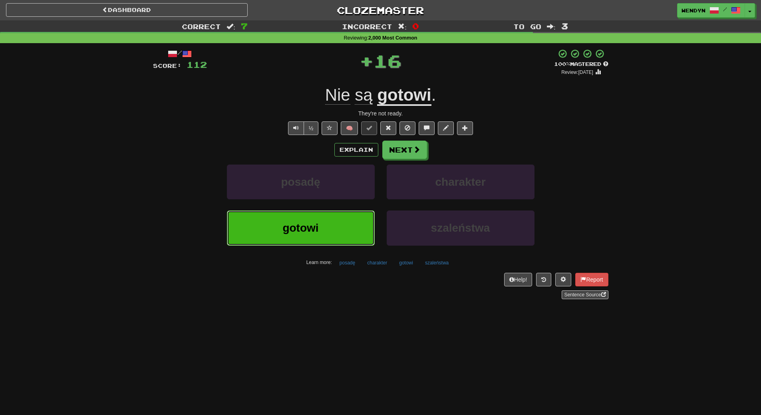
click at [303, 236] on button "gotowi" at bounding box center [301, 228] width 148 height 35
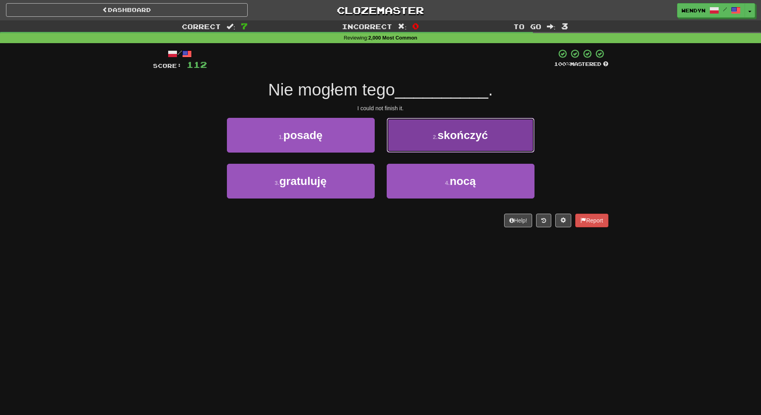
click at [450, 139] on span "skończyć" at bounding box center [463, 135] width 50 height 12
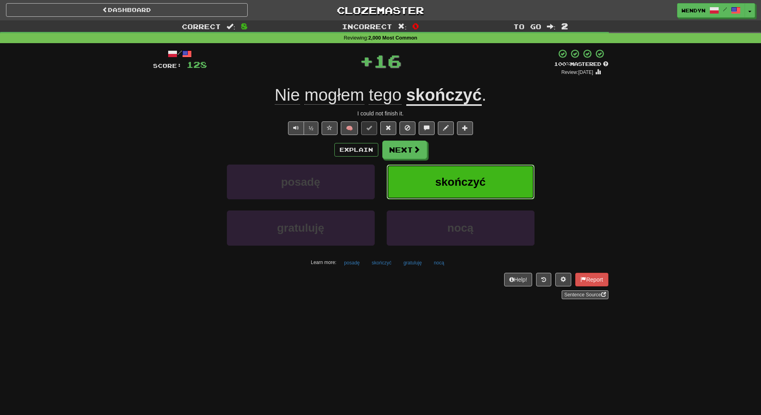
click at [445, 175] on button "skończyć" at bounding box center [461, 182] width 148 height 35
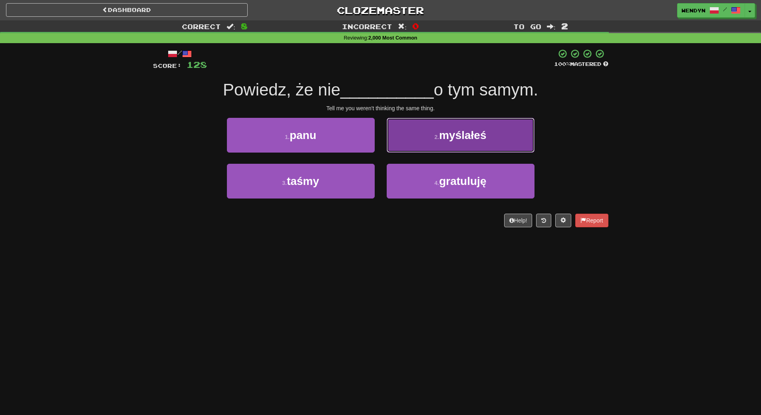
click at [468, 140] on span "myślałeś" at bounding box center [462, 135] width 47 height 12
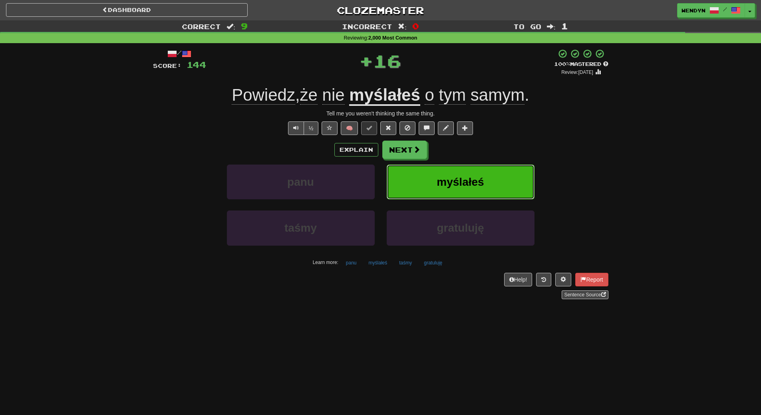
click at [482, 180] on span "myślałeś" at bounding box center [460, 182] width 47 height 12
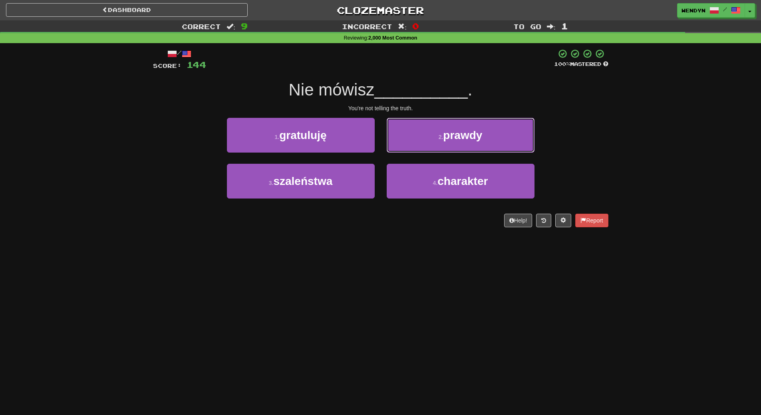
click at [484, 133] on button "2 . prawdy" at bounding box center [461, 135] width 148 height 35
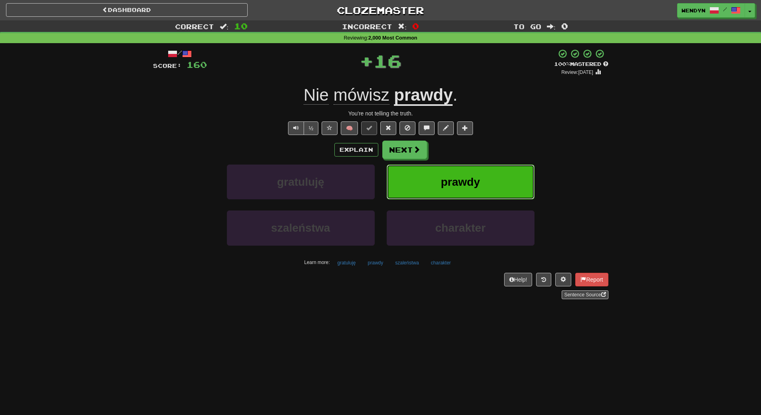
click at [485, 174] on button "prawdy" at bounding box center [461, 182] width 148 height 35
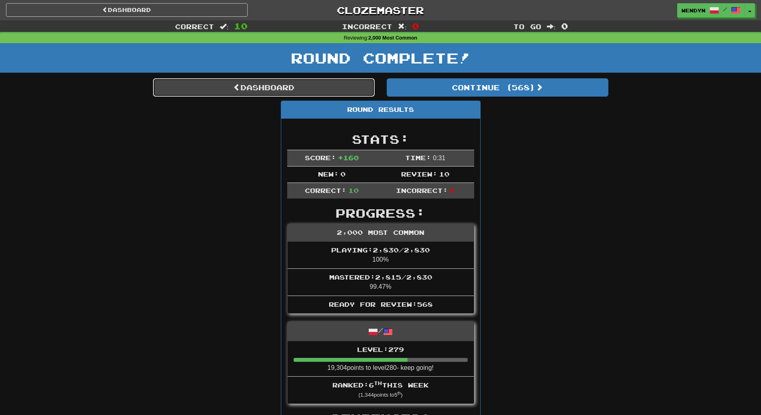
click at [353, 87] on link "Dashboard" at bounding box center [264, 87] width 222 height 18
